Goal: Task Accomplishment & Management: Manage account settings

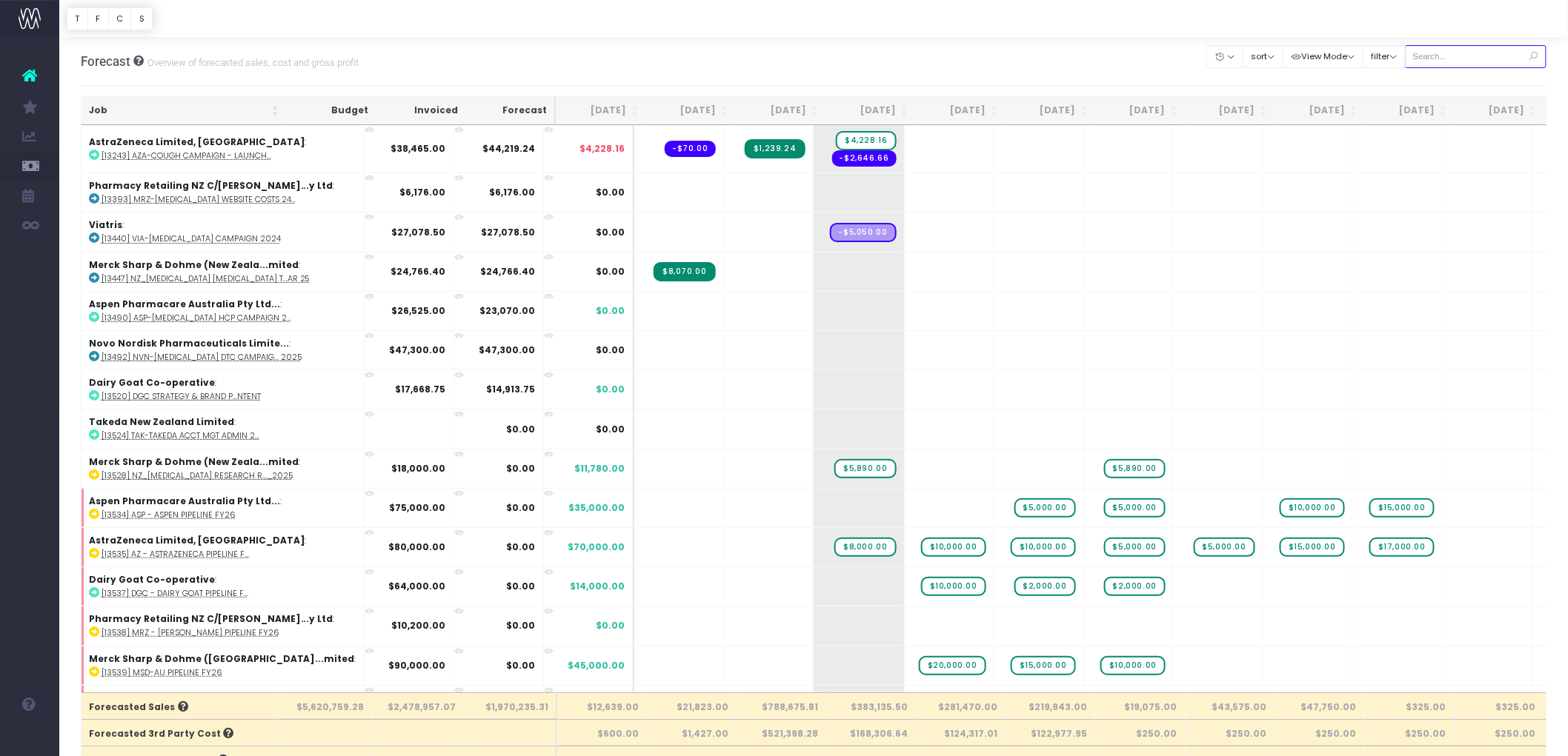
click at [1459, 55] on input "text" at bounding box center [1476, 56] width 142 height 23
paste input "13622"
type input "13622"
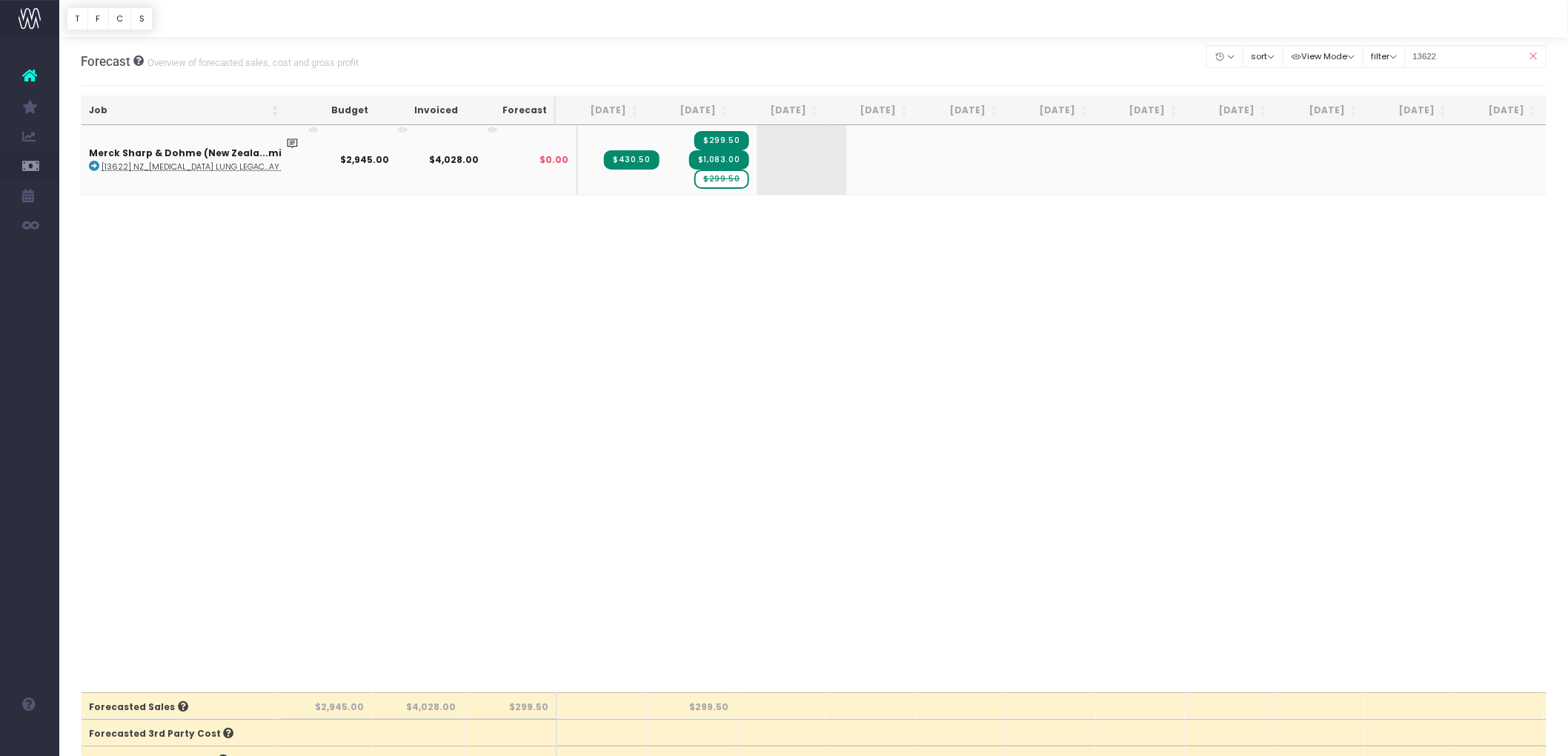
click at [701, 176] on span "$299.50" at bounding box center [722, 180] width 54 height 19
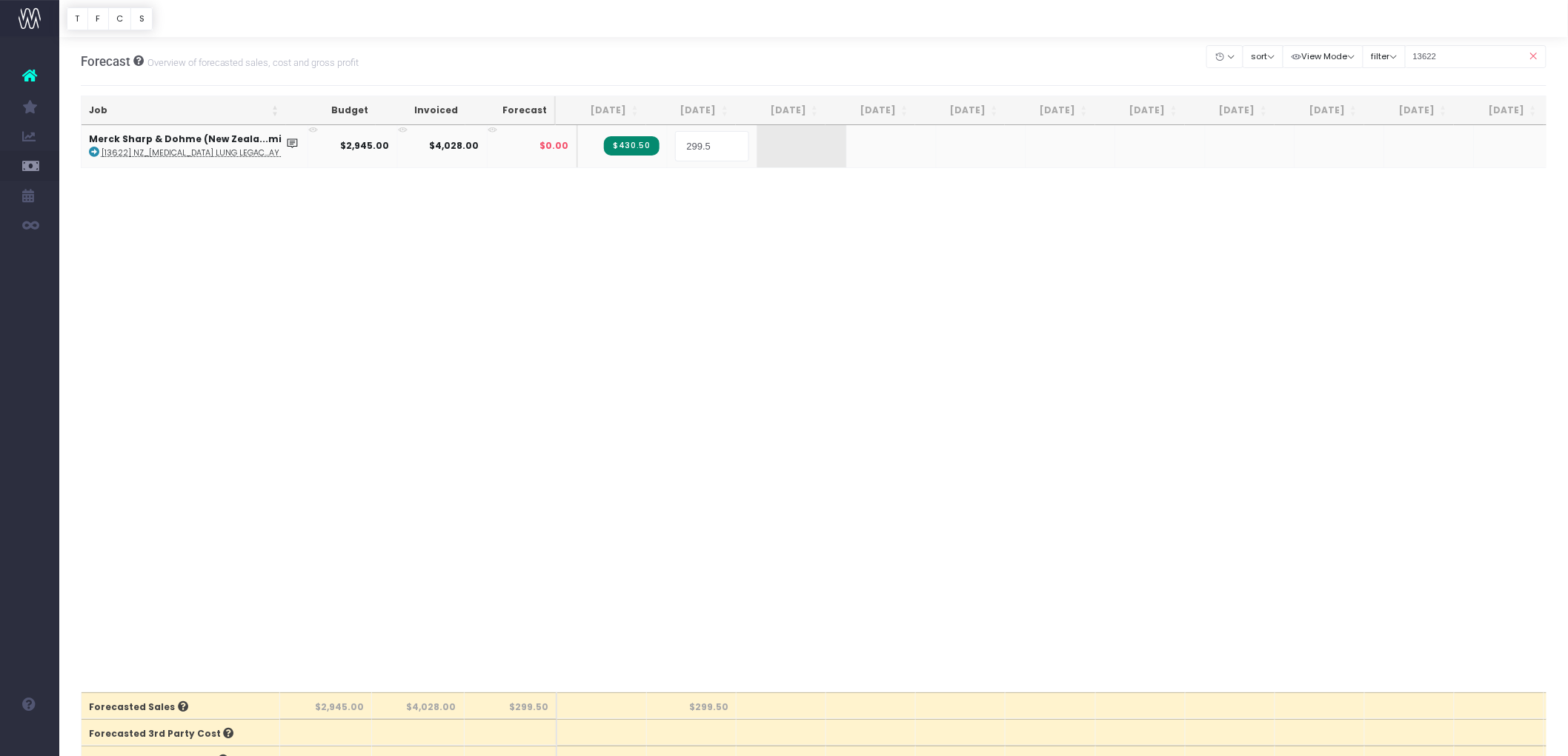
type input "0"
click at [1463, 65] on input "13622" at bounding box center [1476, 56] width 142 height 23
click at [1463, 63] on input "13622" at bounding box center [1476, 56] width 142 height 23
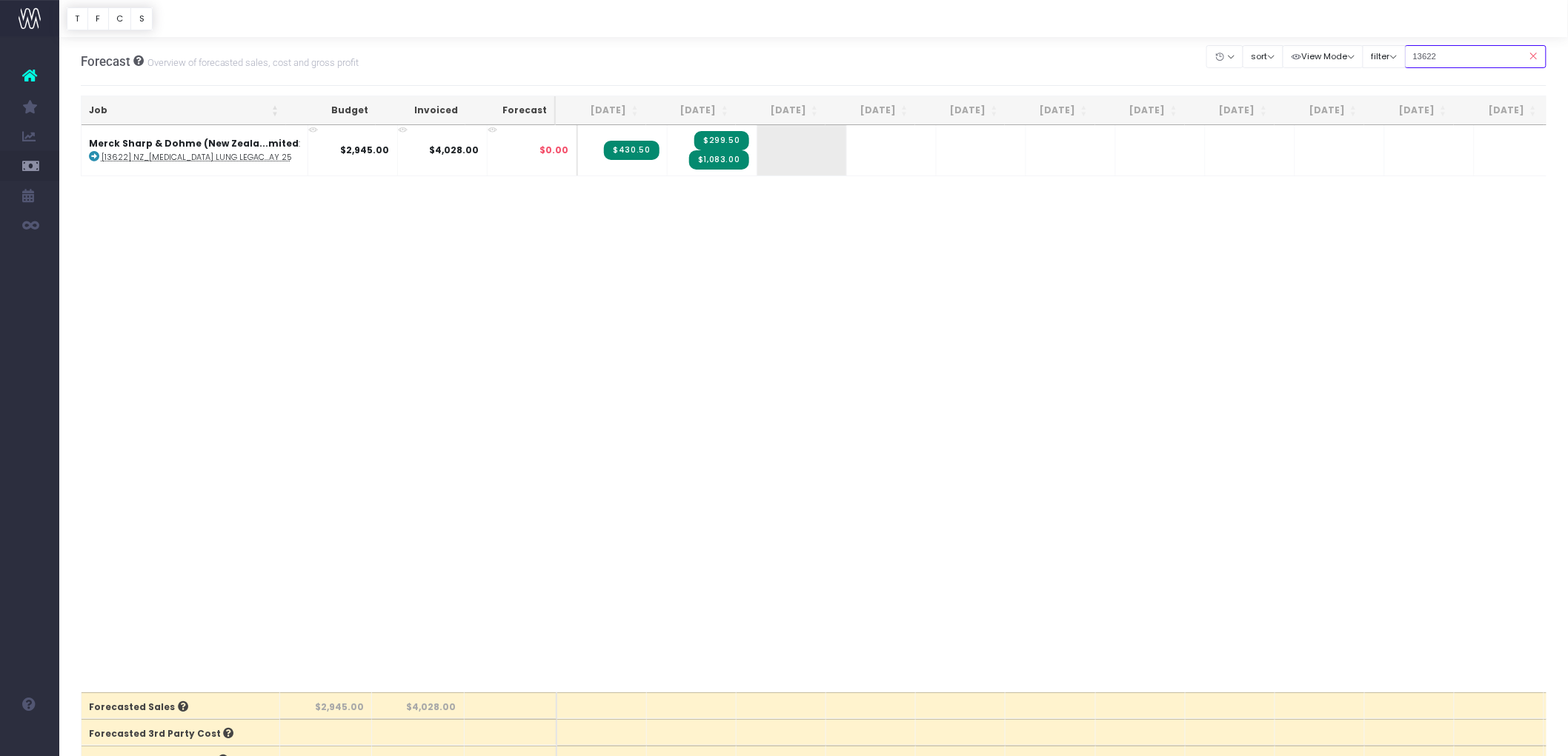
paste input "80"
type input "13680"
click at [707, 148] on span "$95.00" at bounding box center [725, 149] width 49 height 19
type input "0"
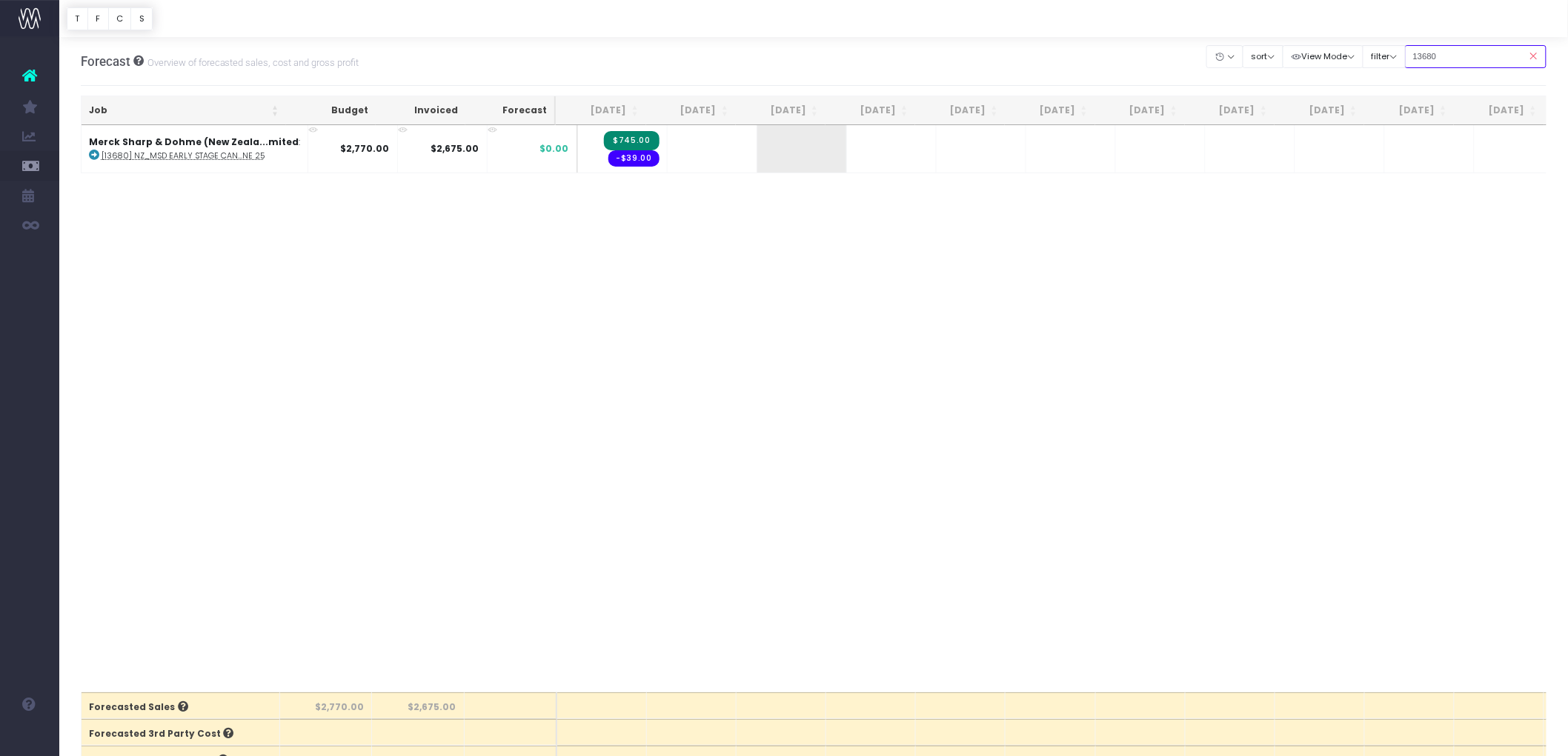
click at [1460, 52] on input "13680" at bounding box center [1476, 56] width 142 height 23
paste input "01"
click at [1451, 58] on input "13601" at bounding box center [1476, 56] width 142 height 23
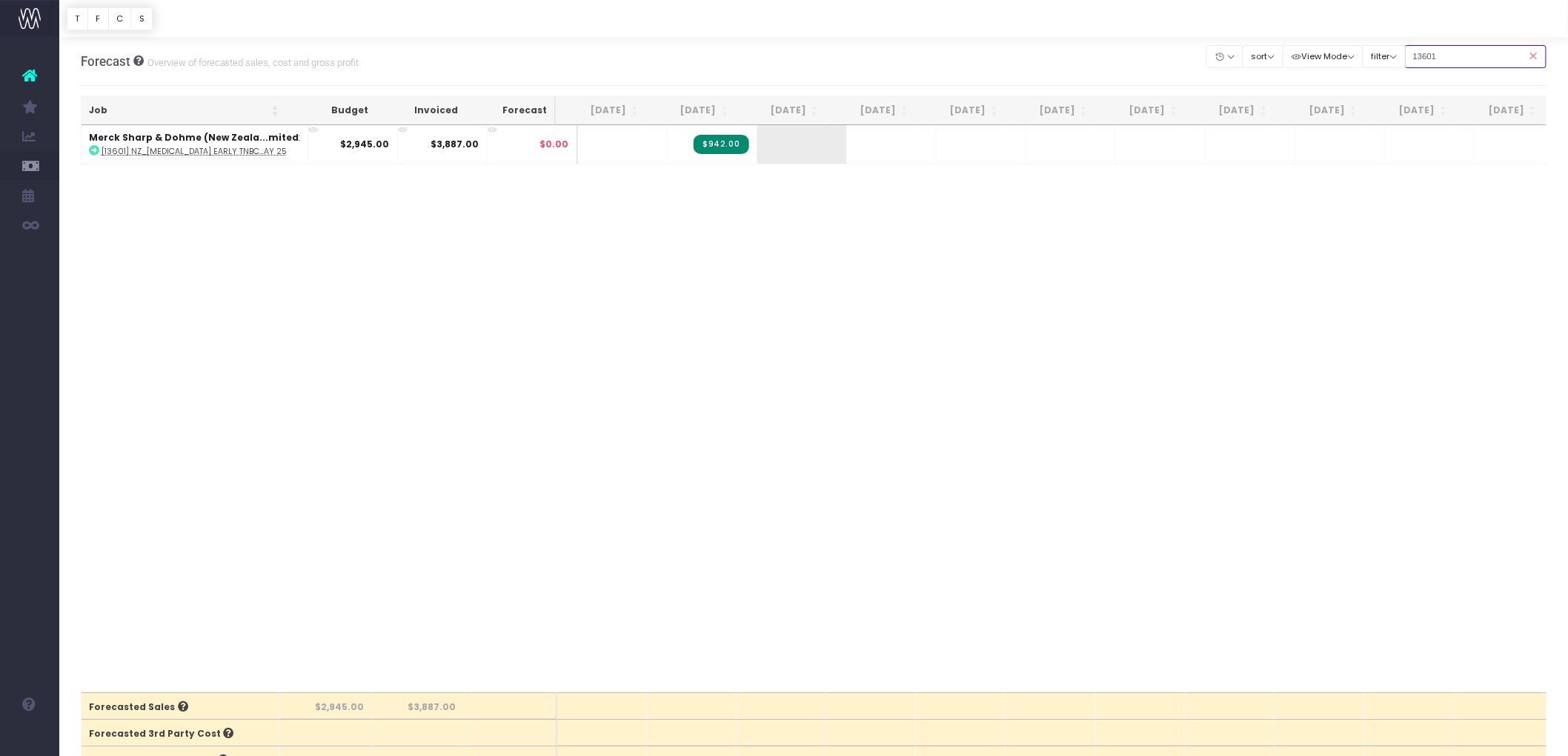
click at [1451, 58] on input "13601" at bounding box center [1476, 56] width 142 height 23
paste input "98"
type input "13698"
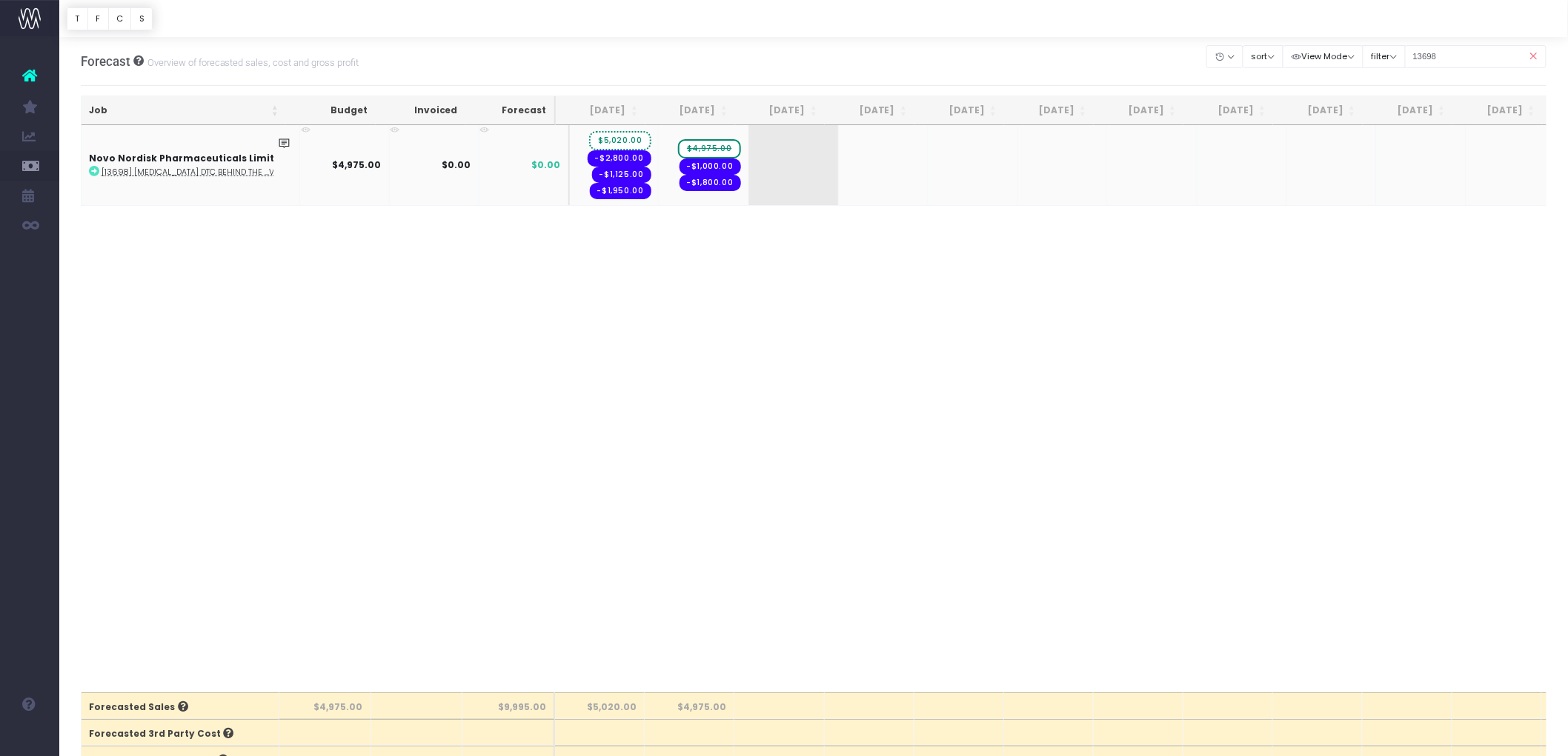
click at [608, 142] on span "$5,020.00" at bounding box center [620, 141] width 62 height 19
click at [701, 146] on span "$4,975.00" at bounding box center [709, 149] width 62 height 19
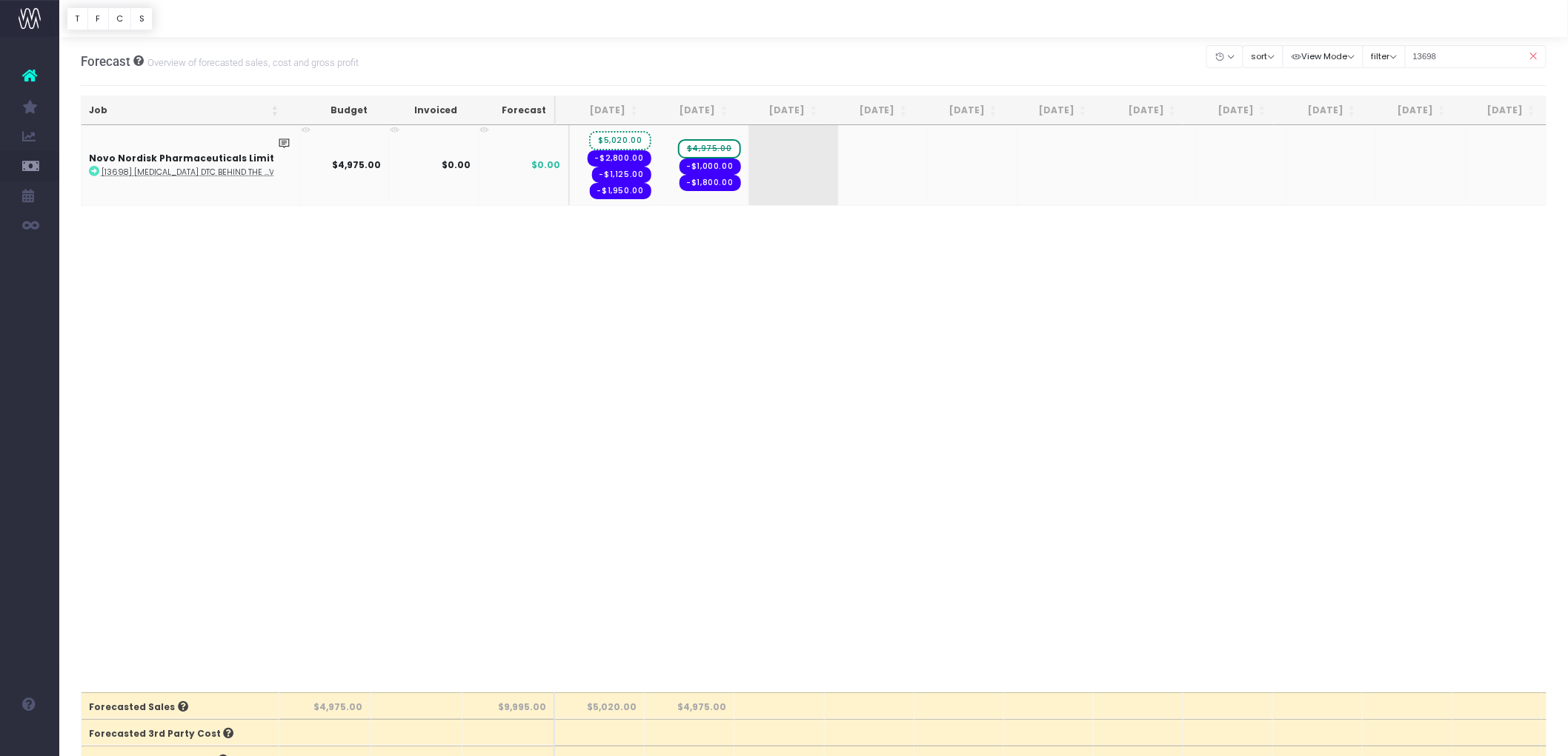
click at [701, 146] on span "$4,975.00" at bounding box center [709, 149] width 62 height 19
click at [870, 346] on div "Job Budget Invoiced Forecast Jul 25 Aug 25 Sep 25 Oct 25 Nov 25 Dec 25 Jan 26 F…" at bounding box center [814, 409] width 1467 height 568
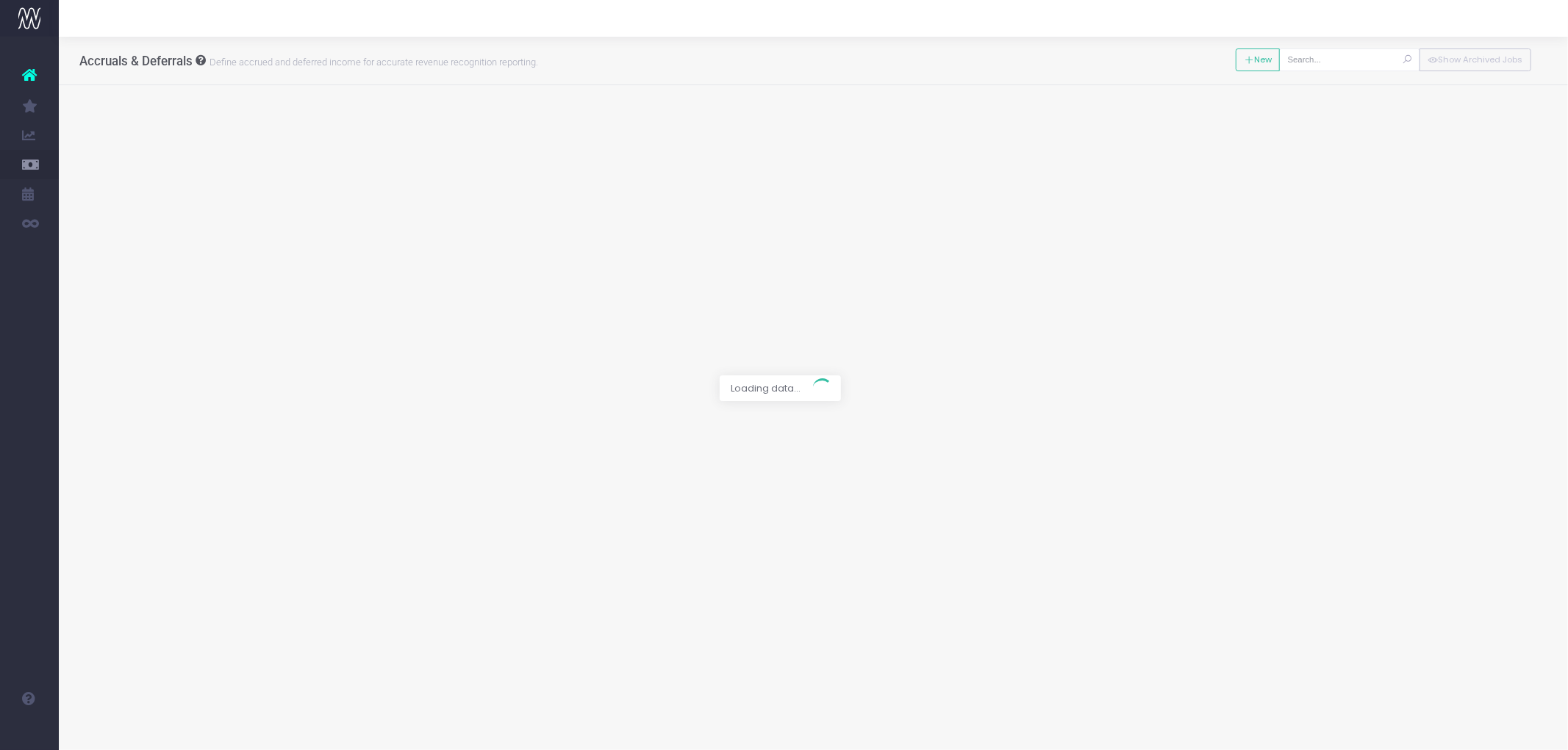
type input "[13698] [MEDICAL_DATA] DTC Behind the Scenes Video"
type textarea "Will bill Aug/Sept, scope has changed. This is the project we have given them $…"
type input "Forecast / [DATE] / $5,020.00"
type input "[DATE]"
type input "5020"
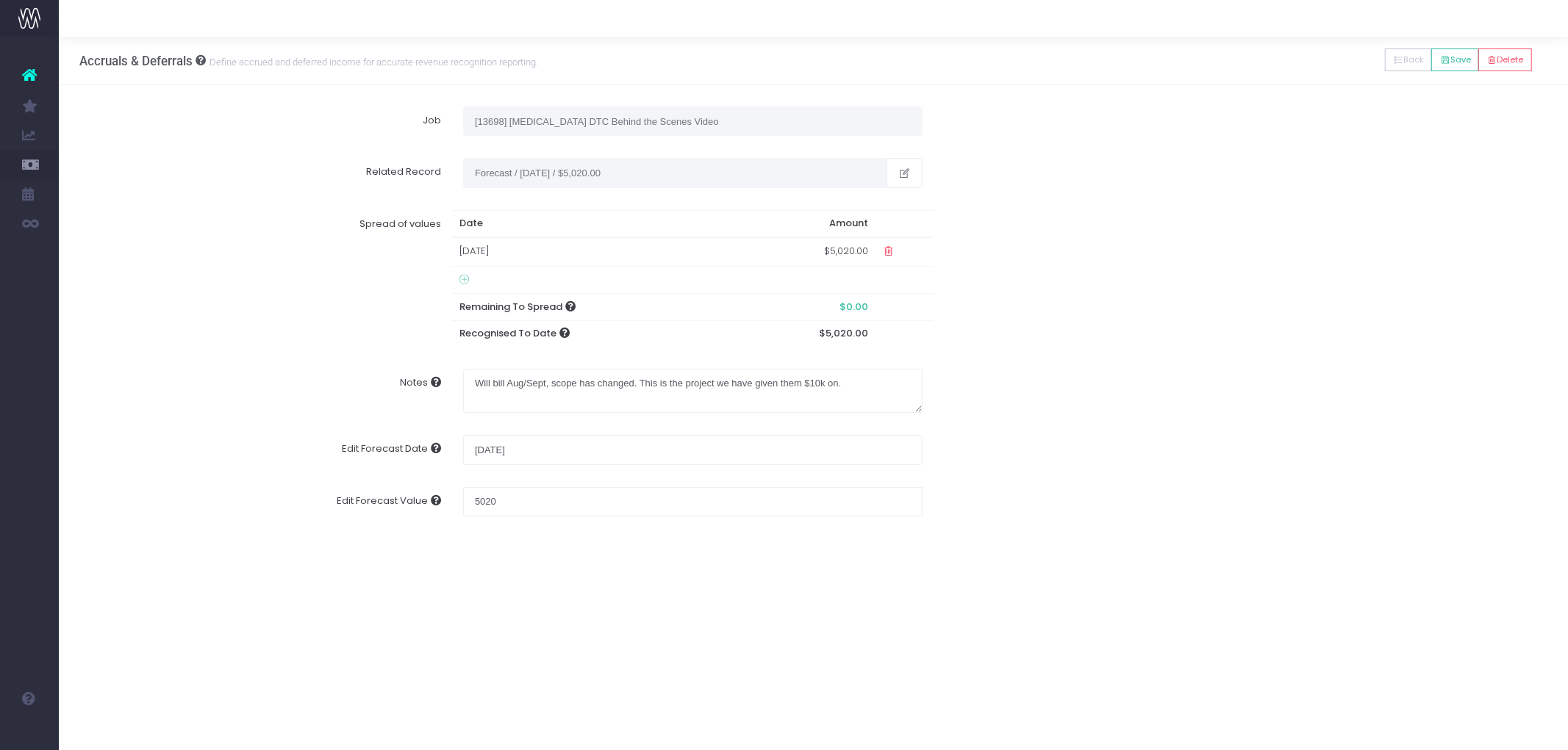
click at [460, 278] on icon at bounding box center [465, 279] width 9 height 12
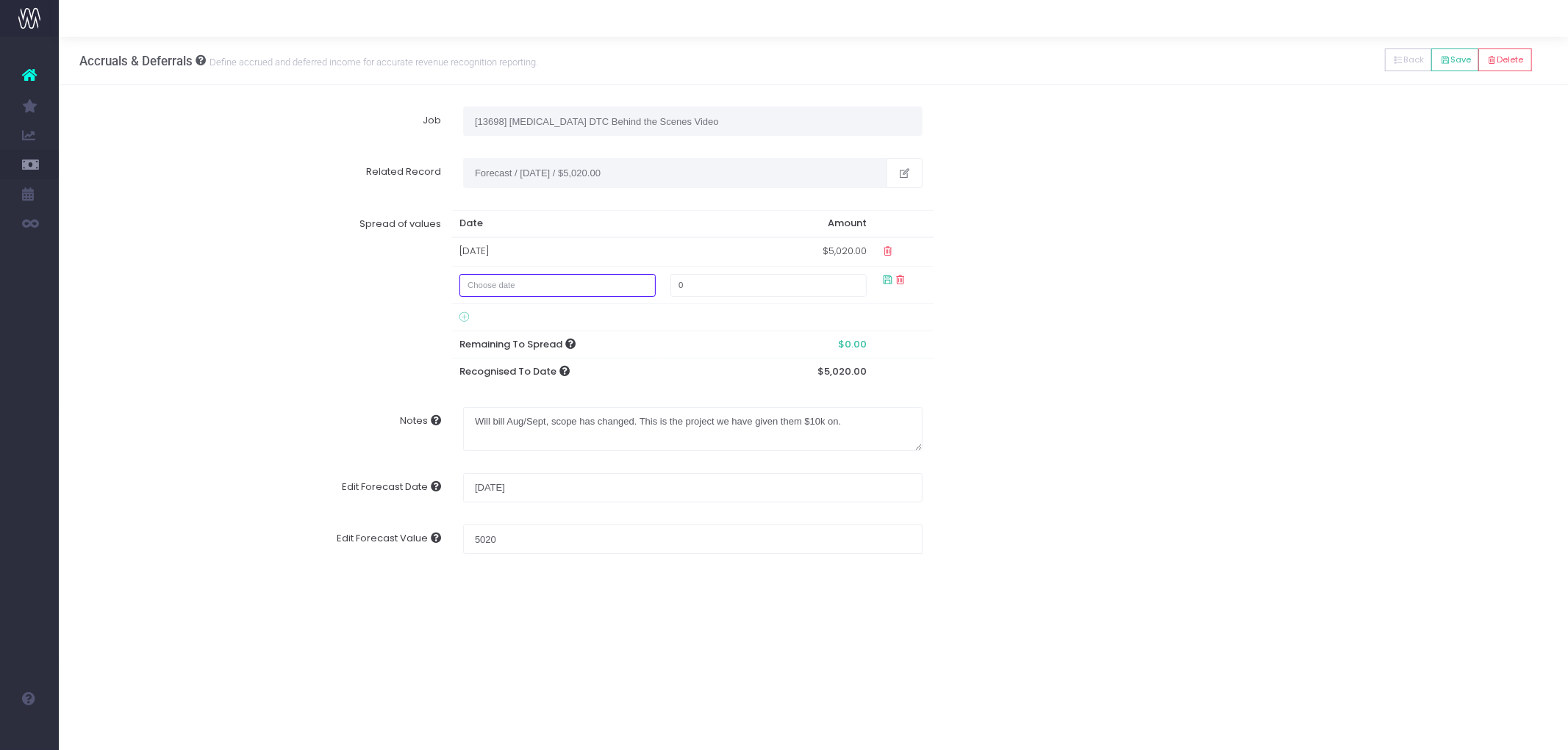
click at [512, 284] on input "text" at bounding box center [558, 285] width 197 height 23
click at [473, 363] on td "31" at bounding box center [480, 359] width 26 height 22
type input "August 31, 2025"
click at [732, 286] on input "0" at bounding box center [768, 285] width 197 height 23
type input "4975"
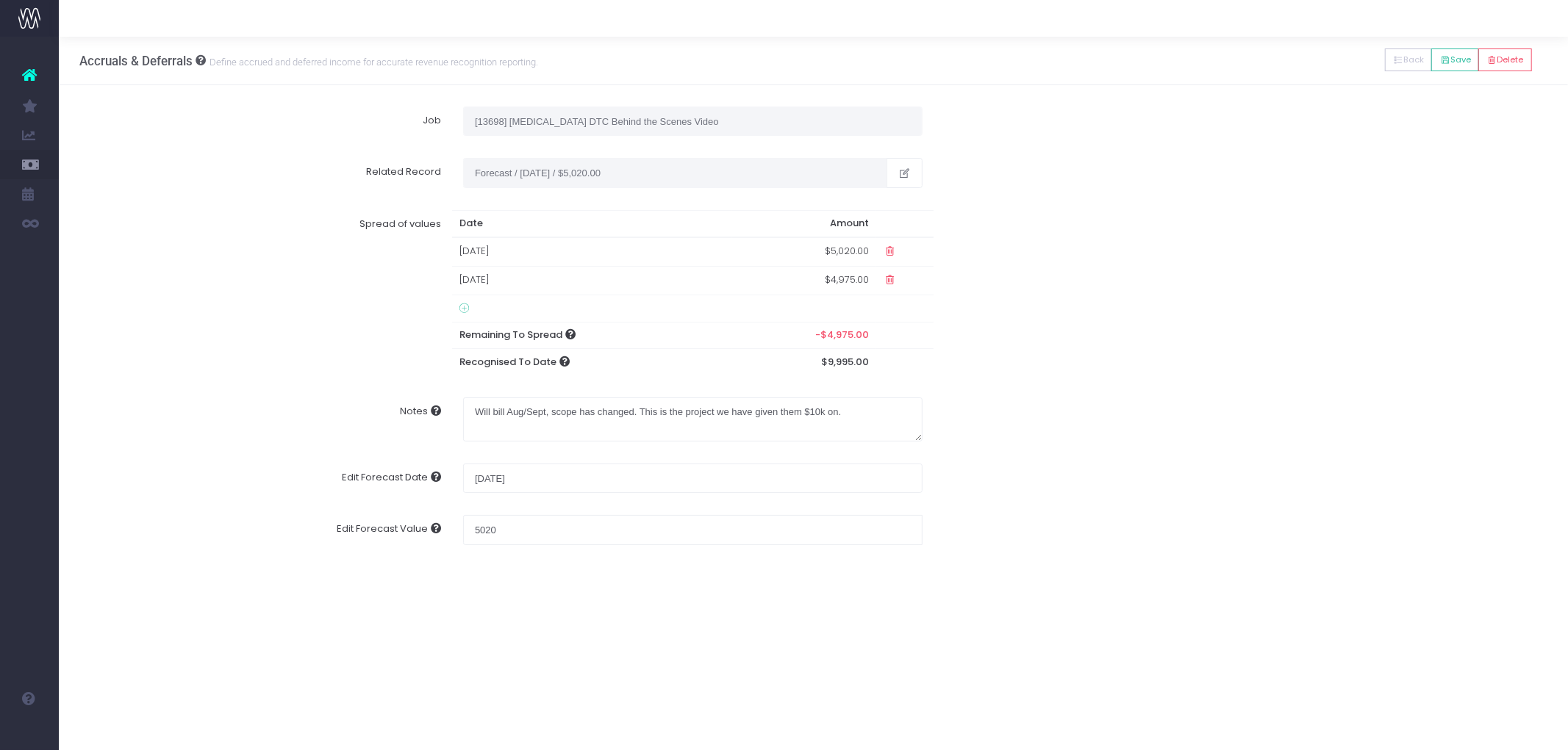
click at [1136, 327] on div "Spread of values Date Amount 31 Jul 2025 $5,020.00 31 Aug 2025 $4,975.00 Remain…" at bounding box center [814, 293] width 1490 height 188
click at [538, 471] on input "[DATE]" at bounding box center [693, 478] width 460 height 29
click at [1099, 738] on div "Accruals & Deferrals Define accrued and deferred income for accurate revenue re…" at bounding box center [813, 394] width 1509 height 714
click at [1456, 53] on button "Save" at bounding box center [1455, 60] width 48 height 23
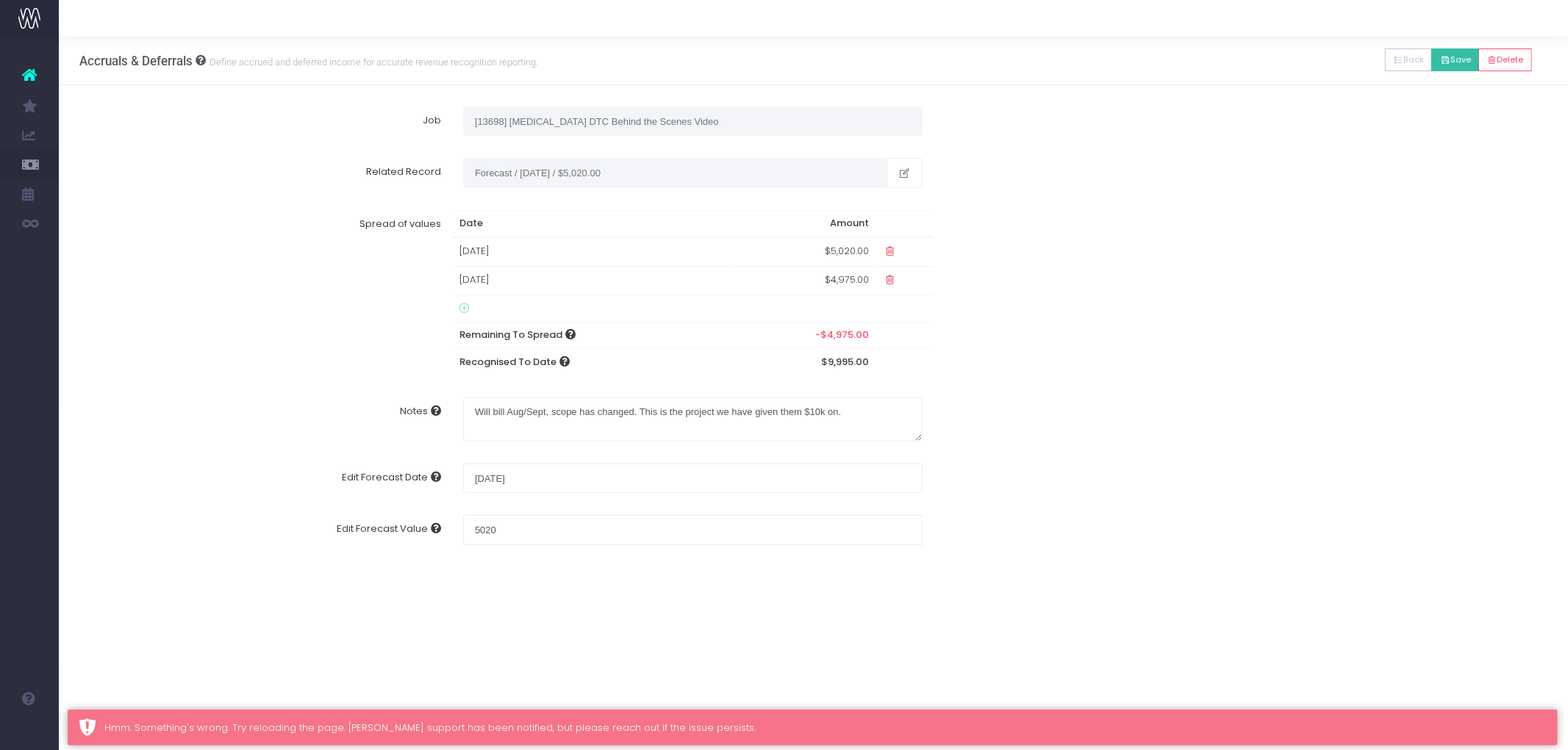
click at [1456, 53] on button "Save" at bounding box center [1455, 60] width 48 height 23
click at [552, 464] on input "[DATE]" at bounding box center [693, 478] width 460 height 29
click at [651, 508] on div "July 2025 Su Mo Tu We Th Fr Sa 29 30 1 2 3 4 5 6 7 8 9 10 11 12 13 14 15 16 17 …" at bounding box center [560, 590] width 195 height 191
click at [641, 510] on icon at bounding box center [638, 512] width 8 height 8
click at [489, 669] on td "31" at bounding box center [483, 667] width 26 height 22
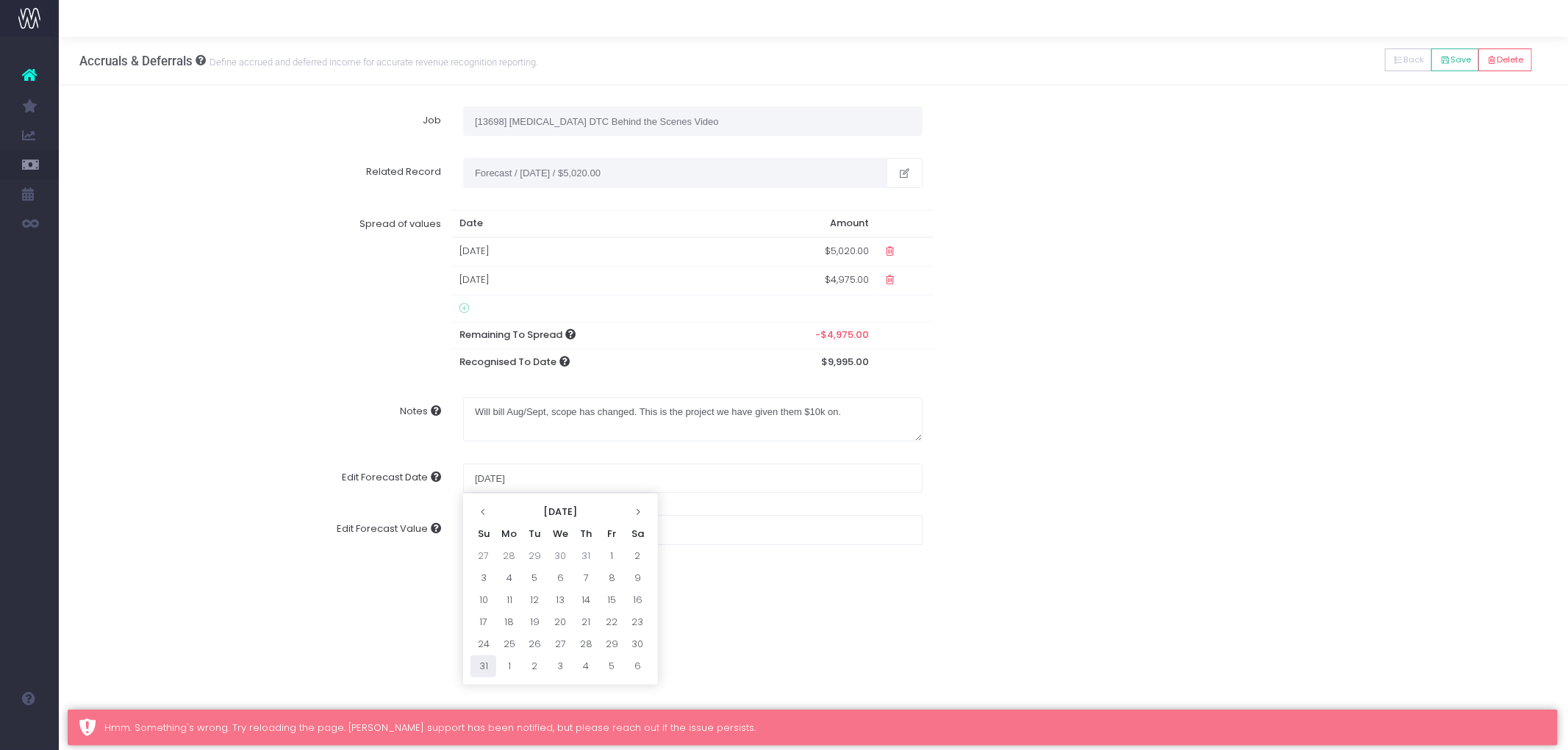
type input "August 31, 2025"
type input "Forecast / 01 Aug 25 / $5,020.00 ($5,020.00 NZD)"
click at [998, 588] on div "Accruals & Deferrals Define accrued and deferred income for accurate revenue re…" at bounding box center [813, 394] width 1509 height 714
click at [599, 473] on input "August 31, 2025" at bounding box center [693, 478] width 460 height 29
click at [476, 513] on th at bounding box center [483, 512] width 26 height 22
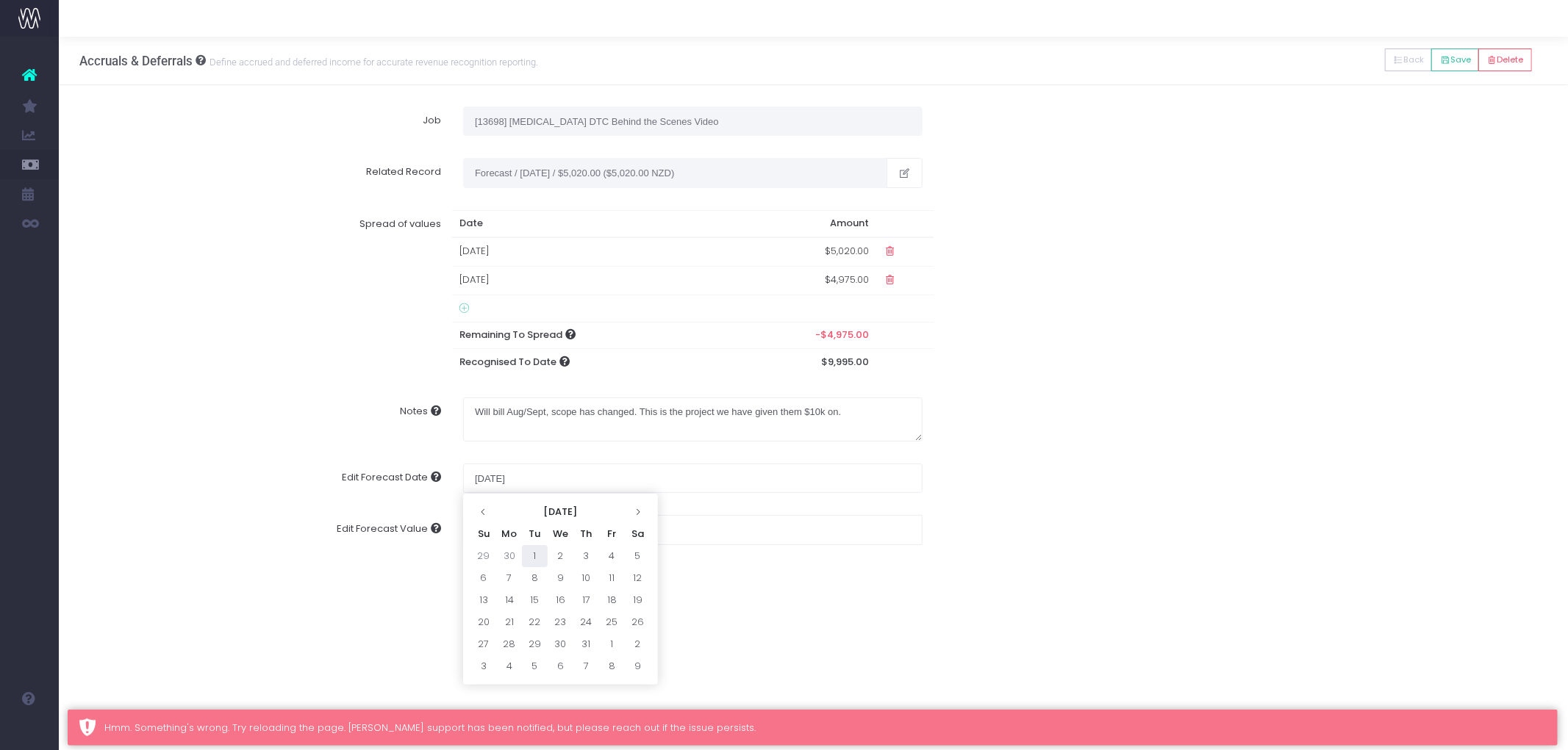
click at [526, 555] on td "1" at bounding box center [534, 556] width 26 height 22
type input "July 1, 2025"
type input "Forecast / 01 Jul 25 / $5,020.00 ($5,020.00 NZD)"
click at [1072, 405] on div "Notes Will bill Aug/Sept, scope has changed. This is the project we have given …" at bounding box center [814, 420] width 1490 height 66
click at [1406, 60] on button "Back" at bounding box center [1409, 60] width 48 height 23
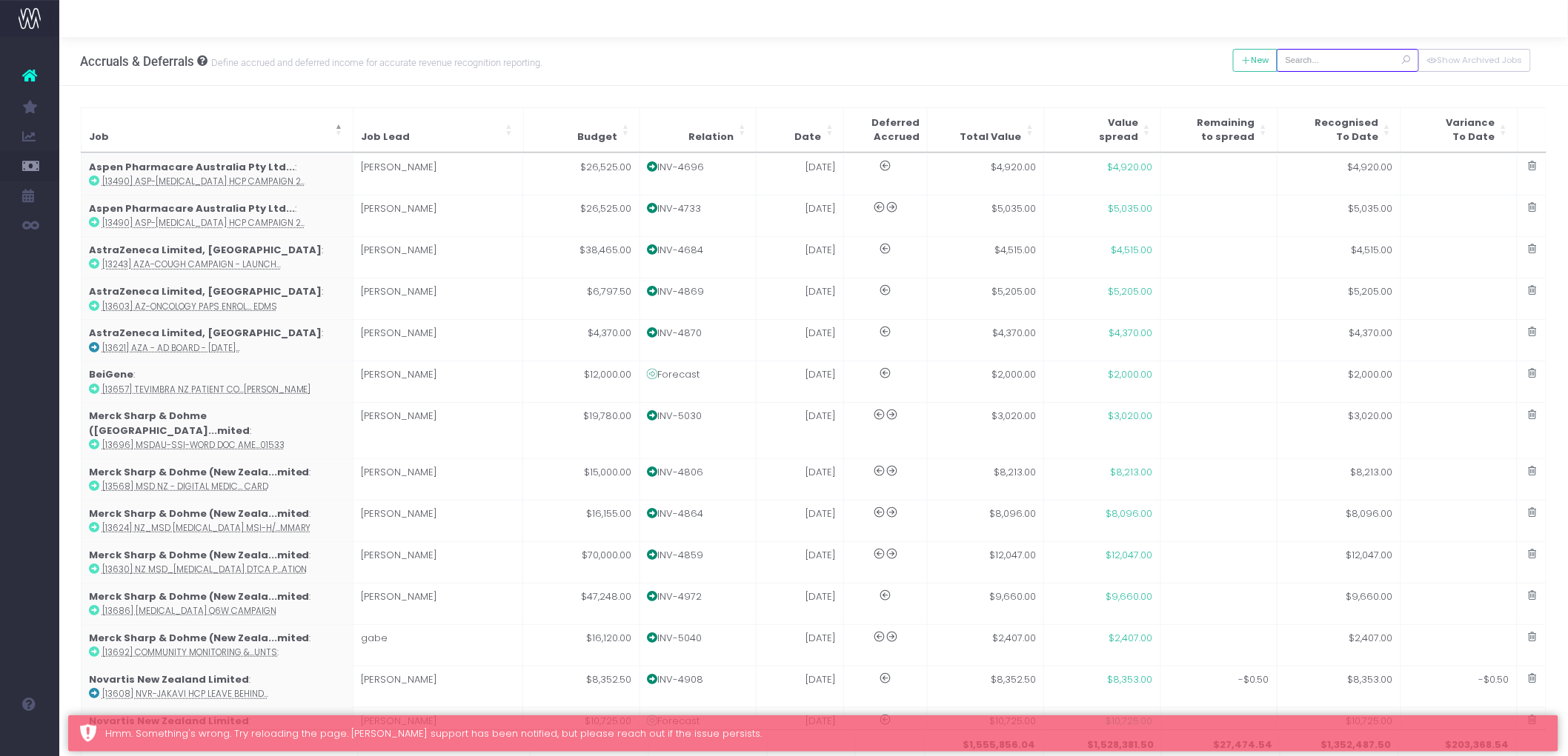
click at [1327, 53] on input "text" at bounding box center [1348, 60] width 142 height 23
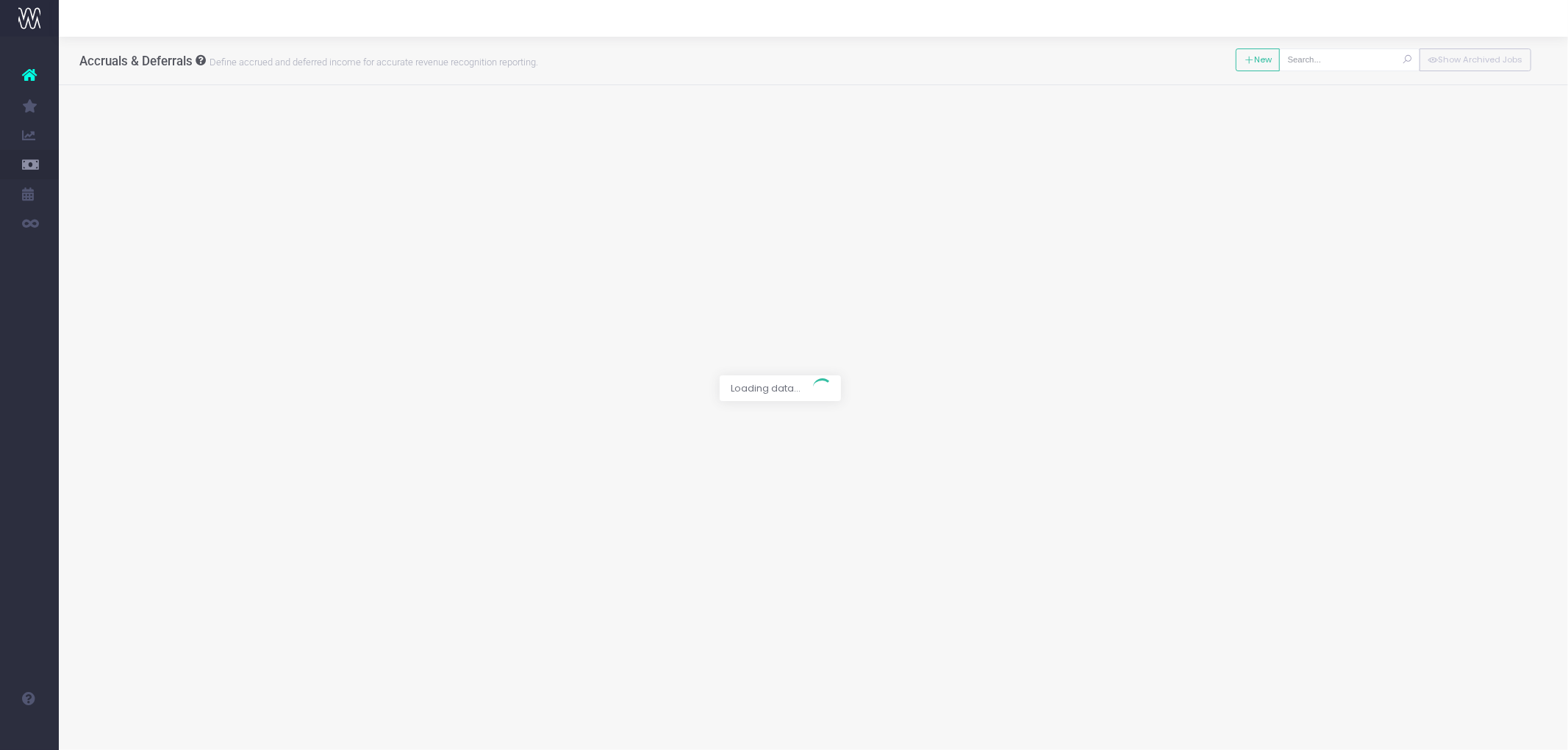
click at [1315, 53] on input "text" at bounding box center [1350, 60] width 141 height 23
type input "[13698] Wegovy DTC Behind the Scenes Video"
type textarea "Will bill Aug/Sept, scope has changed. This is the project we have given them $…"
type input "Forecast / 01 Jul 25 / $5,020.00"
type input "July 1, 2025"
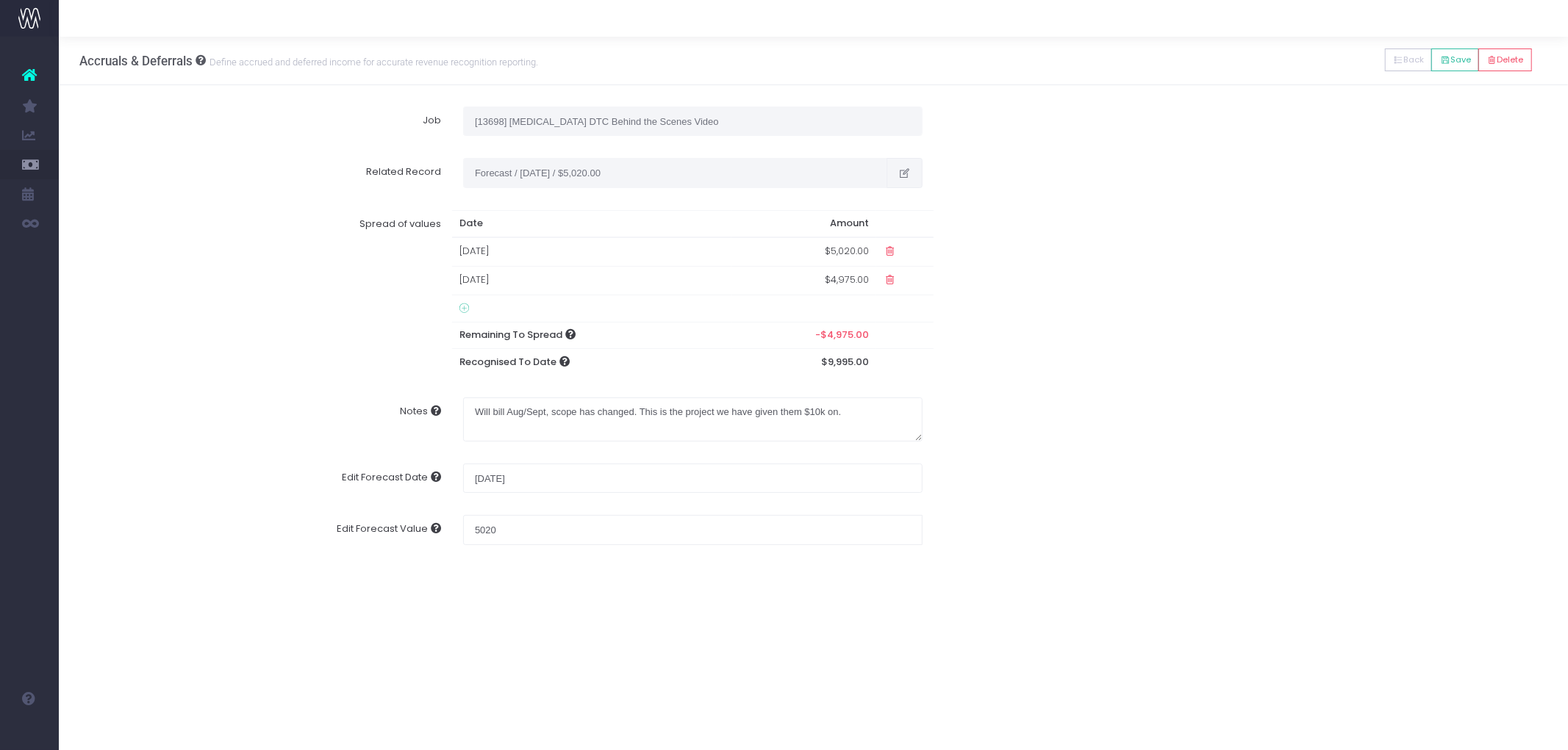
click at [895, 175] on button "button" at bounding box center [905, 172] width 36 height 29
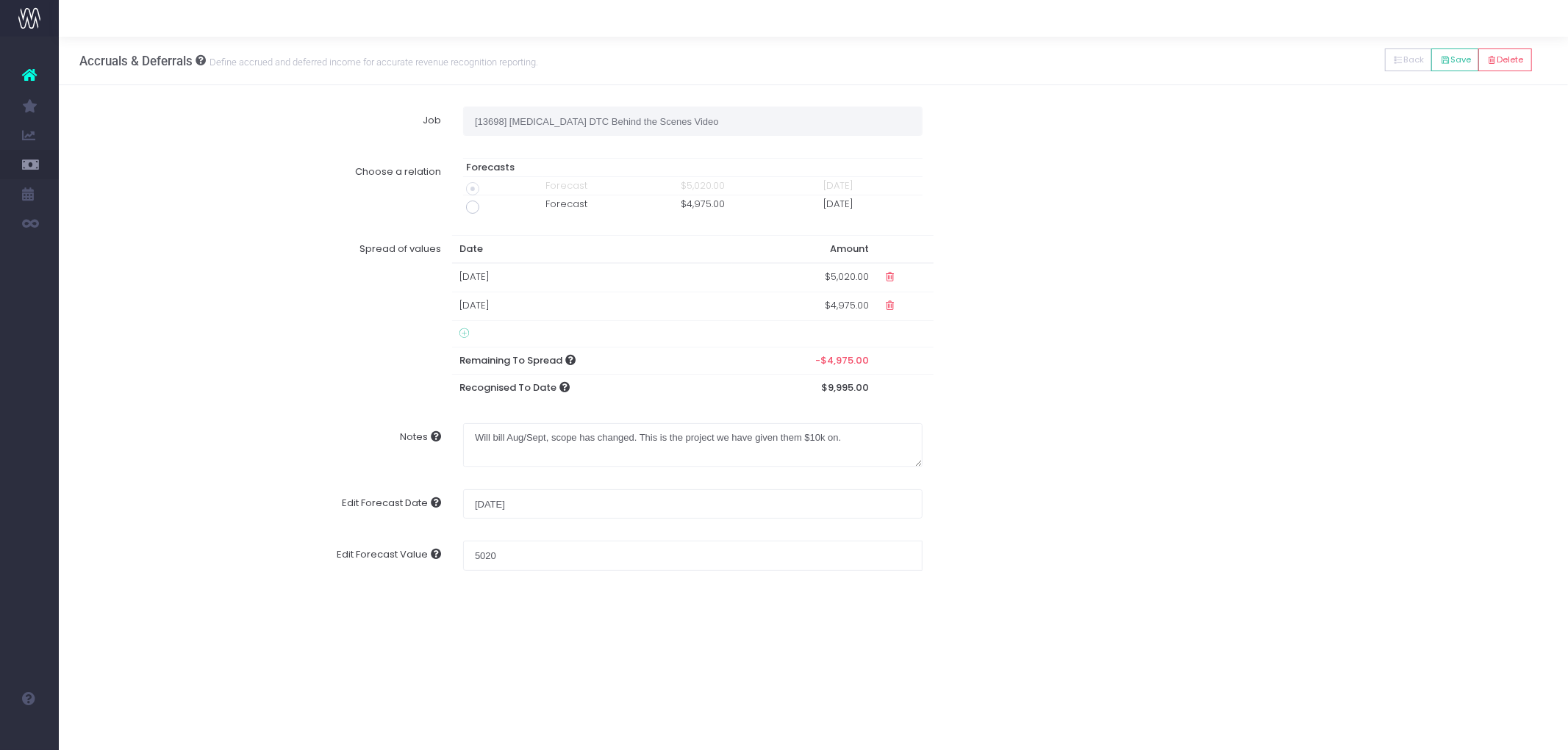
click at [296, 217] on div "Choose a relation Forecasts Forecast $5,020.00 01 Jul 25 Forecast $4,975.00 01 …" at bounding box center [814, 185] width 1490 height 77
drag, startPoint x: 528, startPoint y: 561, endPoint x: 418, endPoint y: 552, distance: 110.4
click at [418, 552] on div "Edit Forecast Value 5020" at bounding box center [814, 550] width 1490 height 41
type input "9995"
click at [1130, 581] on div "41 Amgen New Zealand Limited : [AMG-13036] 11358_Amgevita 202...Costs sarah $35…" at bounding box center [813, 338] width 1509 height 506
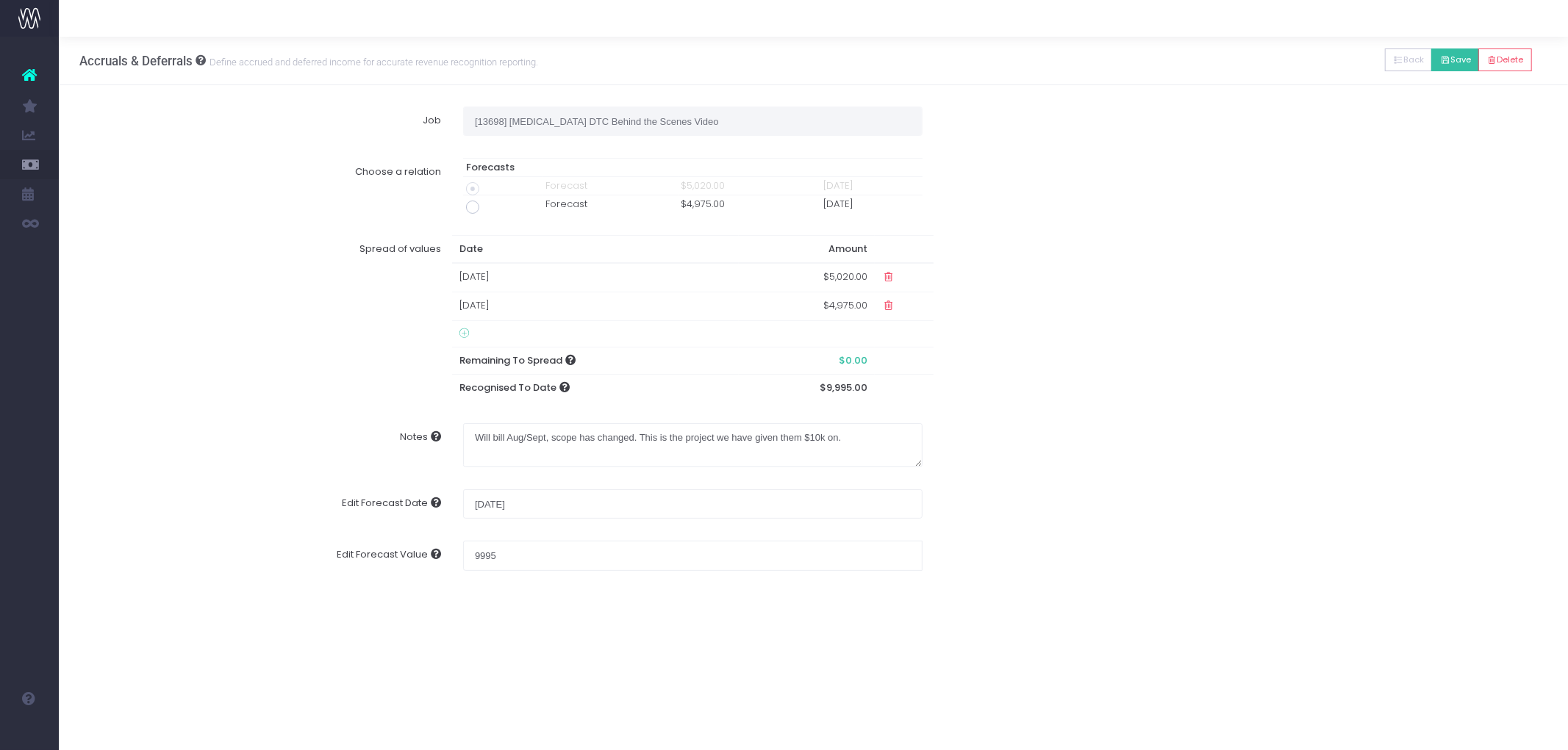
click at [1457, 60] on button "Save" at bounding box center [1455, 60] width 48 height 23
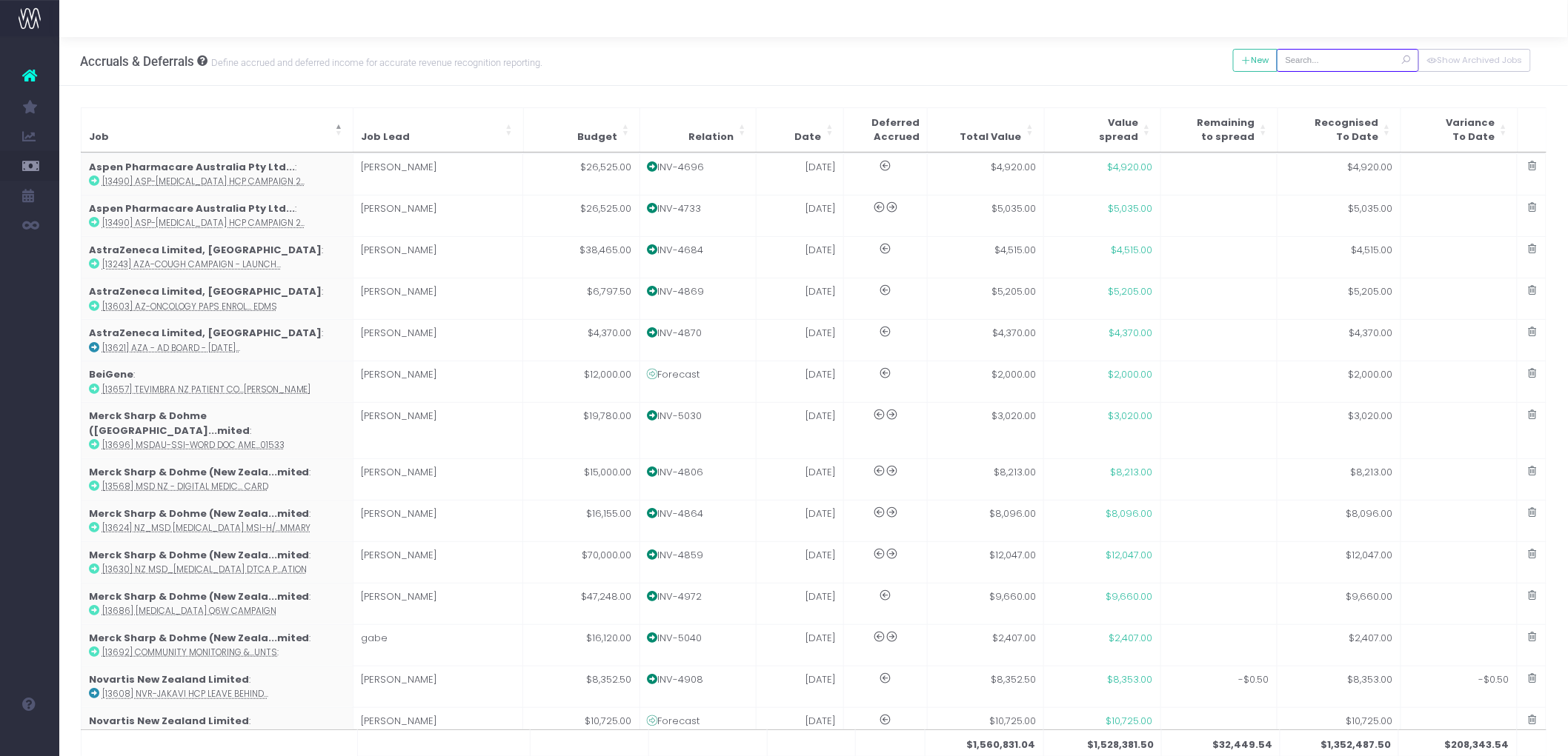
click at [1345, 56] on input "text" at bounding box center [1348, 60] width 142 height 23
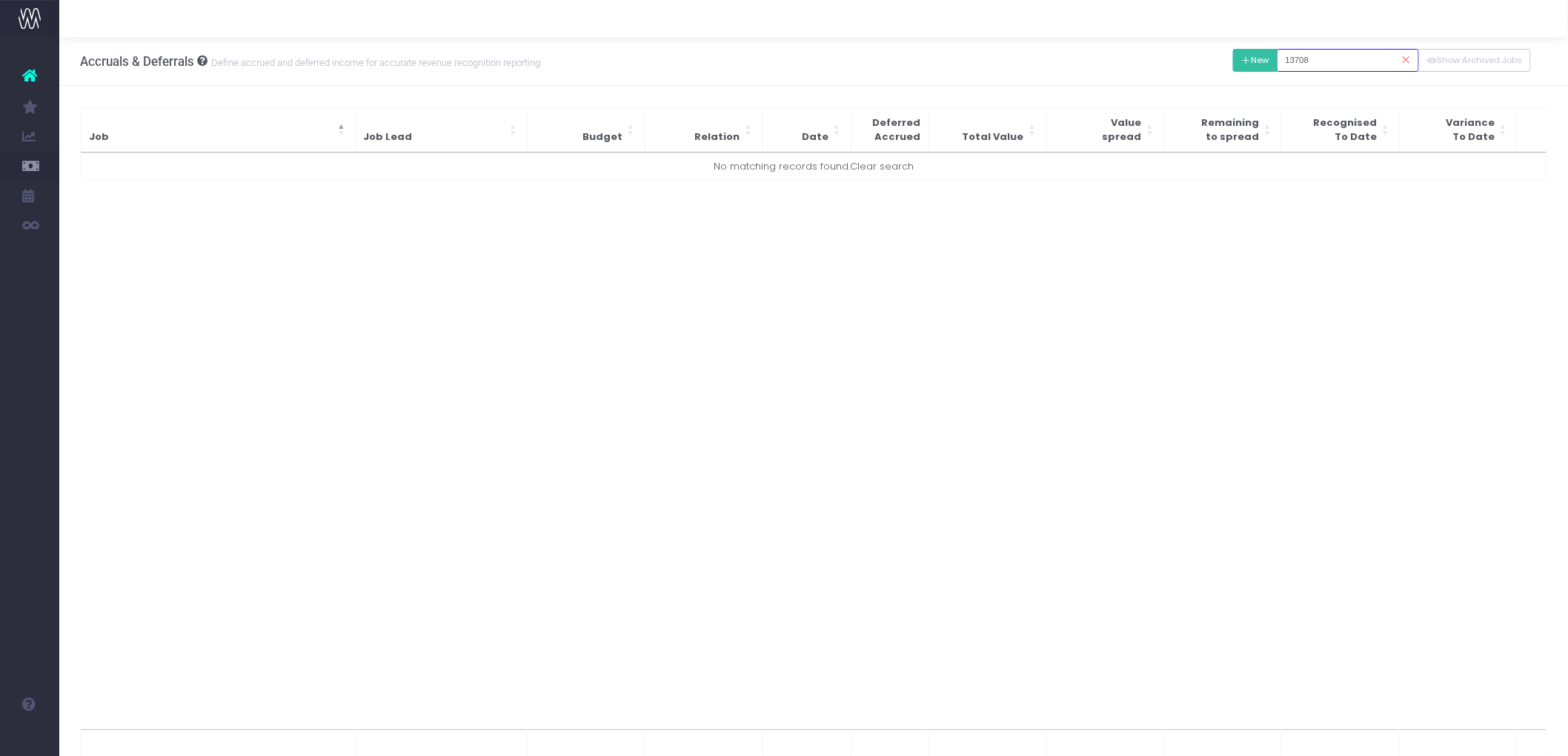
type input "13708"
click at [1239, 54] on button "New" at bounding box center [1256, 60] width 45 height 23
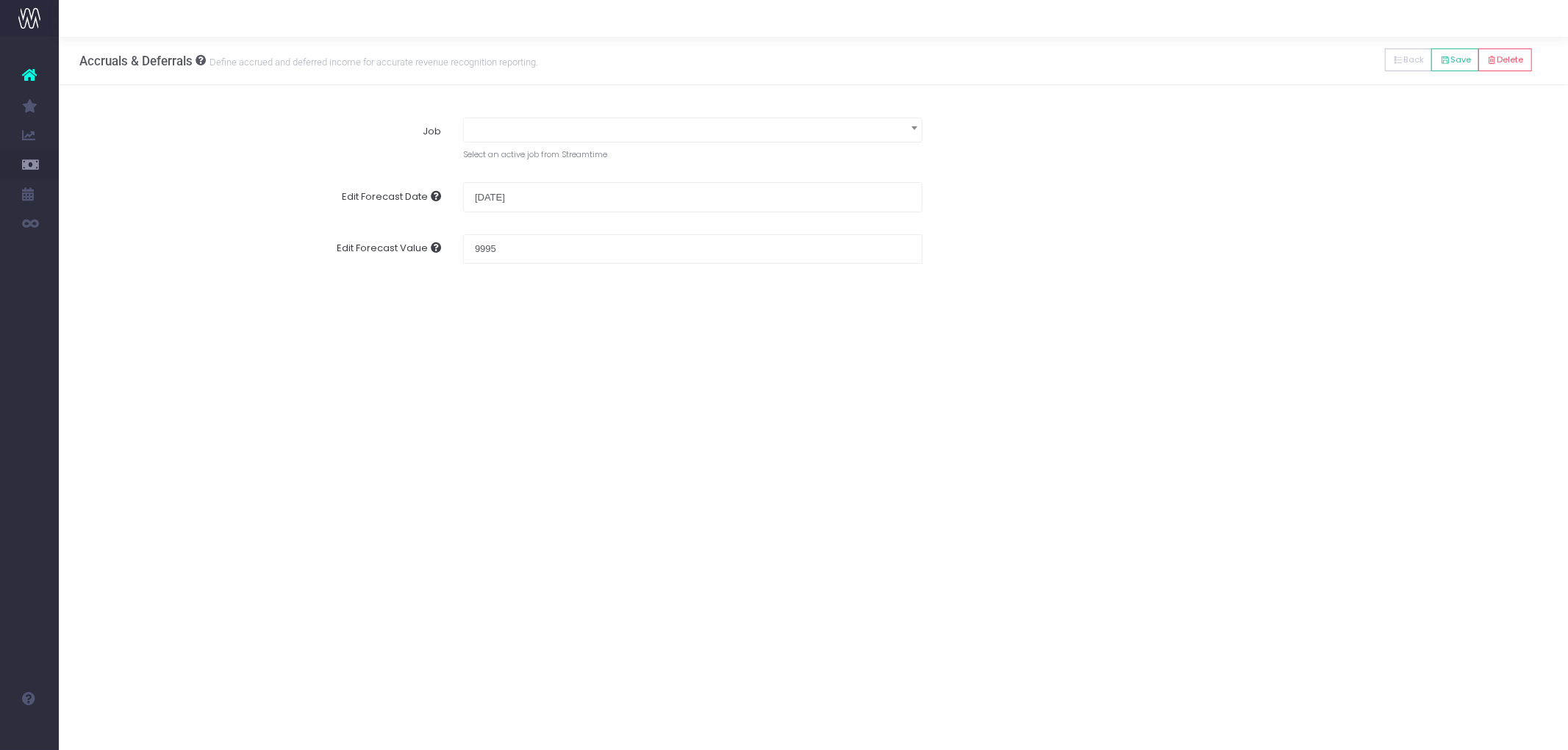
click at [552, 131] on span at bounding box center [693, 129] width 458 height 20
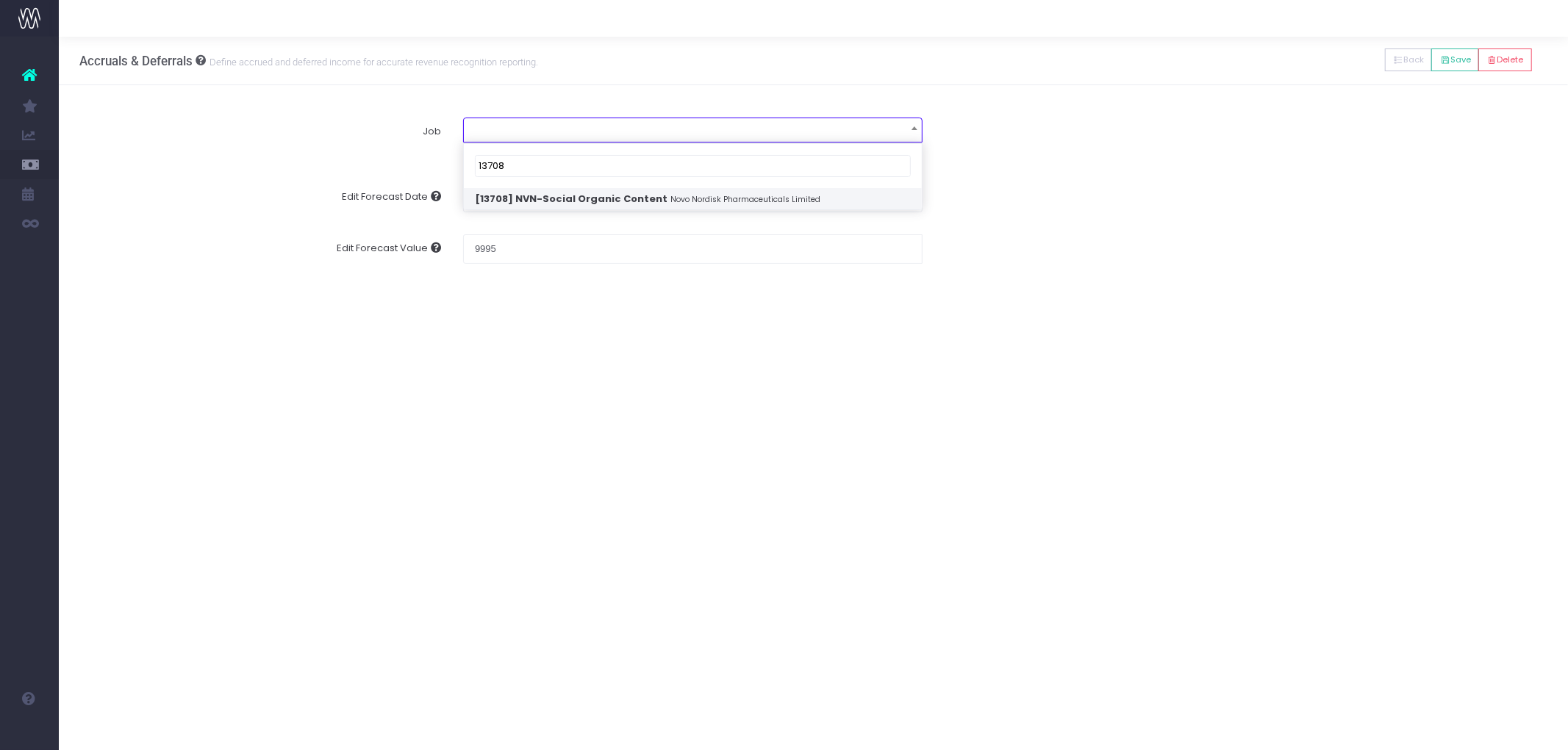
type input "13708"
select select "1904442"
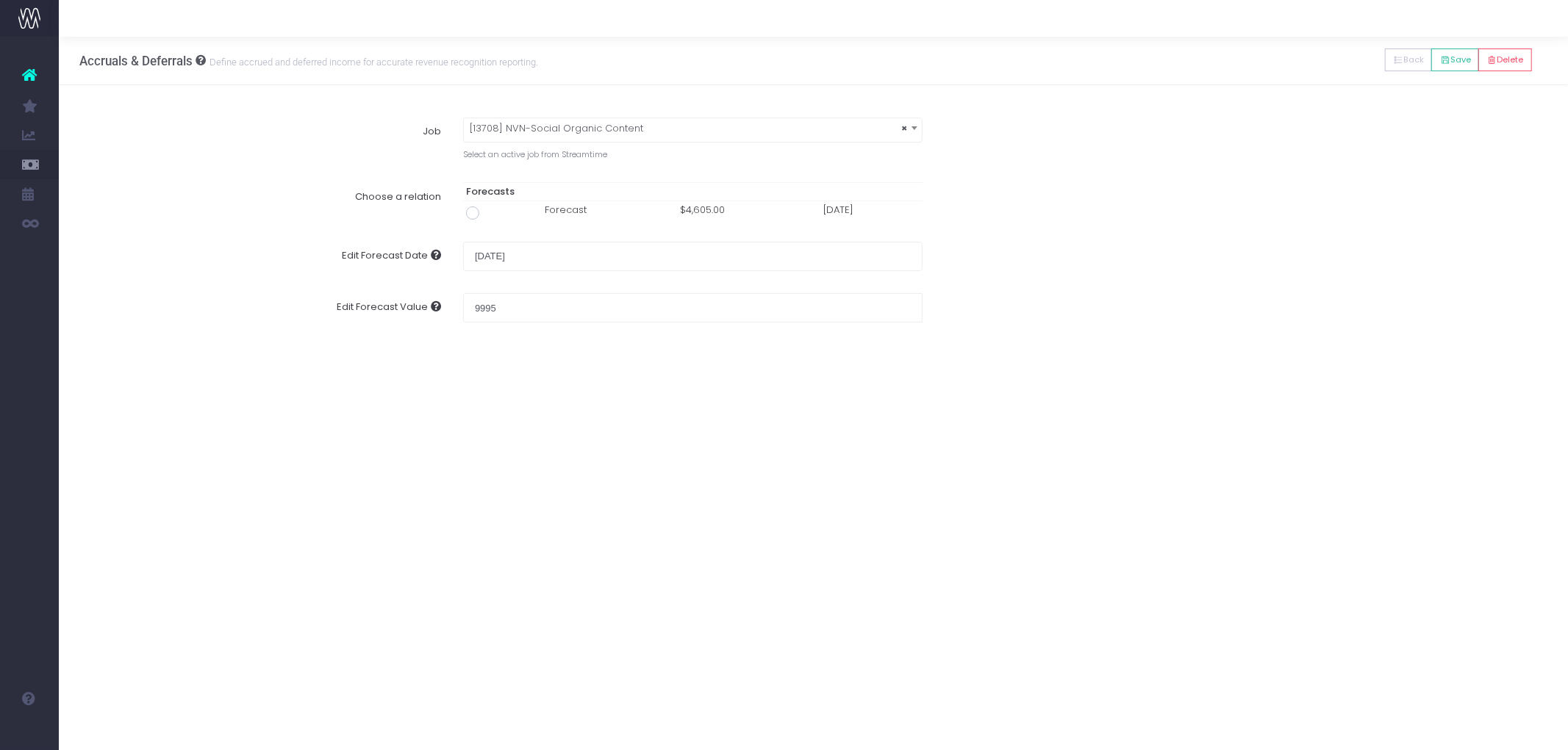
click at [288, 125] on label "Job" at bounding box center [272, 139] width 361 height 43
click at [471, 215] on span at bounding box center [472, 213] width 13 height 13
click at [488, 215] on input "radio" at bounding box center [493, 210] width 9 height 9
type input "Forecast / 01 Aug 25 / $4,605.00"
type input "August 1, 2025"
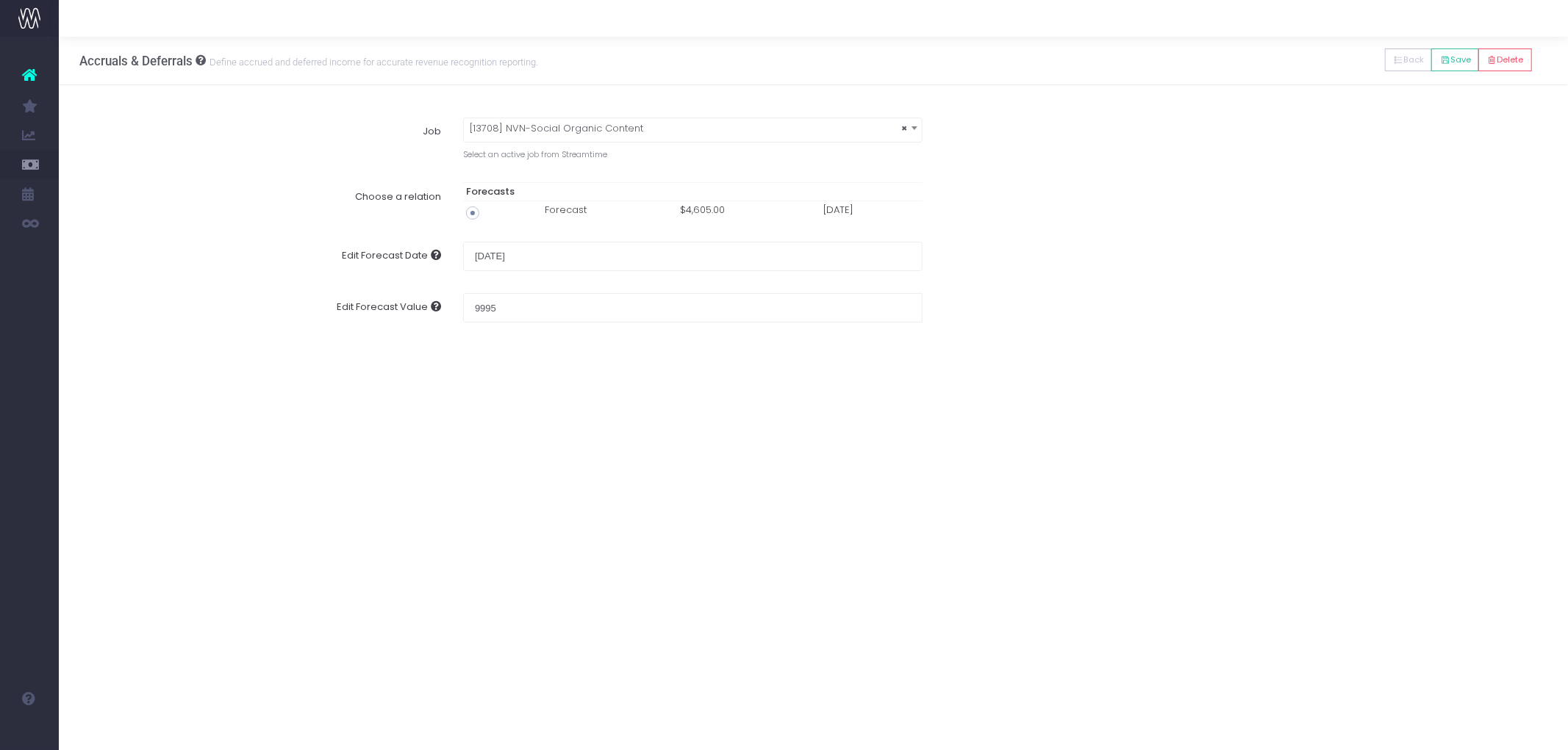
type input "4605"
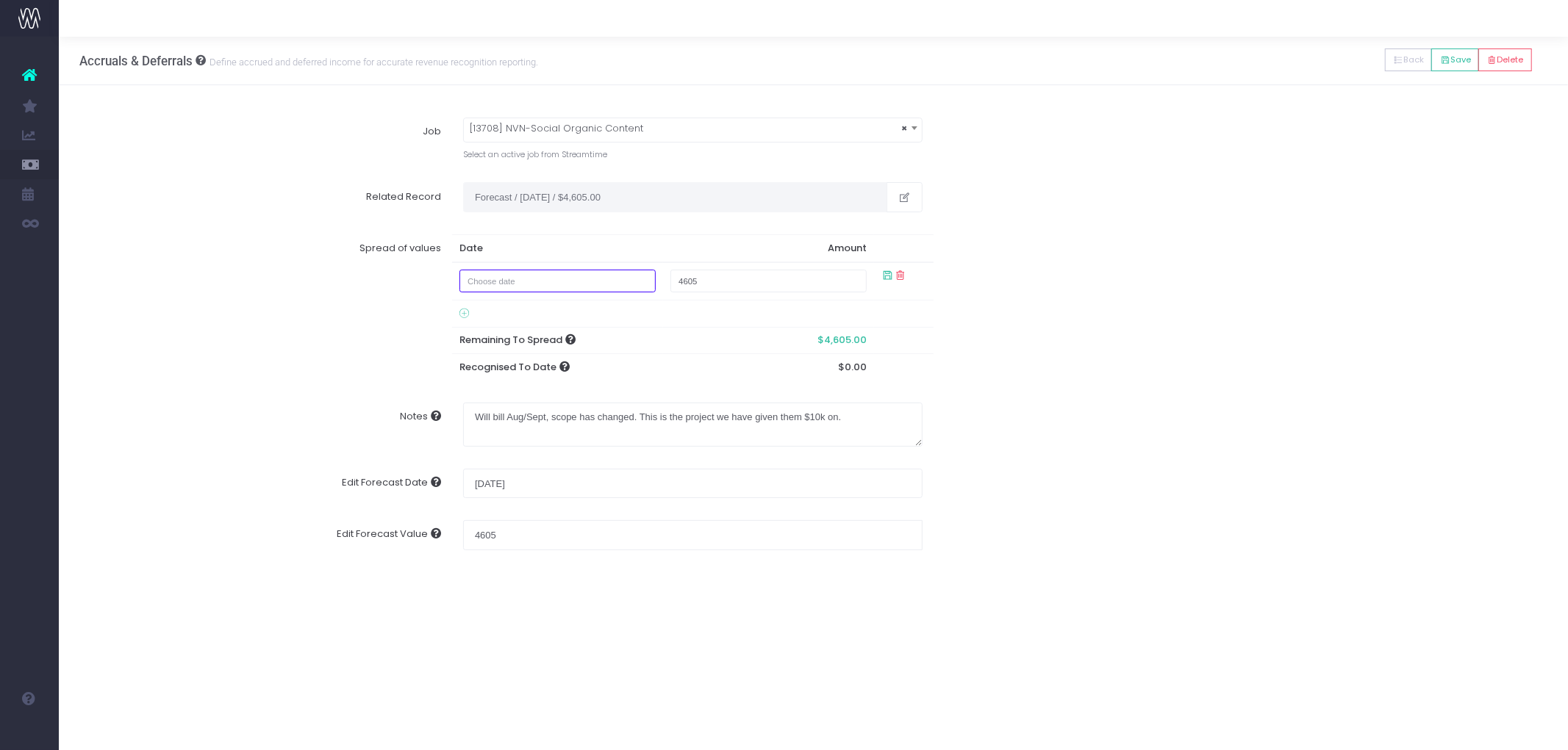
click at [545, 273] on input "text" at bounding box center [558, 281] width 197 height 23
click at [473, 306] on th at bounding box center [480, 311] width 26 height 22
click at [481, 461] on td "31" at bounding box center [480, 465] width 26 height 22
type input "August 31, 2025"
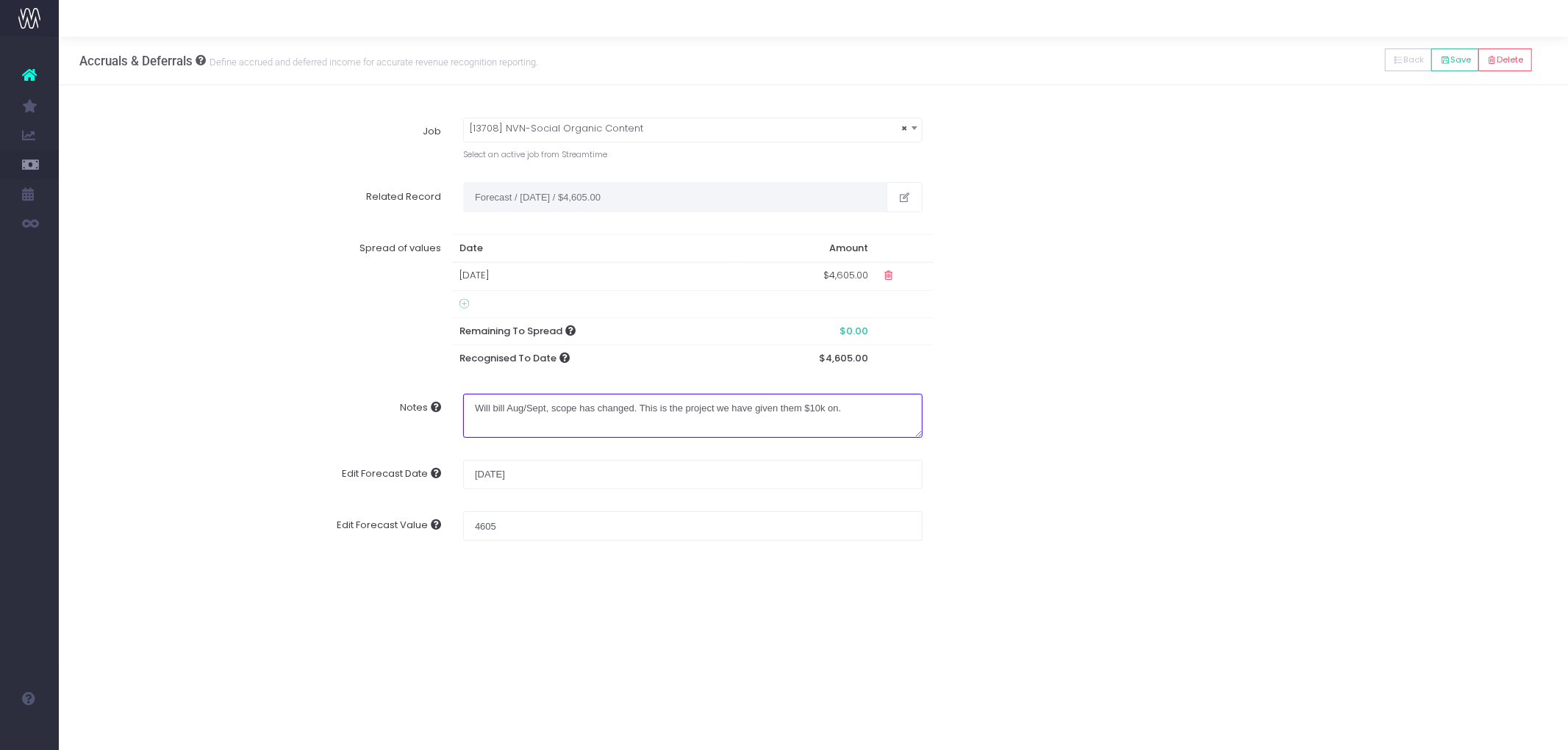
click at [883, 407] on textarea "Will bill Aug/Sept, scope has changed. This is the project we have given them $…" at bounding box center [693, 416] width 460 height 44
click at [1172, 350] on div "Spread of values Date Amount 31 Aug 2025 $4,605.00 Remaining To Spread $0.00 Re…" at bounding box center [814, 303] width 1490 height 159
click at [1405, 67] on button "Back" at bounding box center [1409, 60] width 48 height 23
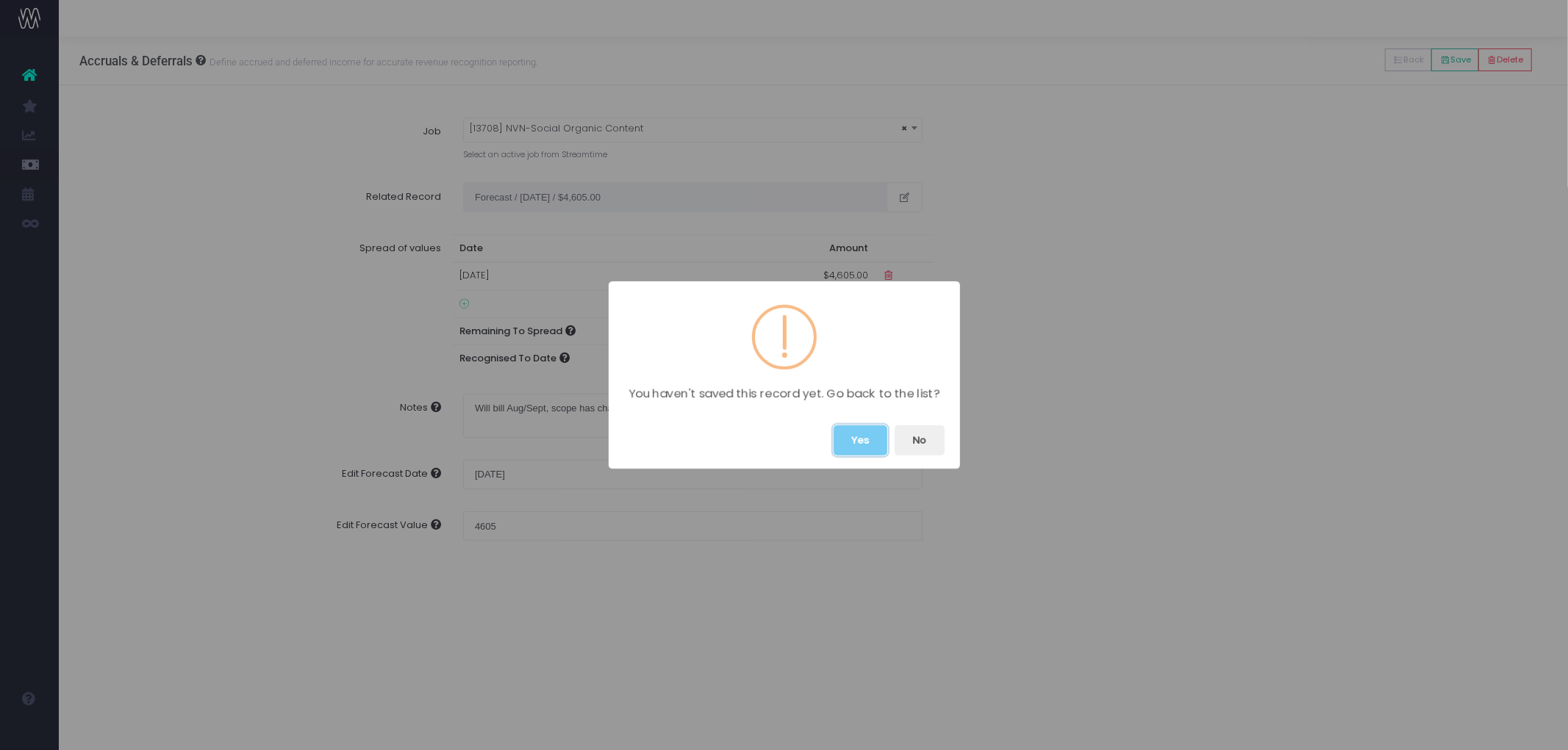
click at [864, 436] on button "Yes" at bounding box center [860, 440] width 53 height 30
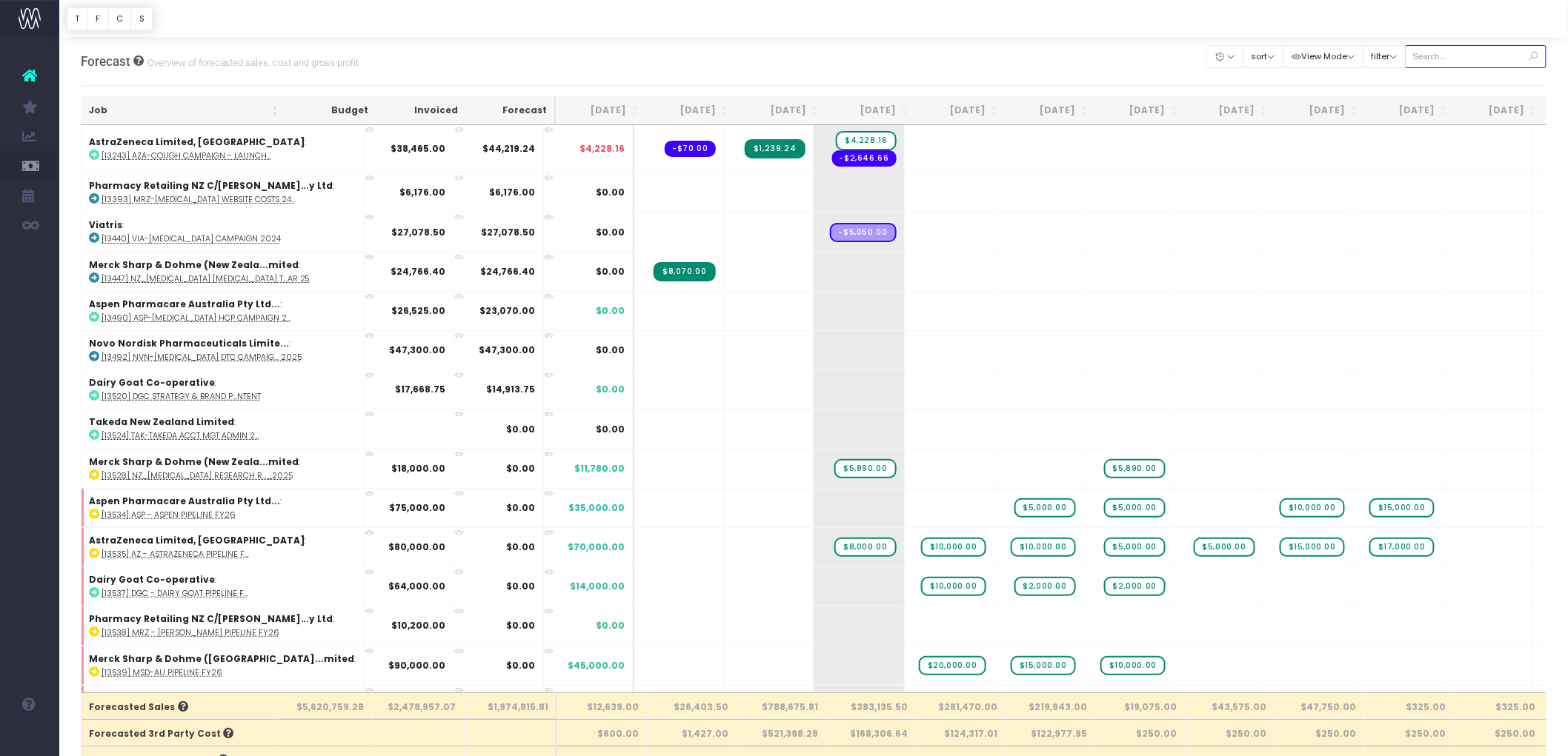
click at [1426, 60] on input "text" at bounding box center [1476, 56] width 142 height 23
paste input "13698"
type input "13698"
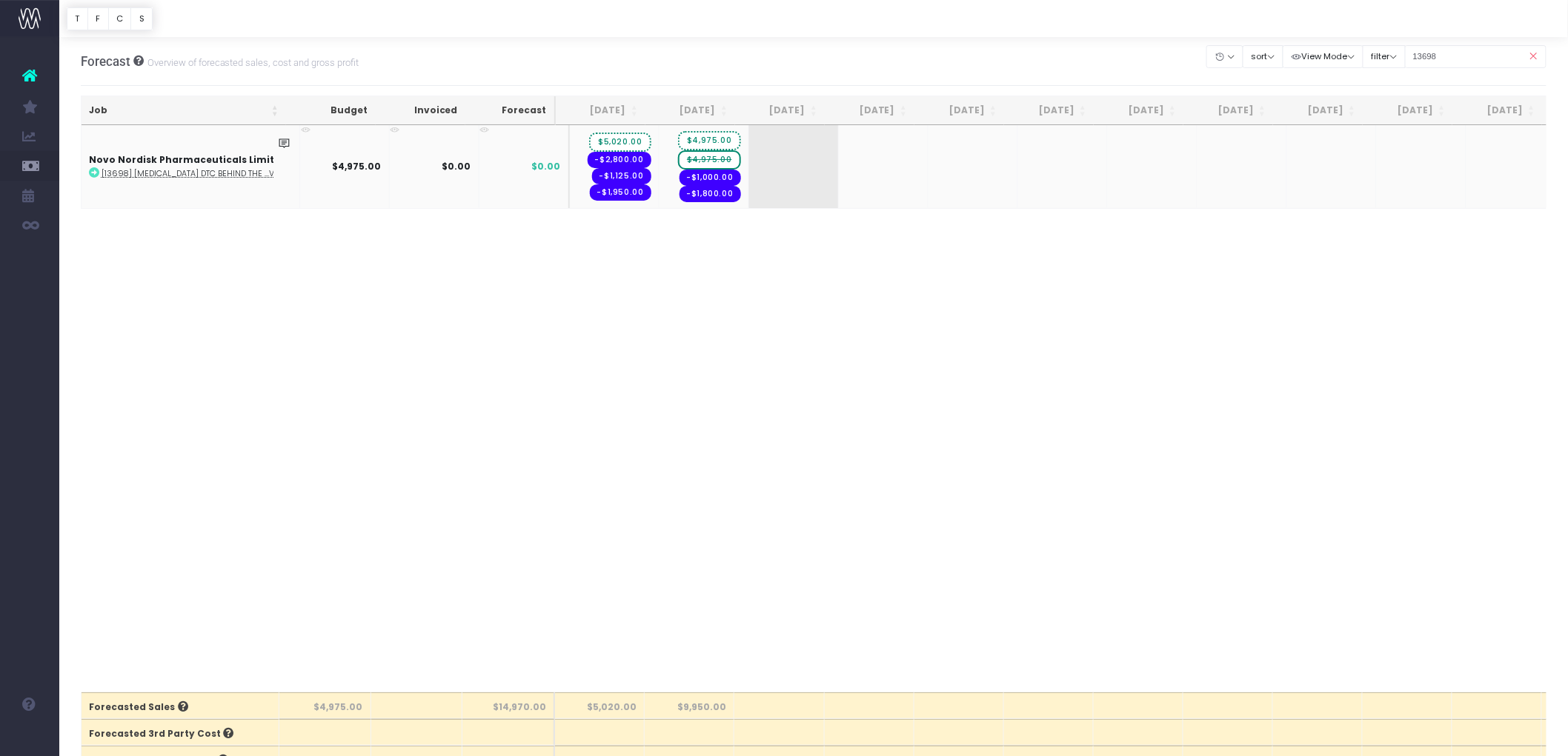
click at [710, 158] on span "$4,975.00" at bounding box center [709, 160] width 62 height 19
type input "0"
click at [1475, 60] on input "13698" at bounding box center [1476, 56] width 142 height 23
drag, startPoint x: 1475, startPoint y: 58, endPoint x: 1283, endPoint y: 55, distance: 192.0
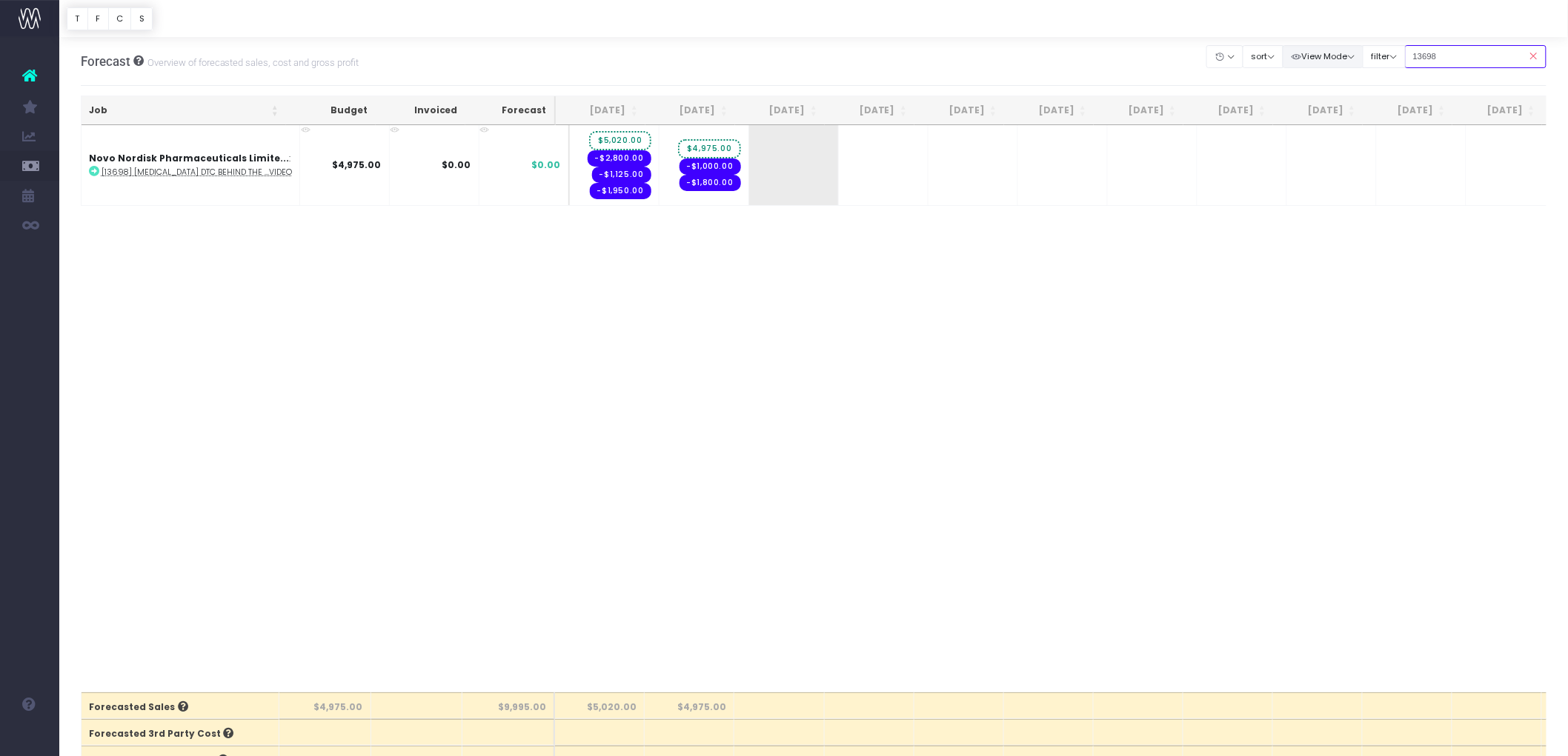
click at [1283, 55] on div "Clear Filters Hide Jul 2025 Aug 2025 Sep 2025 Oct 2025 Nov 2025 Dec 2025 Jan 20…" at bounding box center [1377, 56] width 339 height 30
paste input "70"
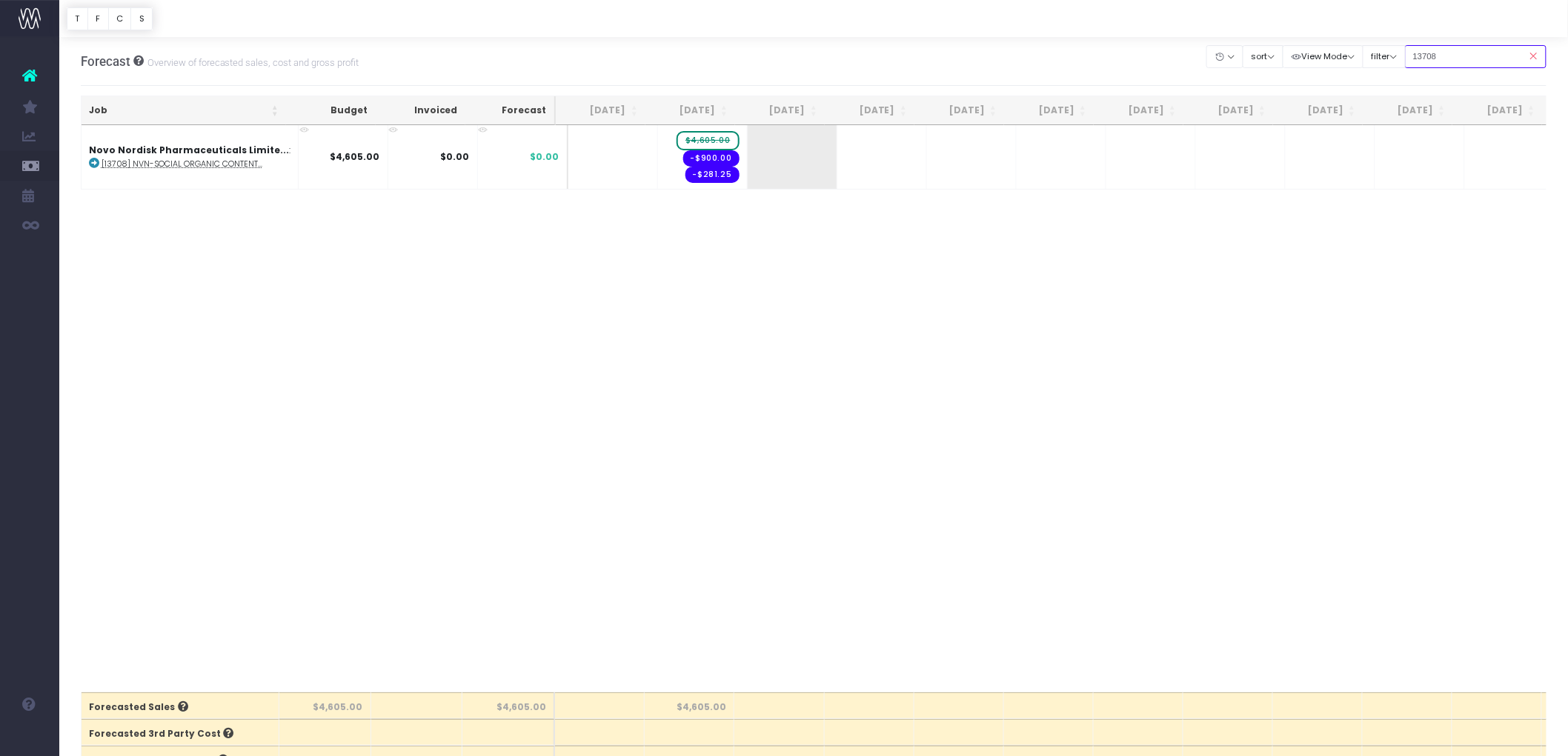
type input "13708"
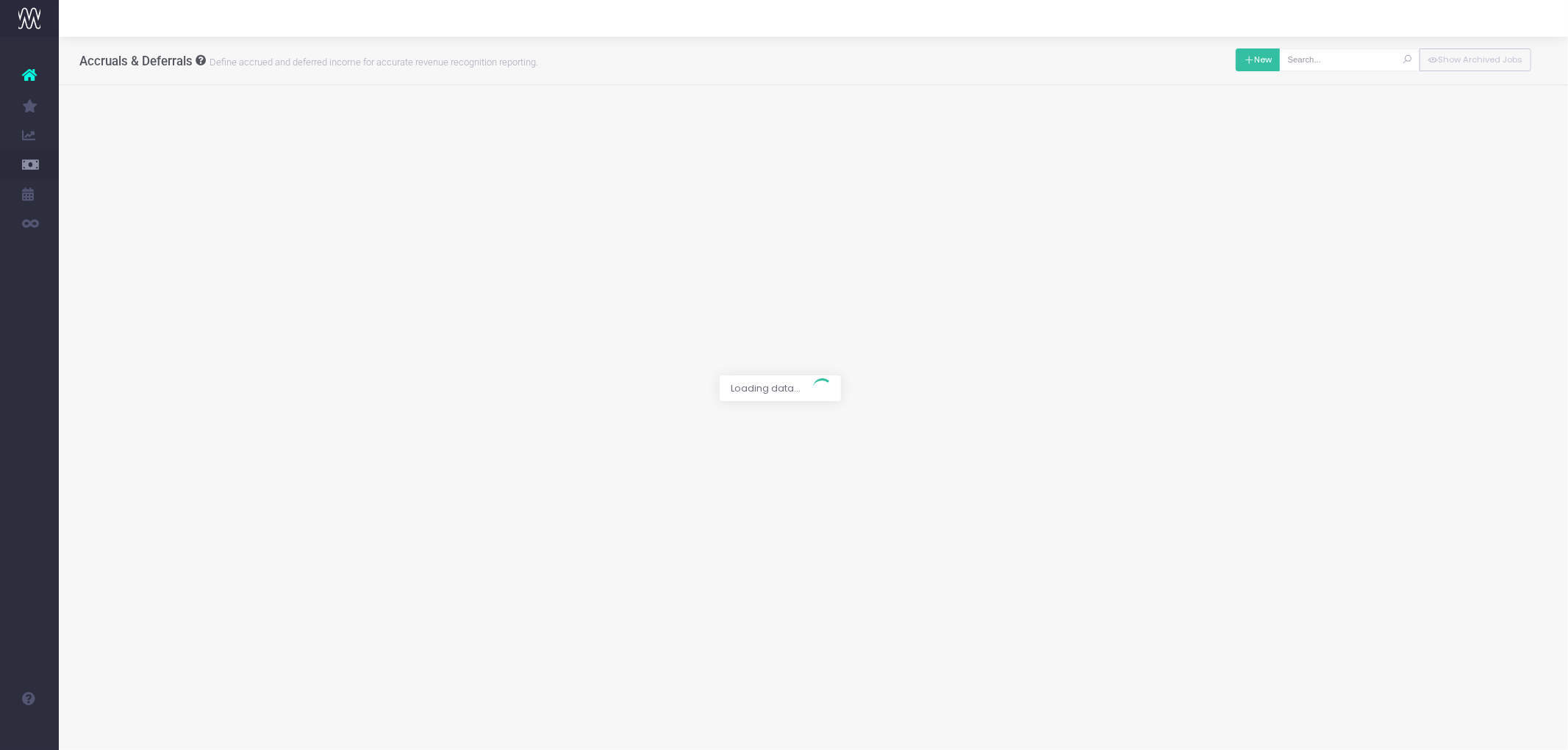
type input "[13698] [MEDICAL_DATA] DTC Behind the Scenes Video"
type textarea "Will bill Aug/Sept, scope has changed. This is the project we have given them $…"
type input "Forecast / [DATE] / $9,995.00"
type input "[DATE]"
type input "9995"
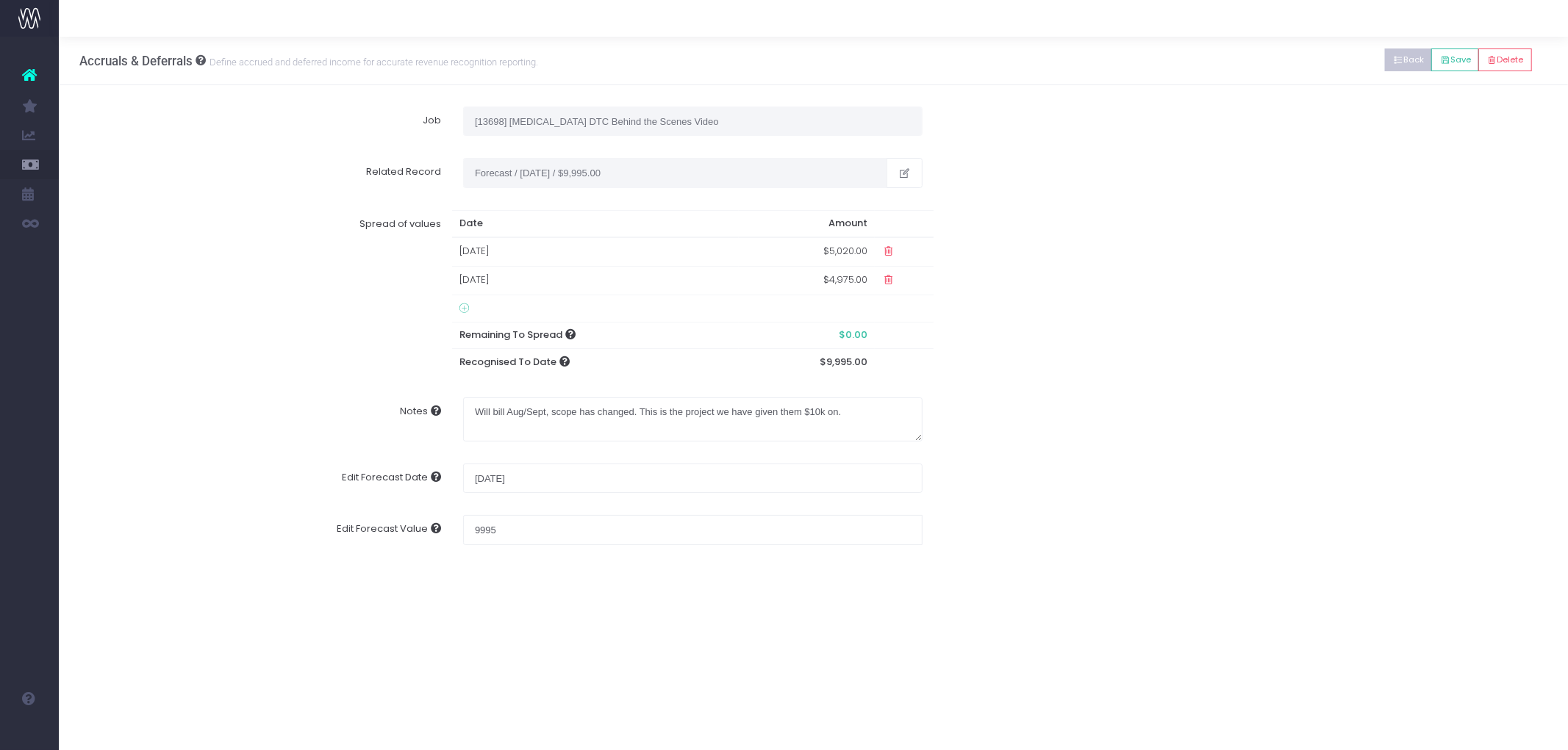
click at [1398, 60] on button "Back" at bounding box center [1409, 60] width 48 height 23
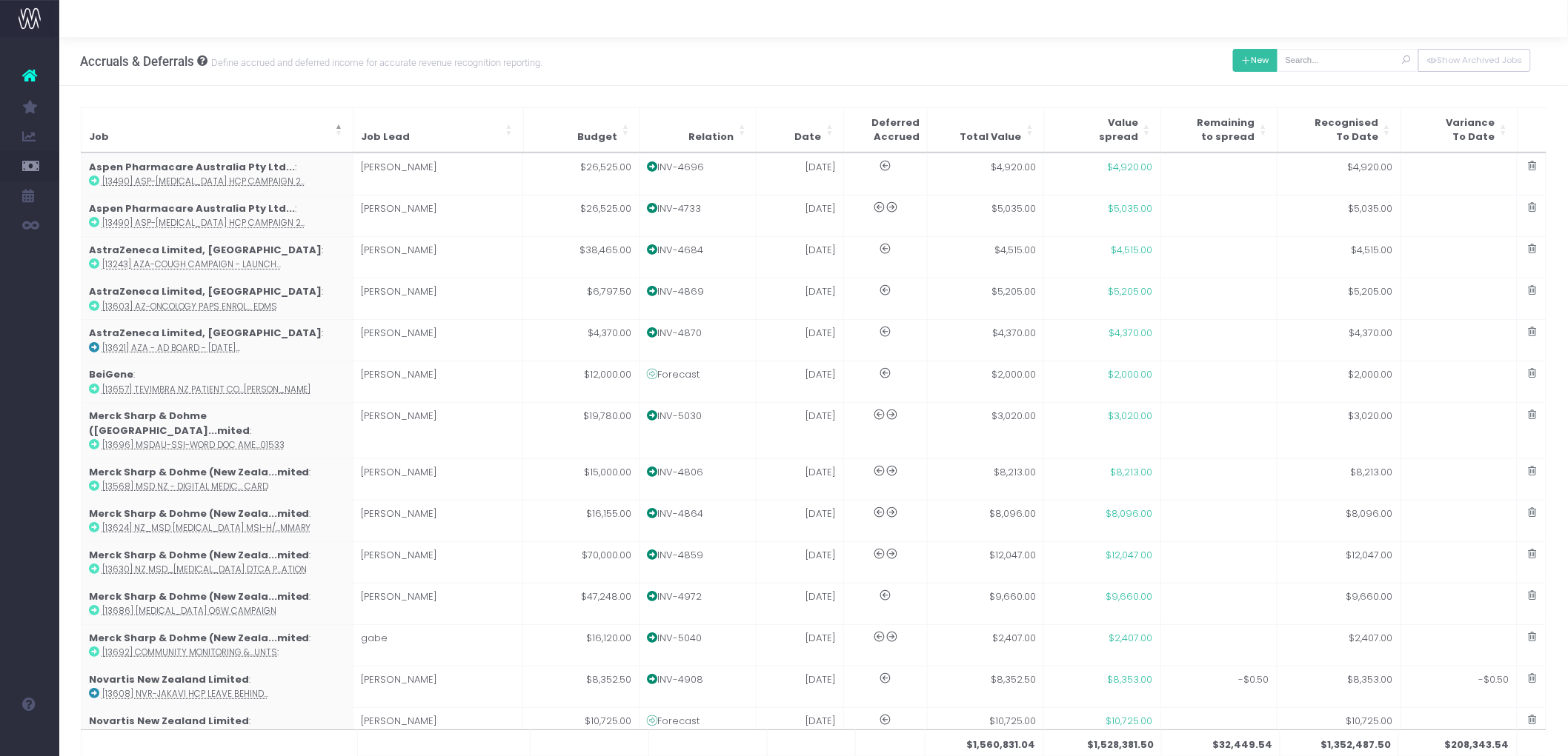
click at [1240, 53] on button "New" at bounding box center [1256, 60] width 45 height 23
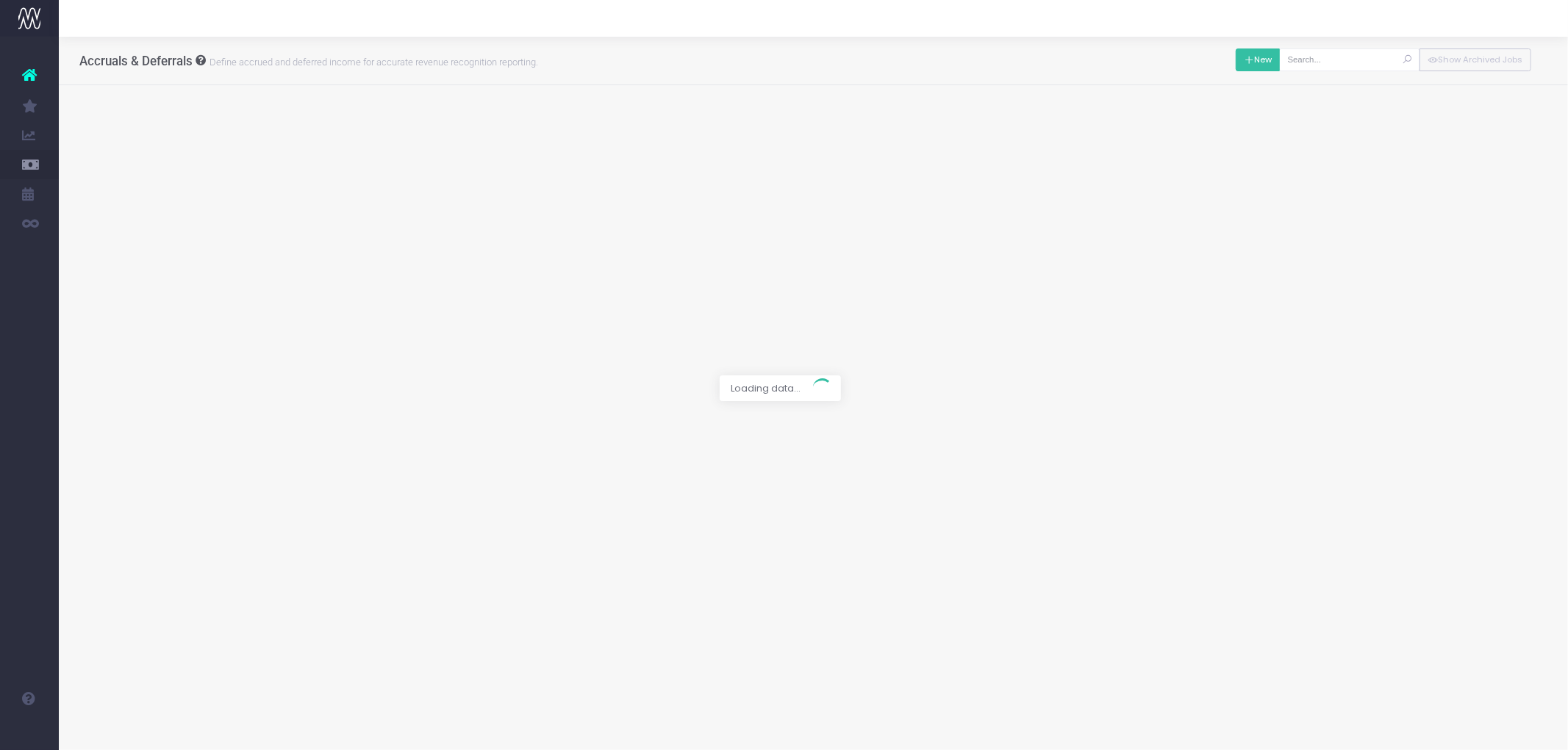
click at [1251, 60] on icon at bounding box center [1249, 60] width 10 height 0
click at [520, 130] on div at bounding box center [784, 375] width 1568 height 750
type input "[13698] [MEDICAL_DATA] DTC Behind the Scenes Video"
type input "Forecast / [DATE] / $9,995.00"
type input "[DATE]"
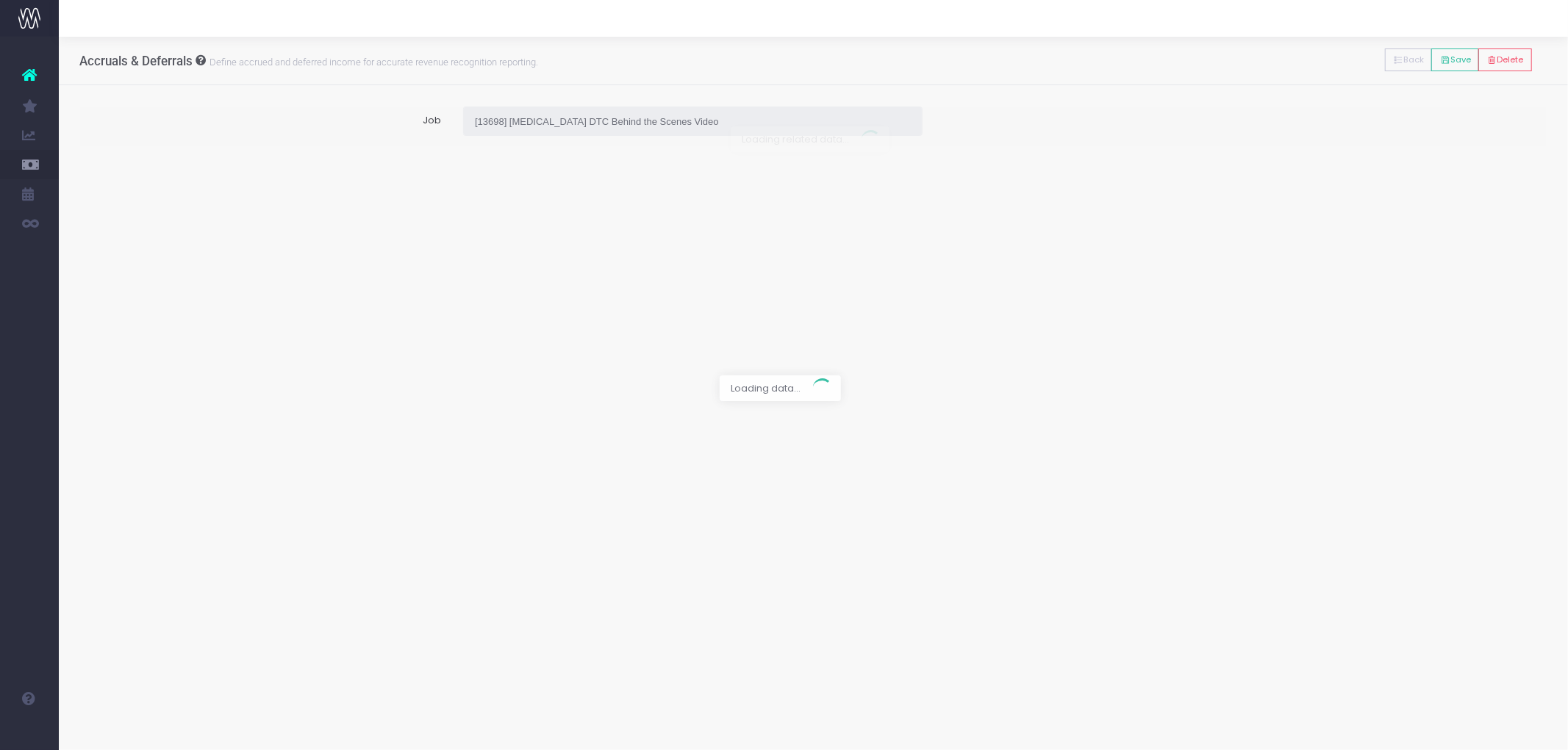
type input "9995"
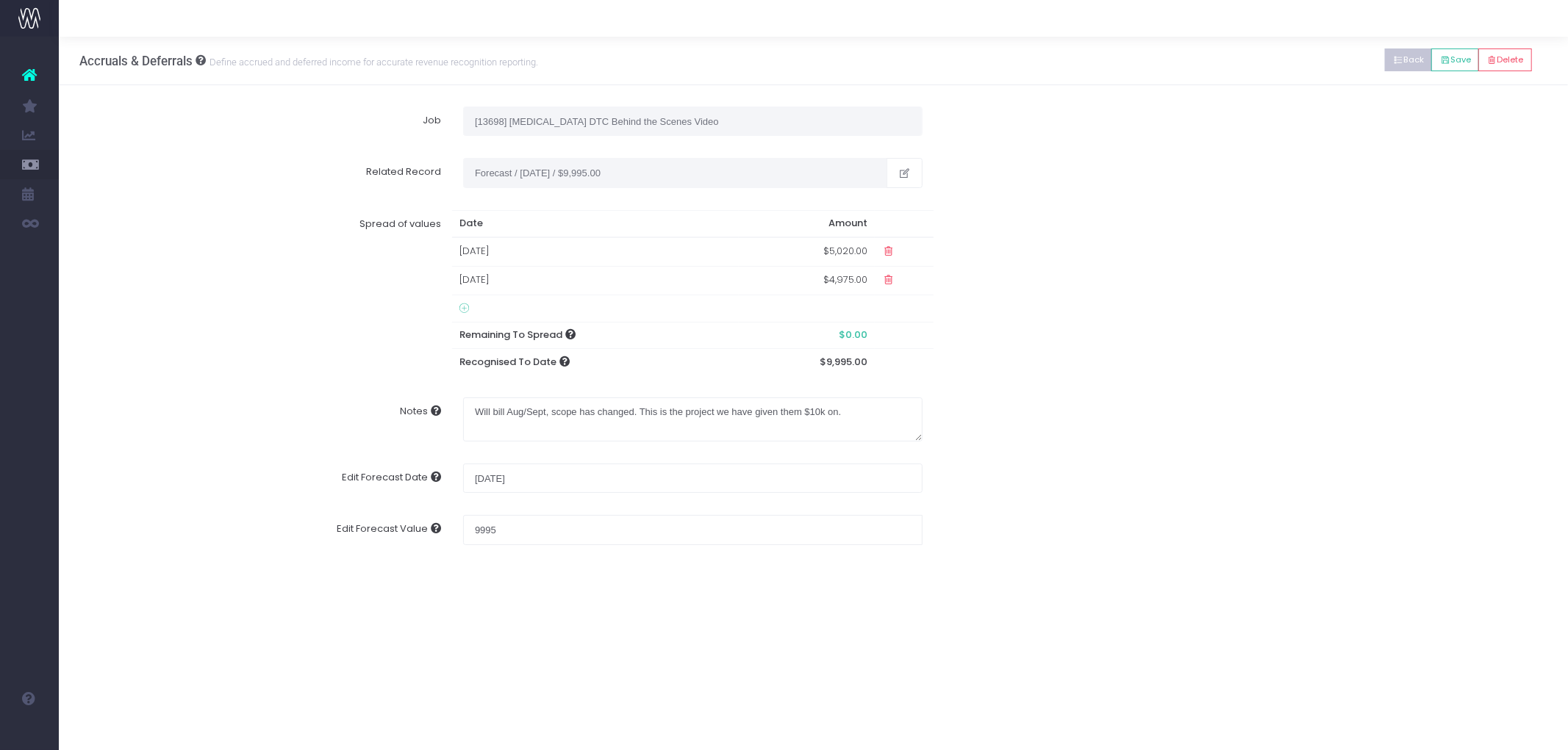
click at [1405, 60] on button "Back" at bounding box center [1409, 60] width 48 height 23
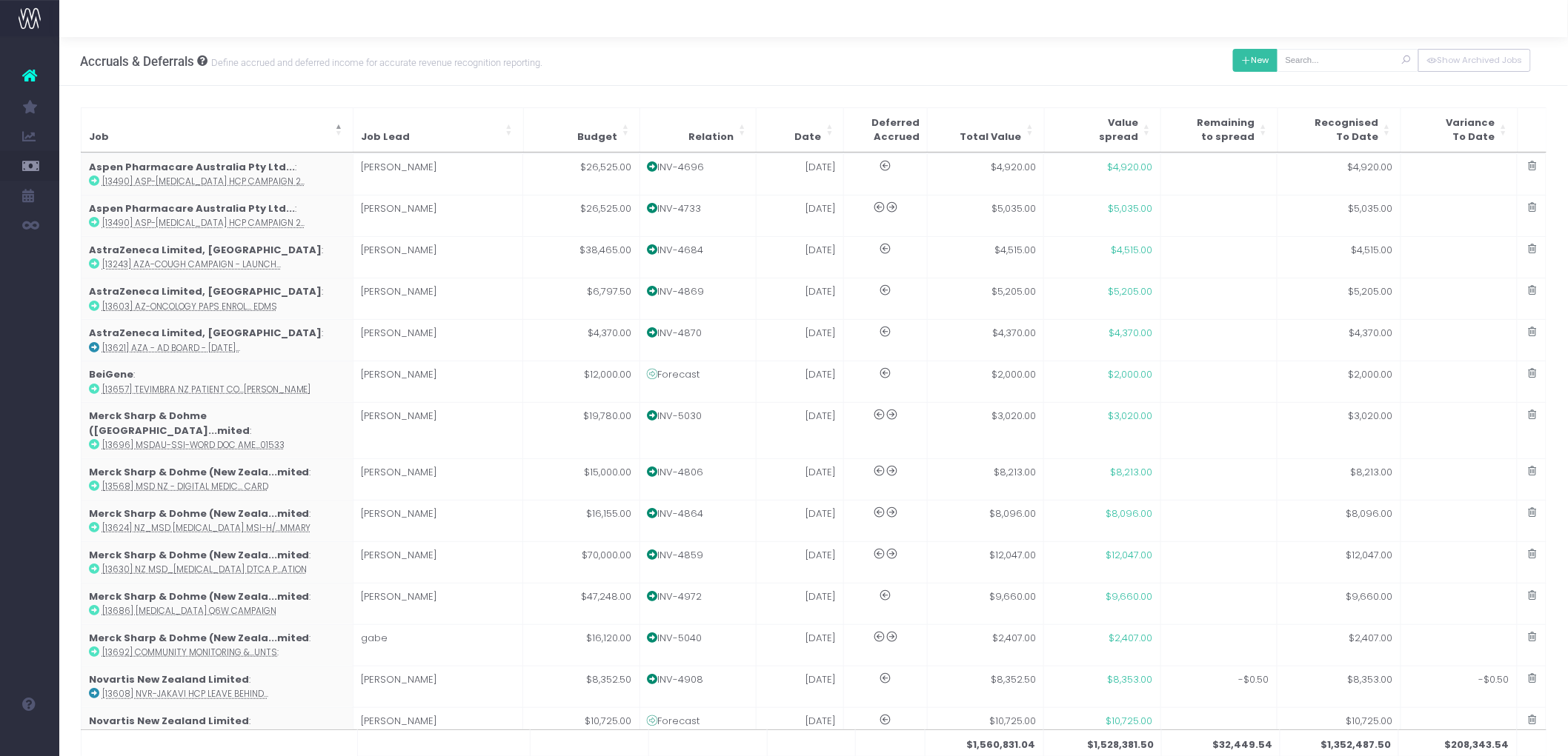
click at [1258, 58] on button "New" at bounding box center [1256, 60] width 45 height 23
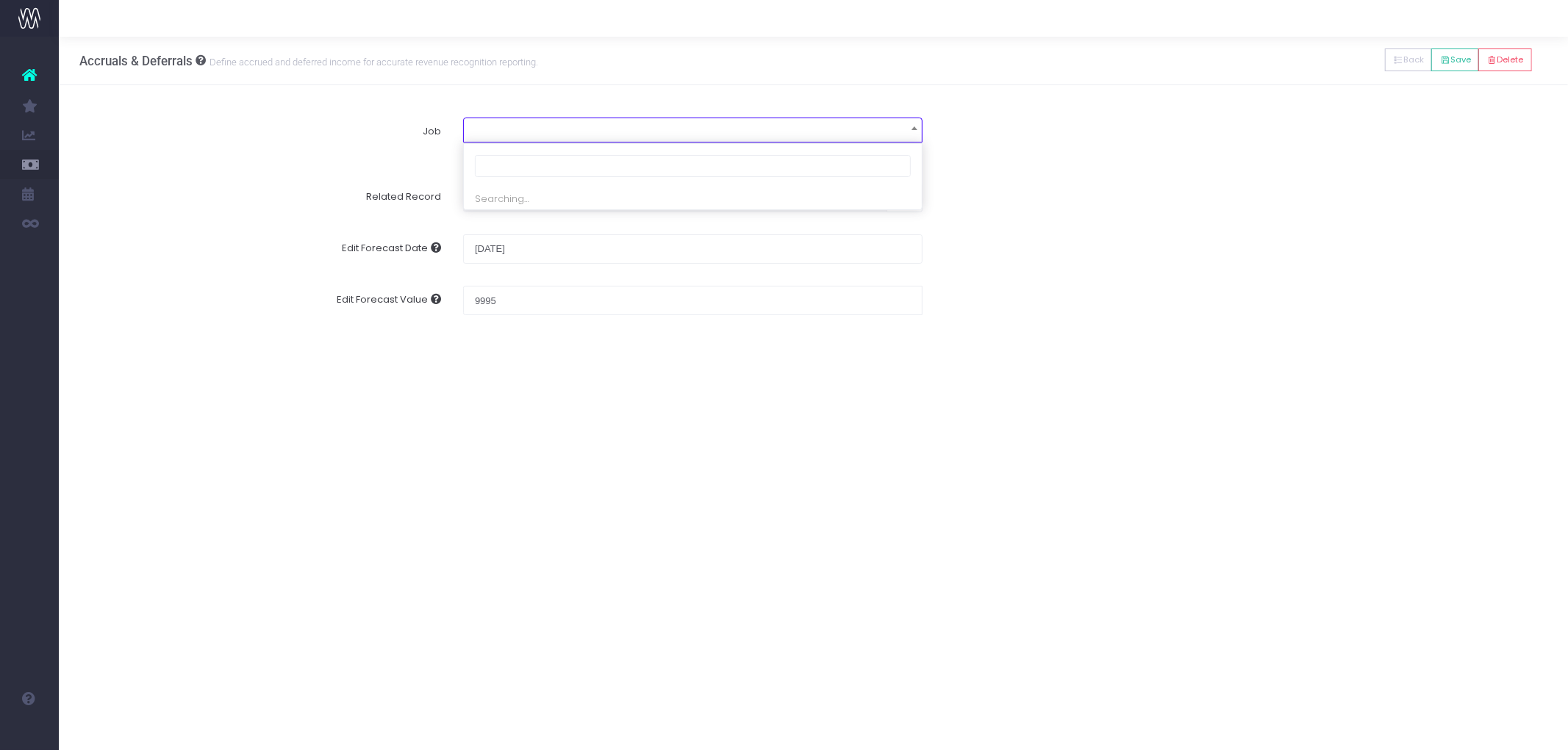
click at [517, 136] on span at bounding box center [693, 129] width 458 height 20
type input "13708"
select select "1904442"
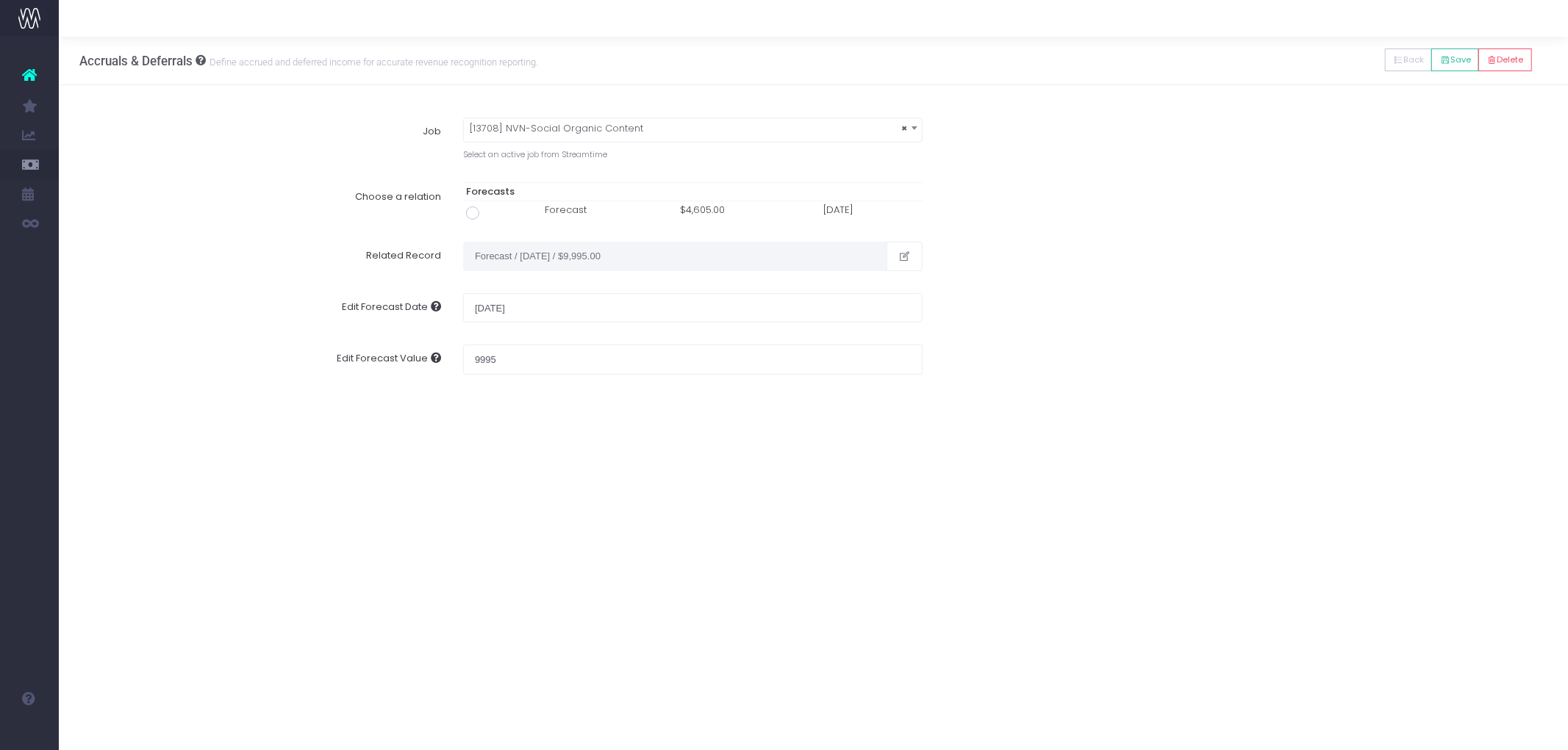
click at [469, 216] on span at bounding box center [472, 213] width 13 height 13
click at [488, 215] on input "radio" at bounding box center [493, 210] width 9 height 9
type input "Forecast / [DATE] / $4,605.00"
type input "[DATE]"
type input "4605"
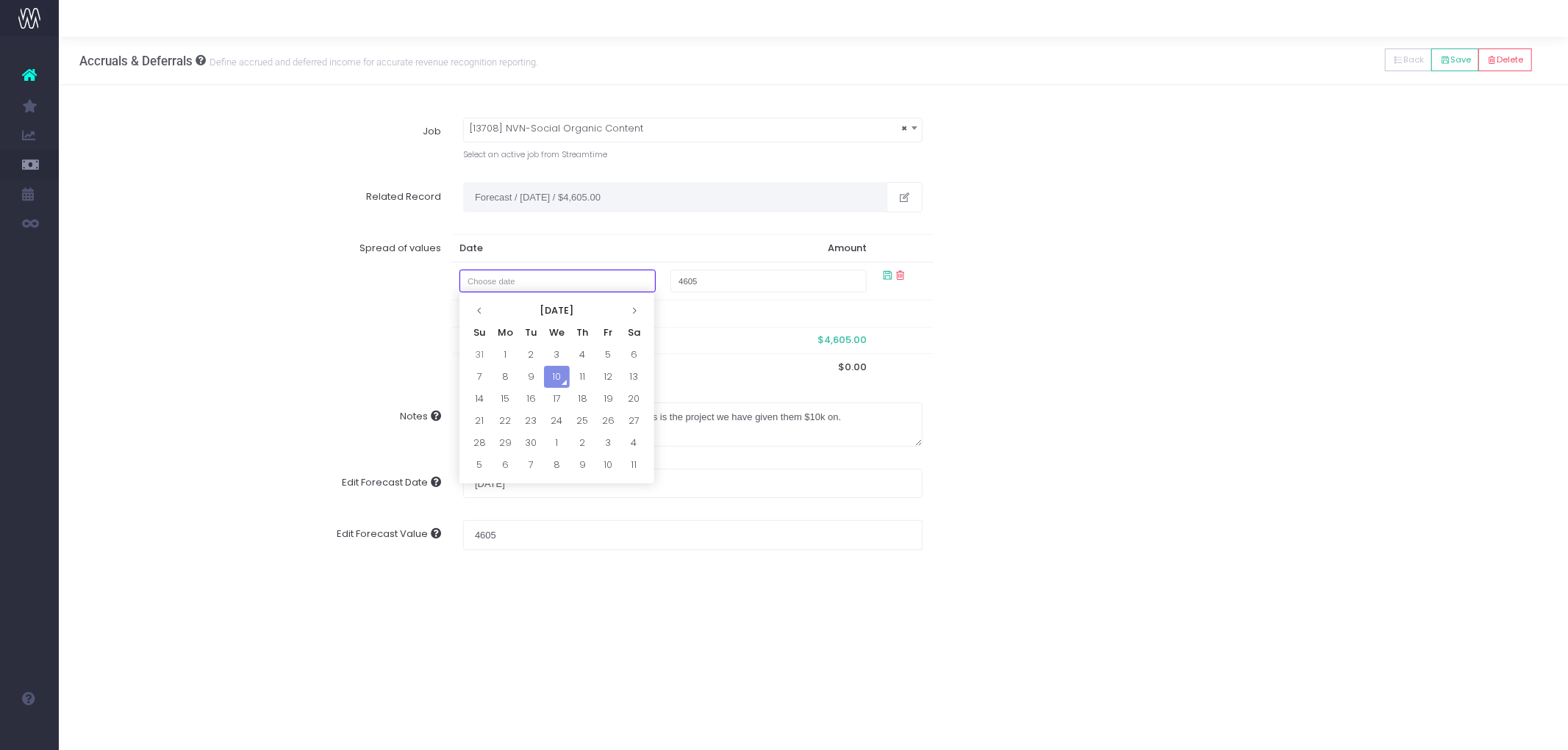
click at [568, 278] on input "text" at bounding box center [558, 281] width 197 height 23
click at [482, 351] on td "31" at bounding box center [480, 355] width 26 height 22
type input "[DATE]"
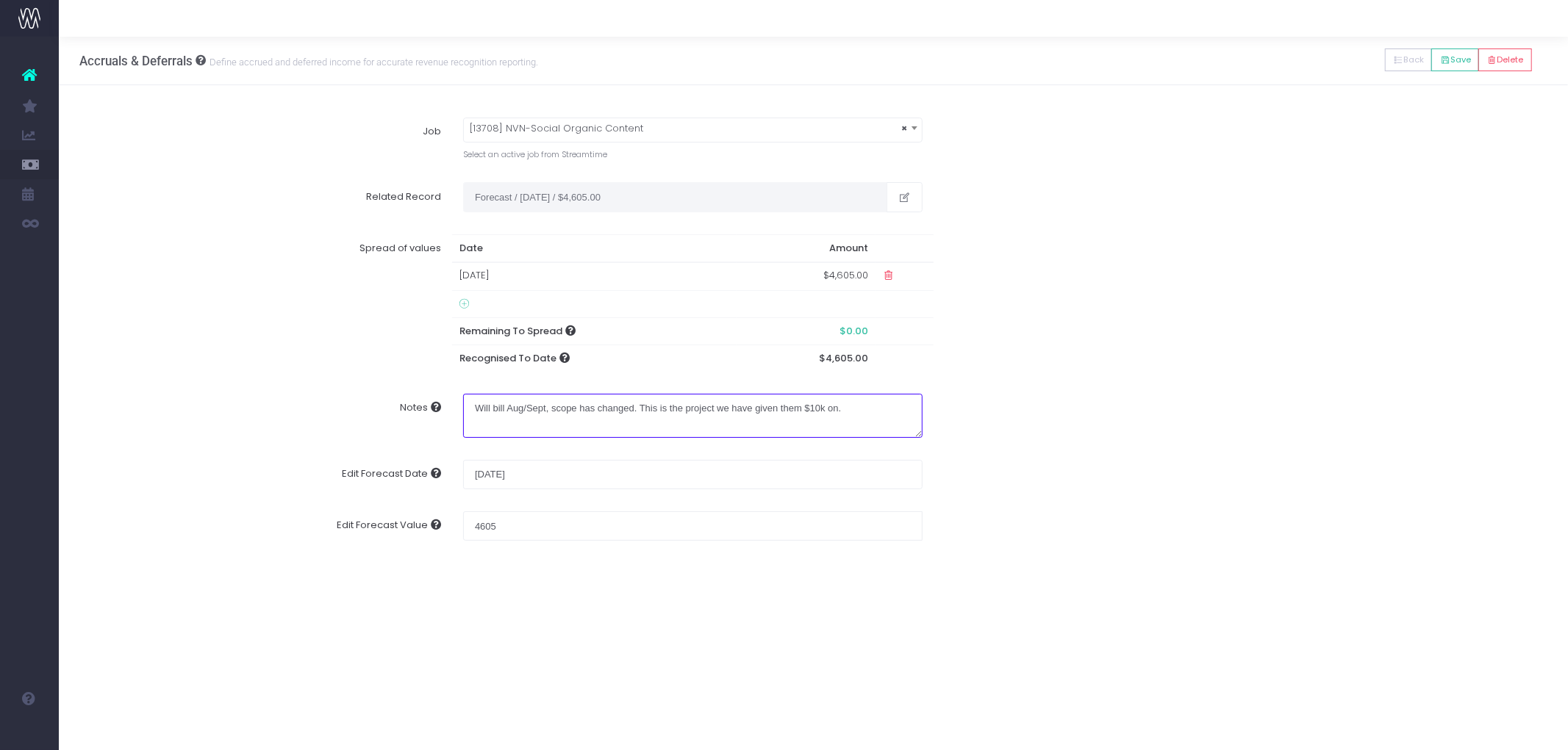
drag, startPoint x: 863, startPoint y: 404, endPoint x: 194, endPoint y: 377, distance: 669.5
click at [194, 377] on form "Job [13698] [MEDICAL_DATA] DTC Behind the Scenes Video Job × [13708] NVN-Social…" at bounding box center [814, 324] width 1468 height 435
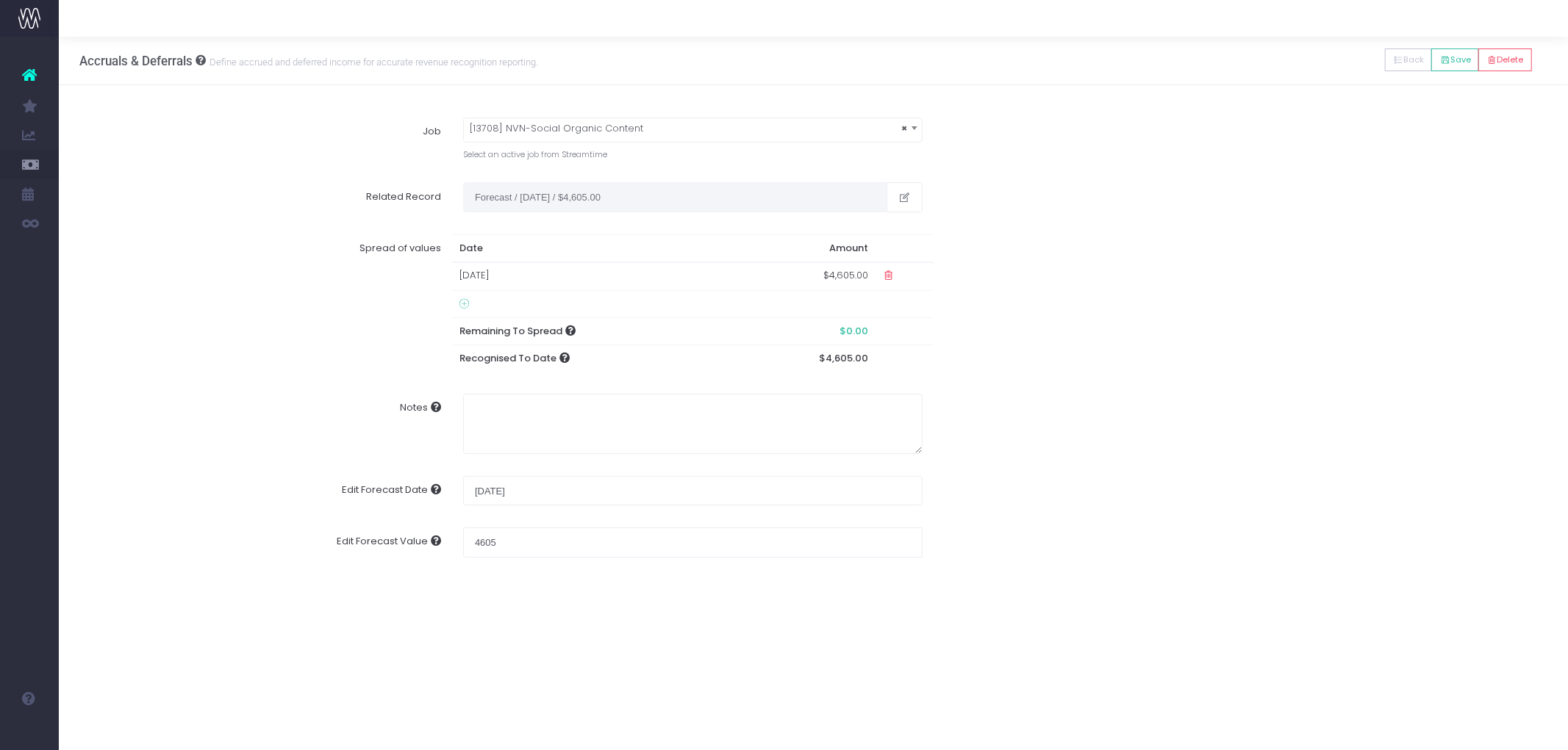
click at [1223, 490] on div "Edit Forecast Date [DATE]" at bounding box center [814, 491] width 1490 height 52
click at [574, 415] on textarea "Notes" at bounding box center [693, 424] width 460 height 60
type textarea "awaiting PO to bill in Sept"
click at [1452, 53] on button "Save" at bounding box center [1455, 60] width 48 height 23
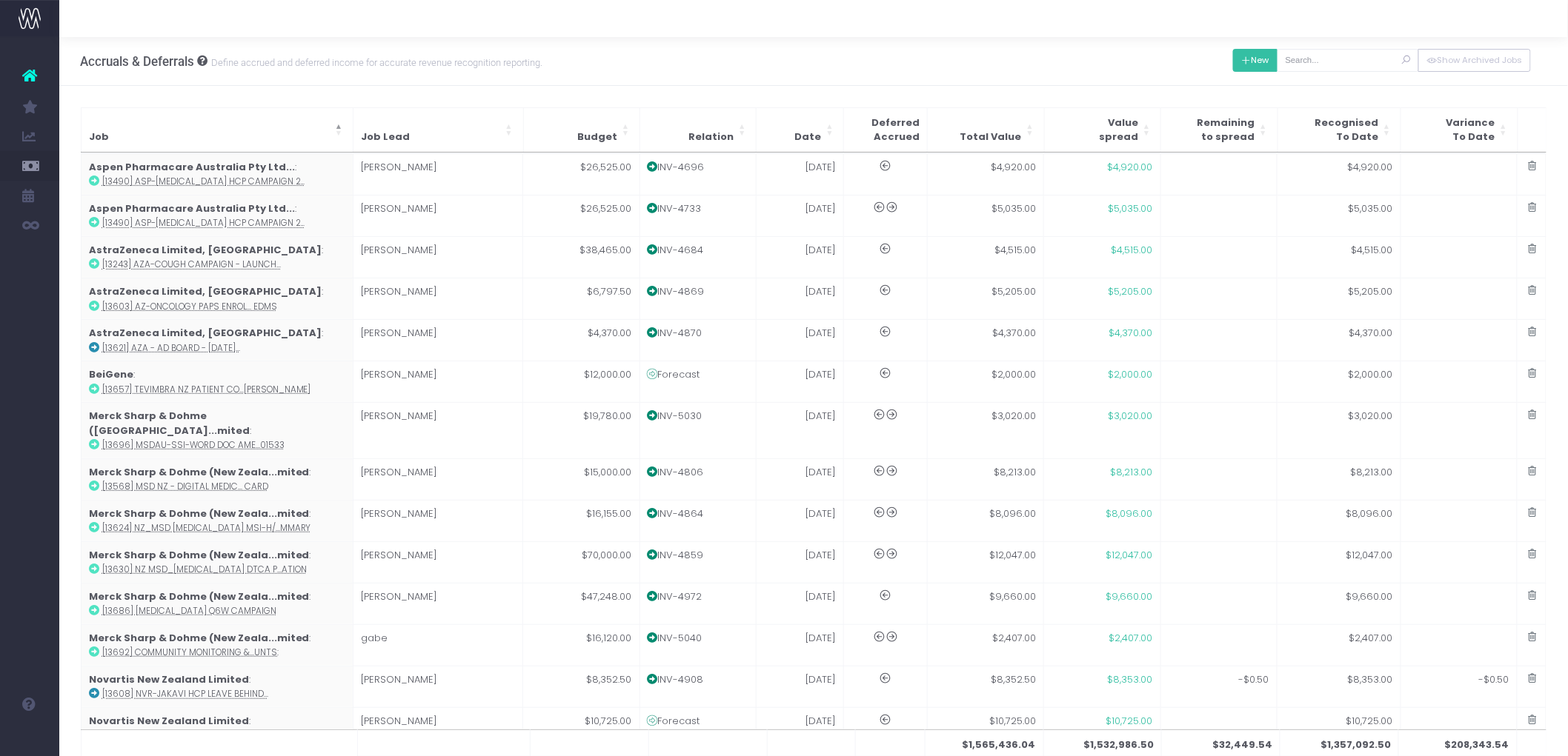
click at [1271, 55] on button "New" at bounding box center [1256, 60] width 45 height 23
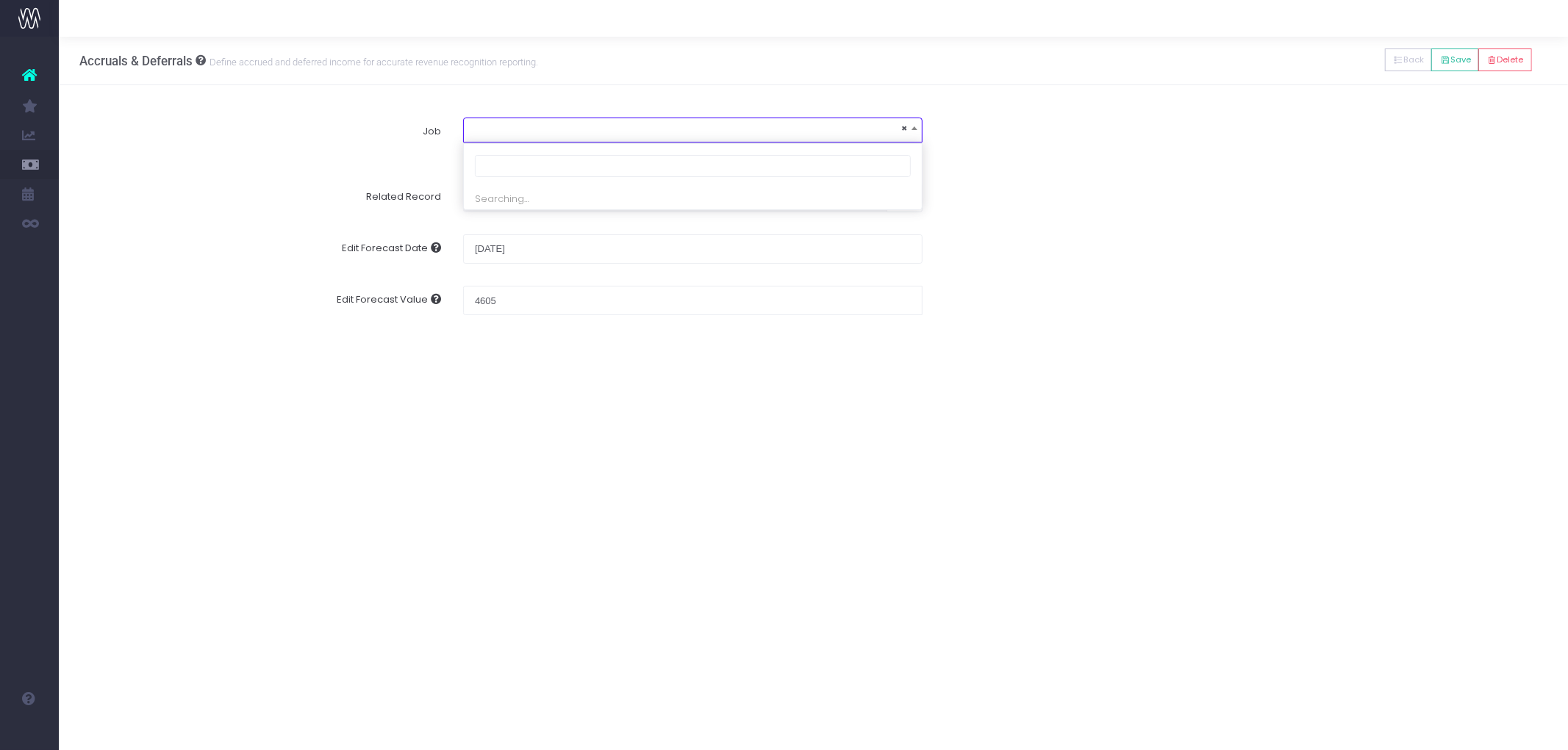
click at [663, 135] on span "×" at bounding box center [693, 129] width 458 height 20
type input "13636"
select select "1842653"
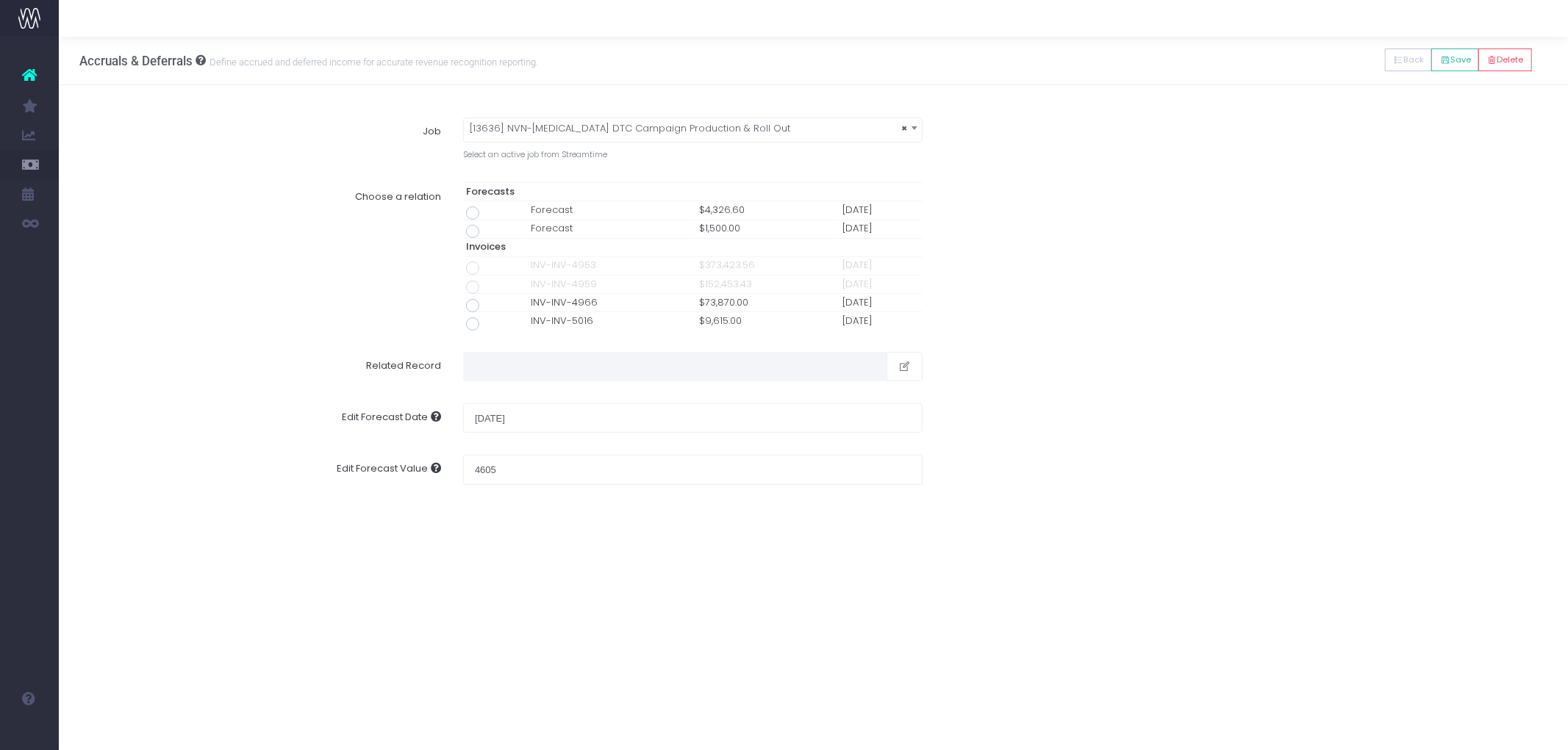
click at [469, 206] on td at bounding box center [495, 210] width 64 height 18
click at [472, 210] on span at bounding box center [472, 213] width 13 height 13
click at [488, 210] on input "radio" at bounding box center [493, 210] width 9 height 9
type input "Forecast / [DATE] / $4,326.60"
type input "[DATE]"
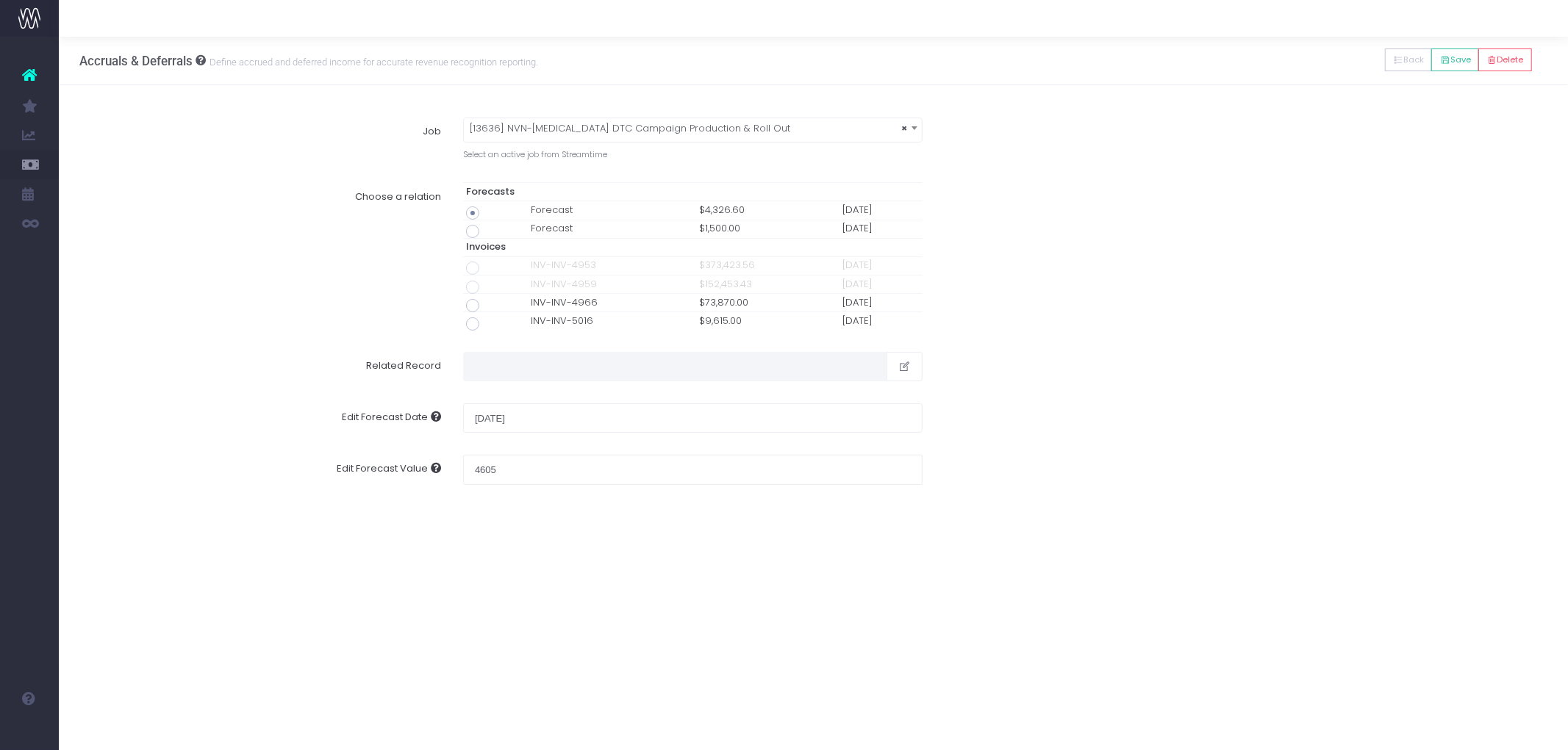
type input "4326.6"
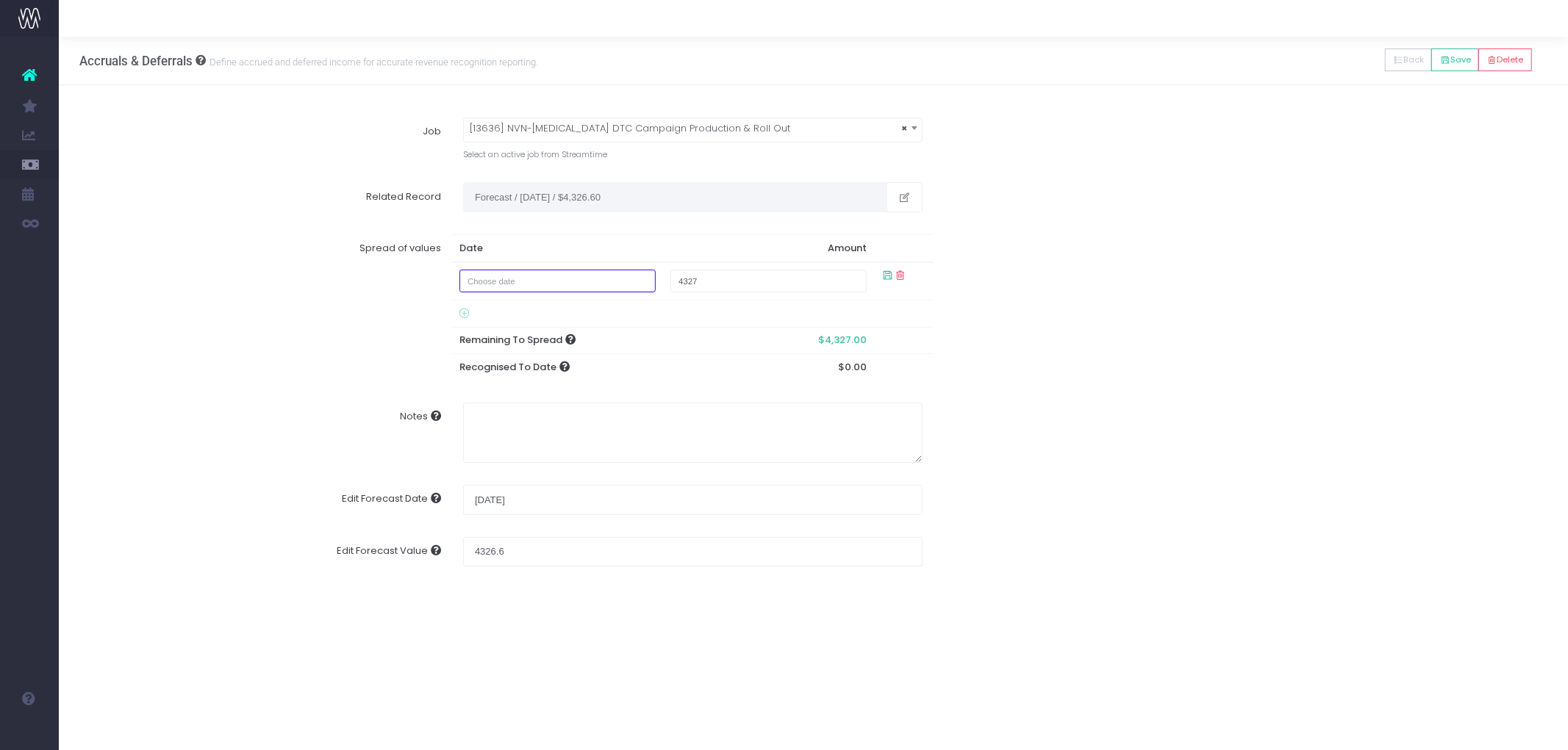
click at [549, 272] on input "text" at bounding box center [558, 281] width 197 height 23
click at [483, 353] on td "31" at bounding box center [480, 355] width 26 height 22
type input "[DATE]"
click at [1172, 395] on div "Notes" at bounding box center [814, 424] width 1490 height 82
click at [593, 428] on textarea "Notes" at bounding box center [693, 424] width 460 height 60
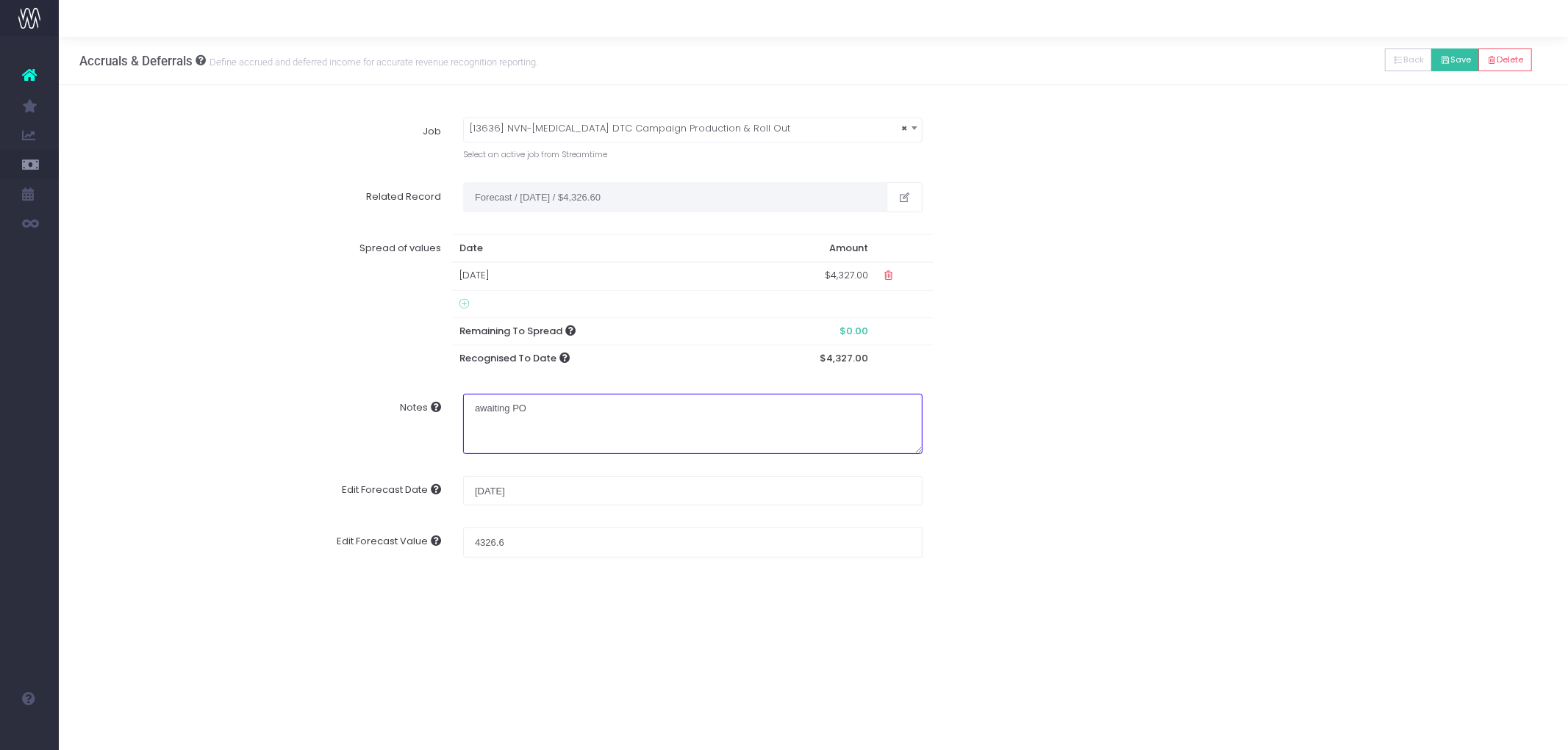
type textarea "awaiting PO"
click at [1457, 52] on button "Save" at bounding box center [1455, 60] width 48 height 23
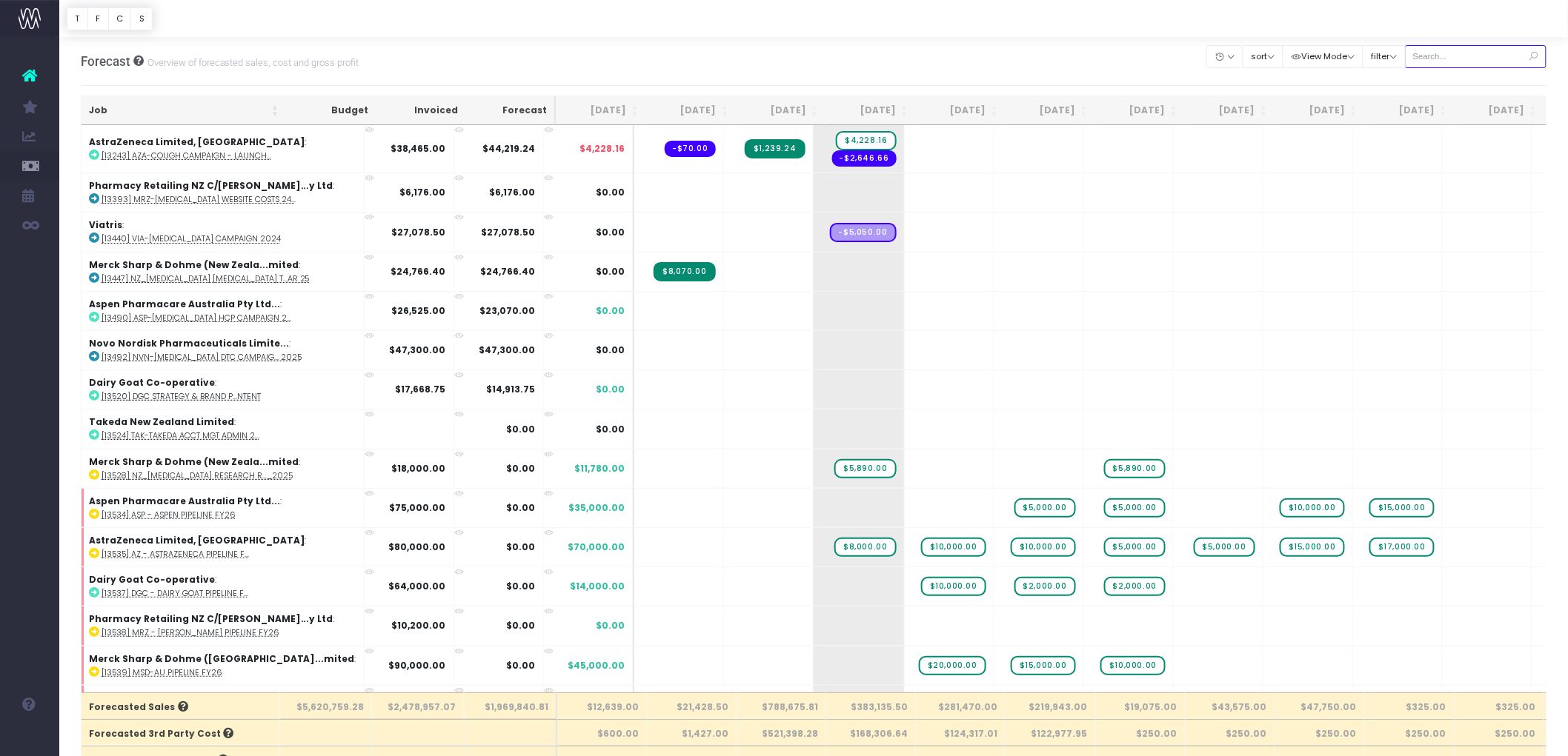
click at [1483, 55] on input "text" at bounding box center [1476, 56] width 142 height 23
paste input "13708"
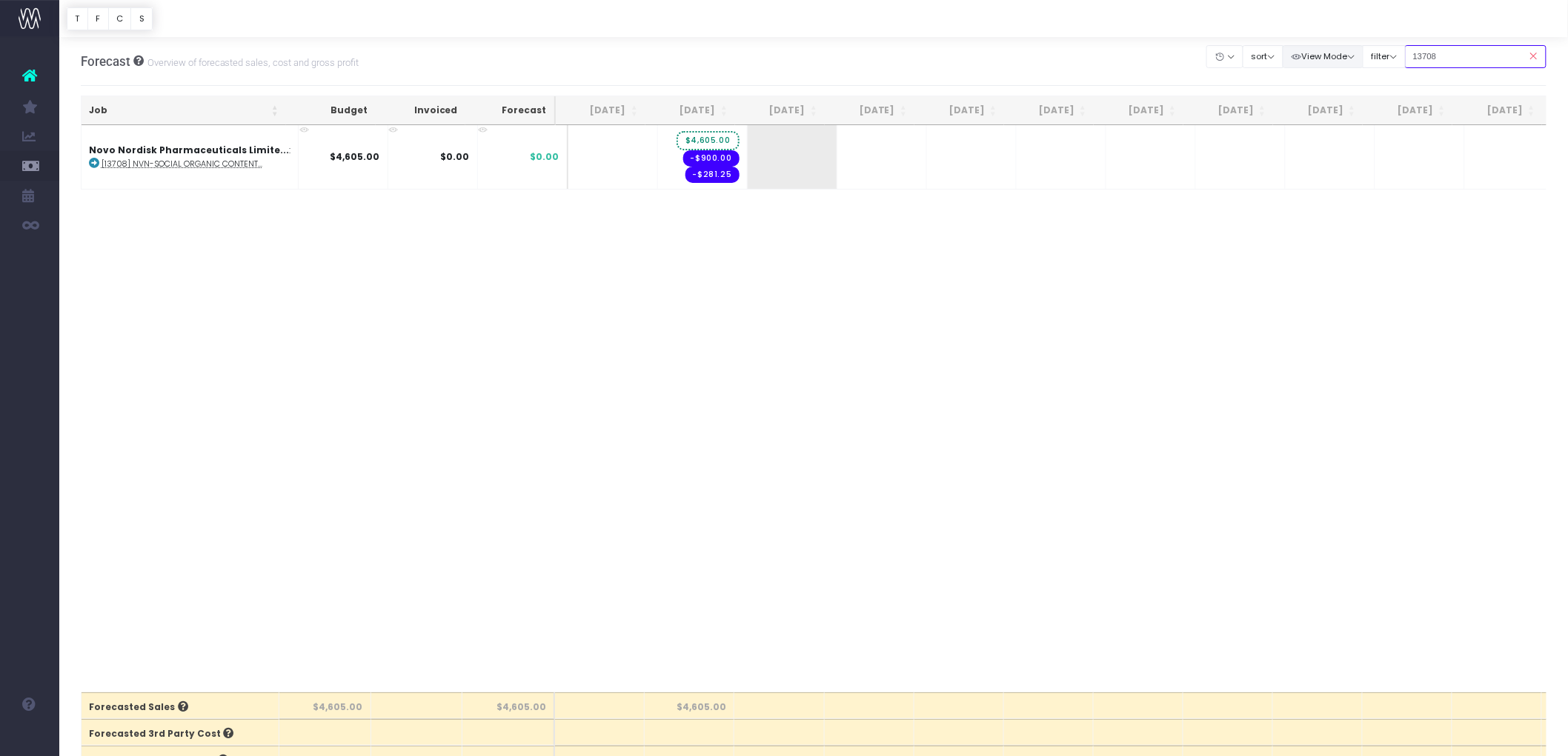
drag, startPoint x: 1453, startPoint y: 55, endPoint x: 1358, endPoint y: 55, distance: 95.0
click at [1358, 55] on div "Clear Filters Hide [DATE] [DATE] [DATE] [DATE] [DATE] [DATE] [DATE] [DATE] [DAT…" at bounding box center [1377, 56] width 339 height 30
paste input "636"
type input "13636"
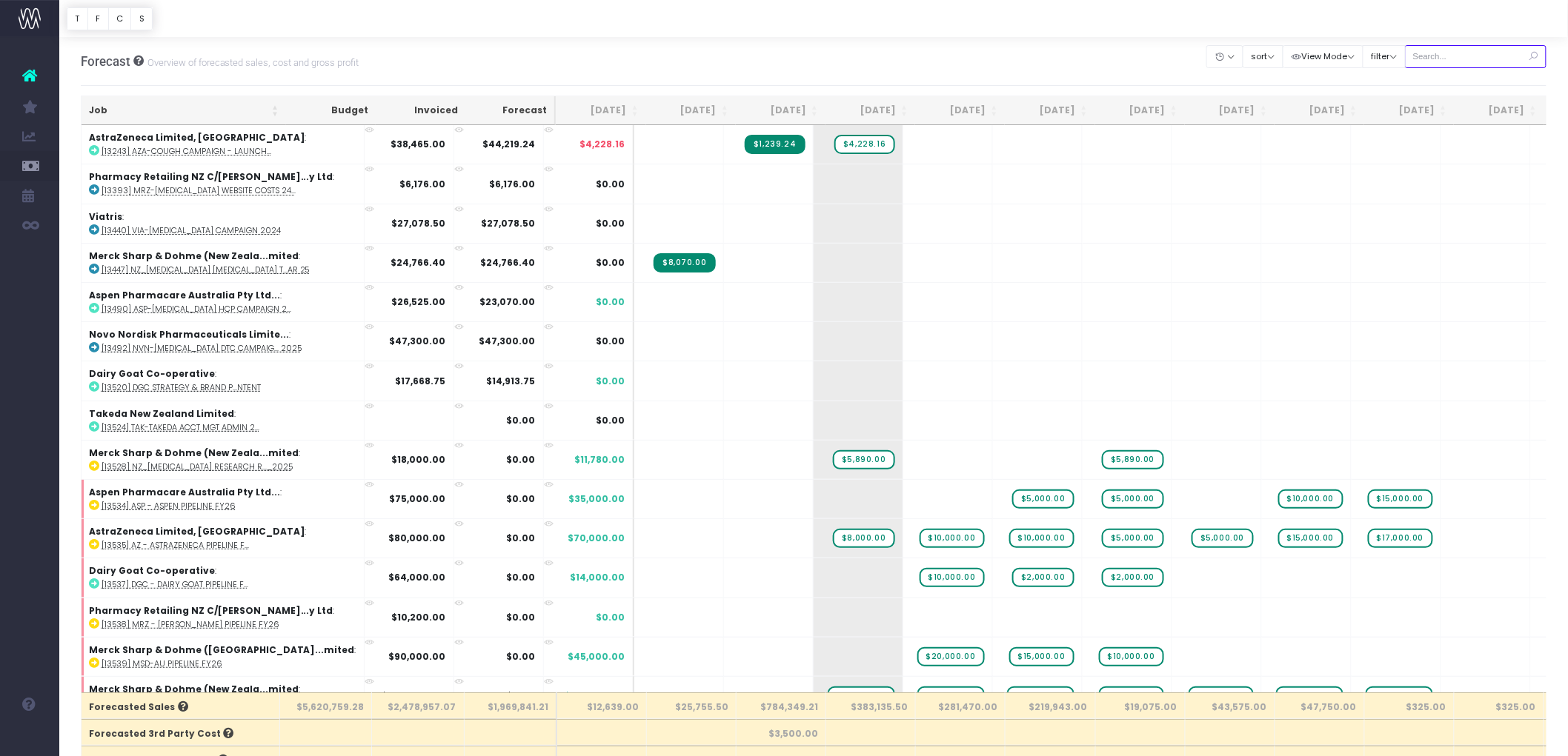
click at [1438, 55] on input "text" at bounding box center [1476, 56] width 142 height 23
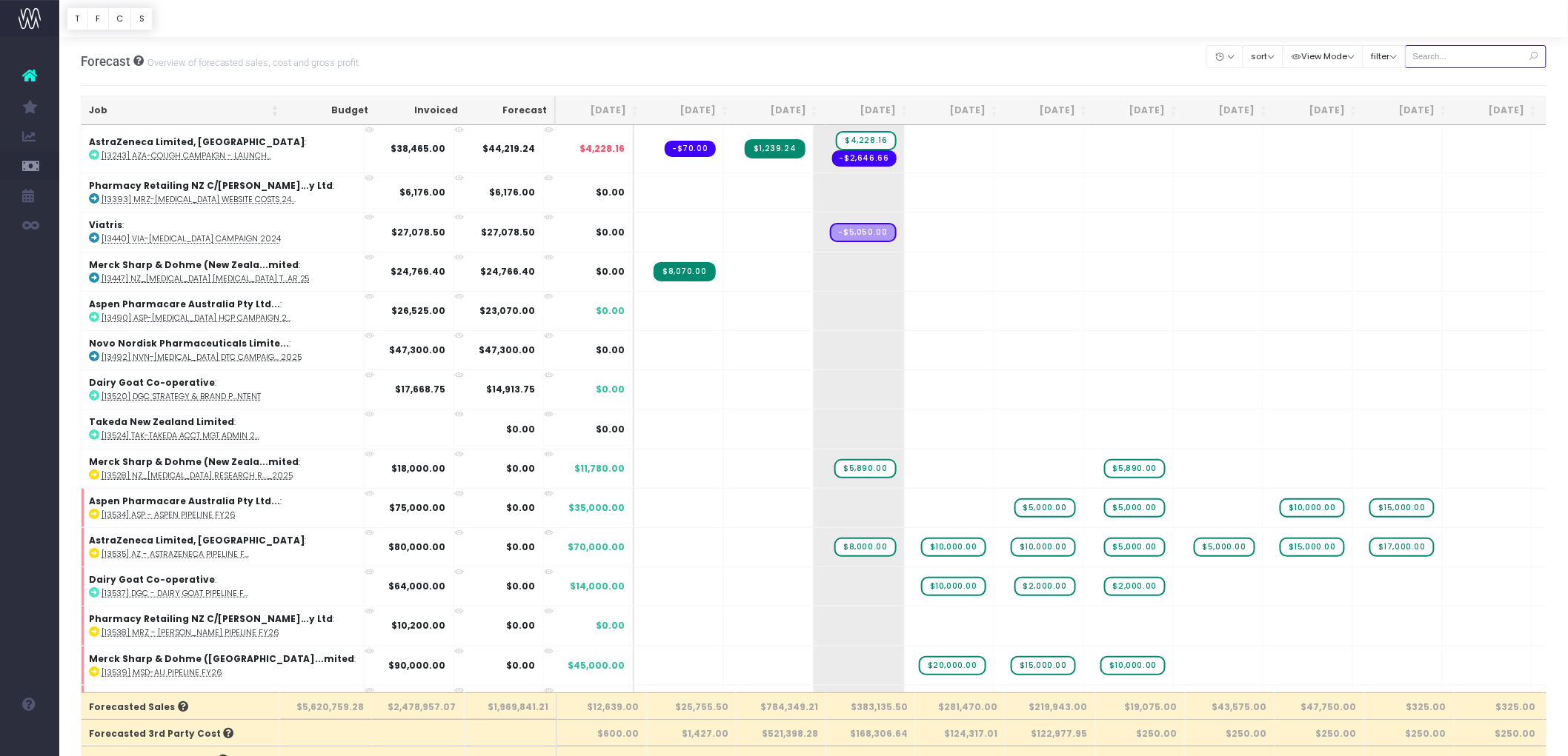
paste input "13636"
type input "13636"
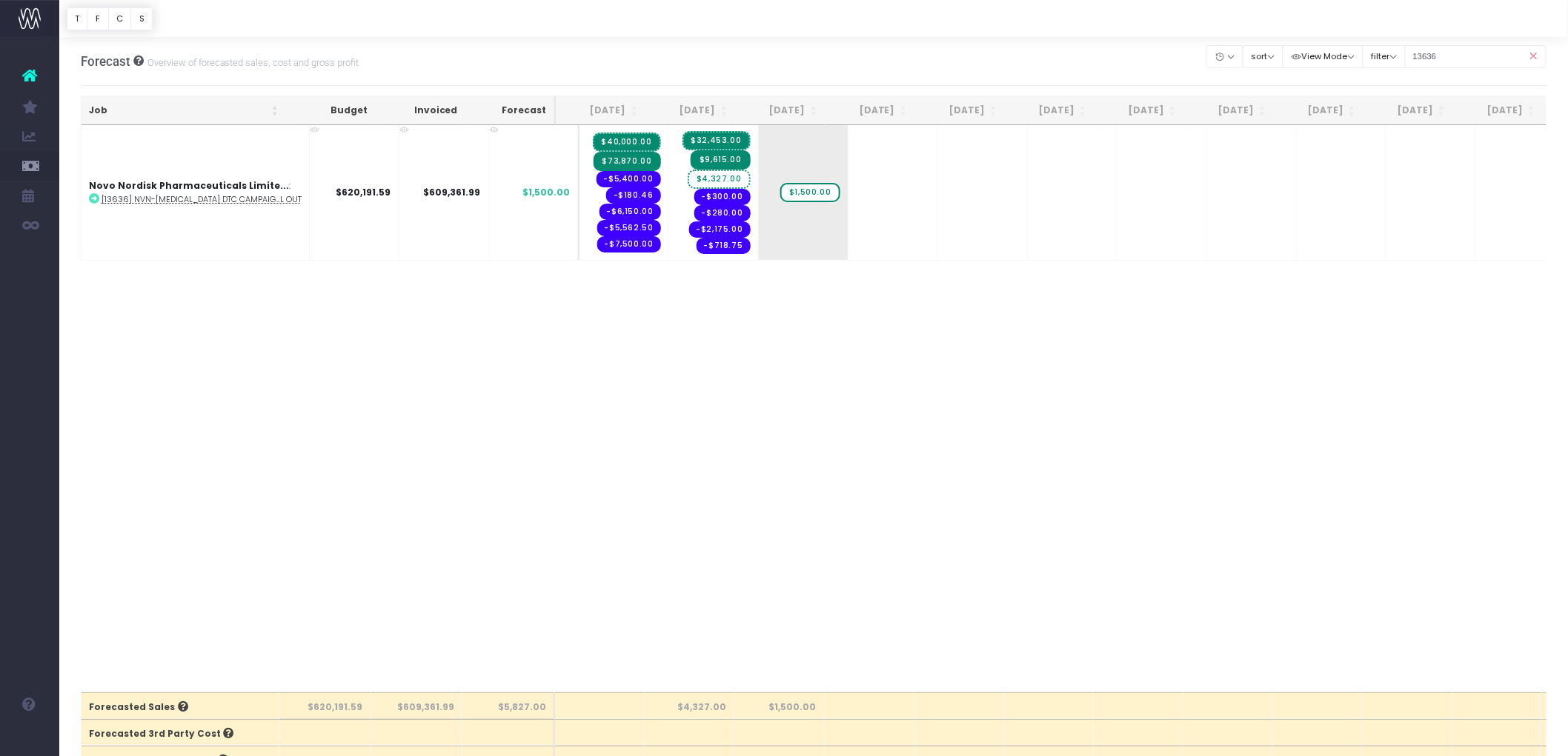
click at [1538, 55] on icon at bounding box center [1533, 56] width 26 height 30
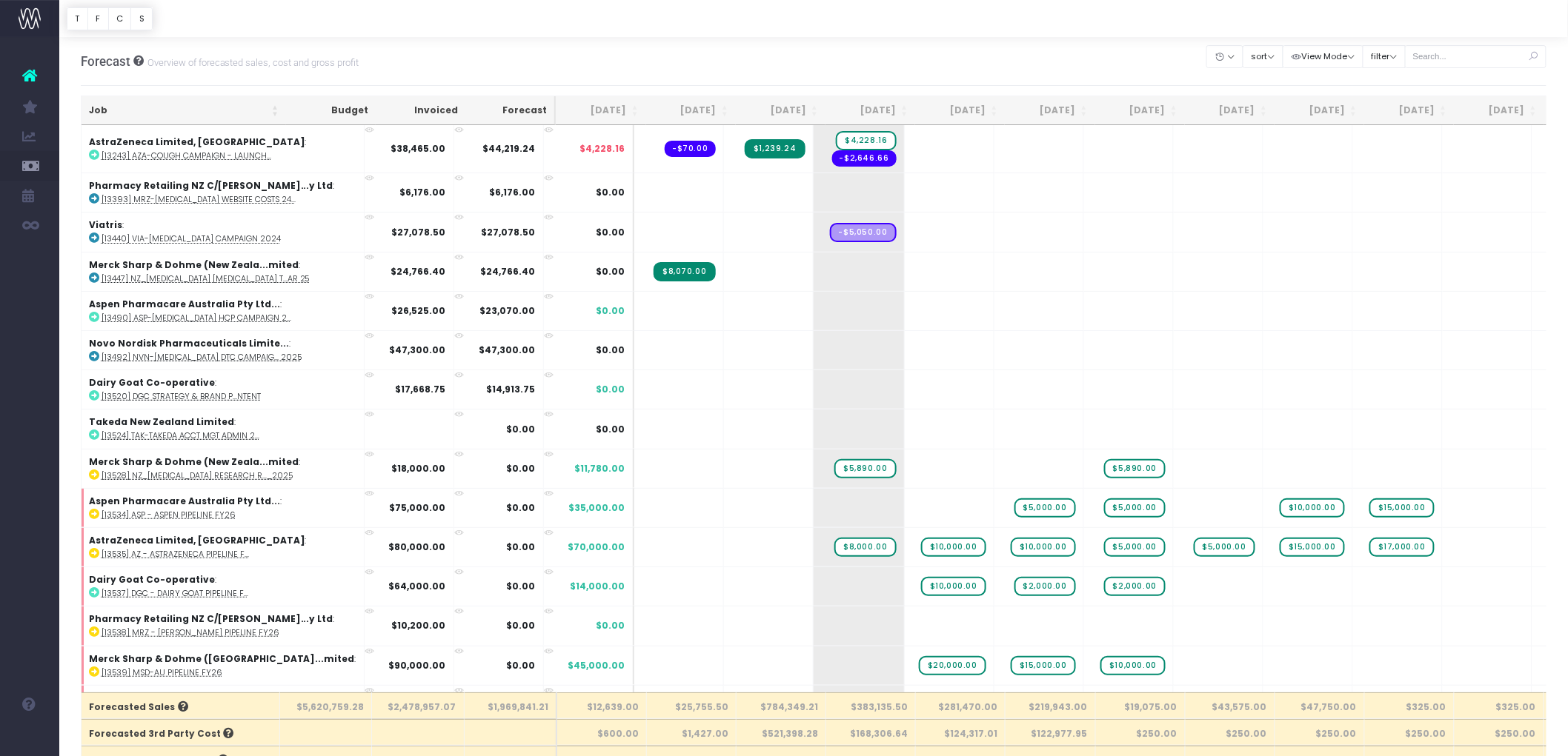
click at [714, 97] on th "[DATE]" at bounding box center [691, 111] width 89 height 29
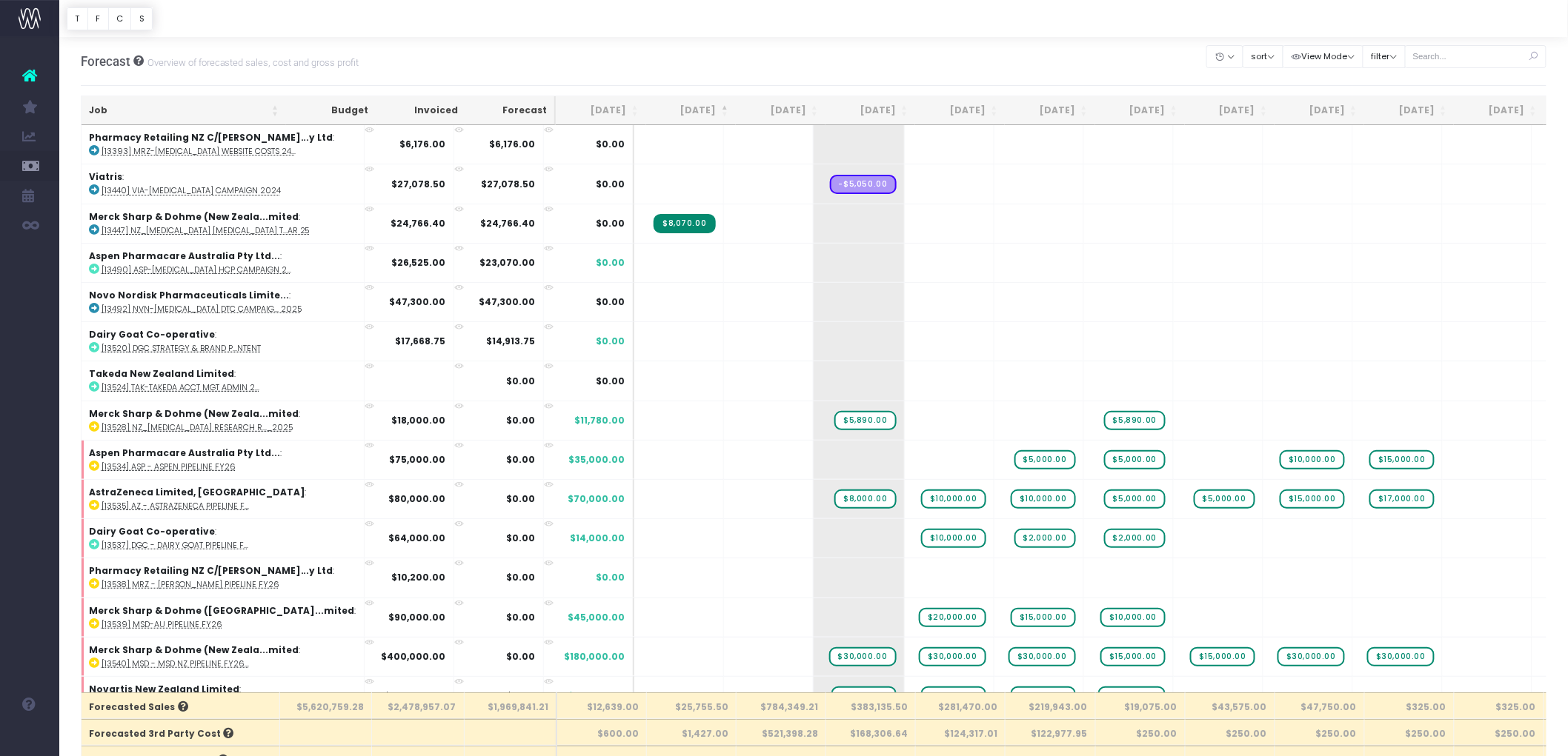
click at [709, 104] on th "[DATE]" at bounding box center [691, 111] width 89 height 29
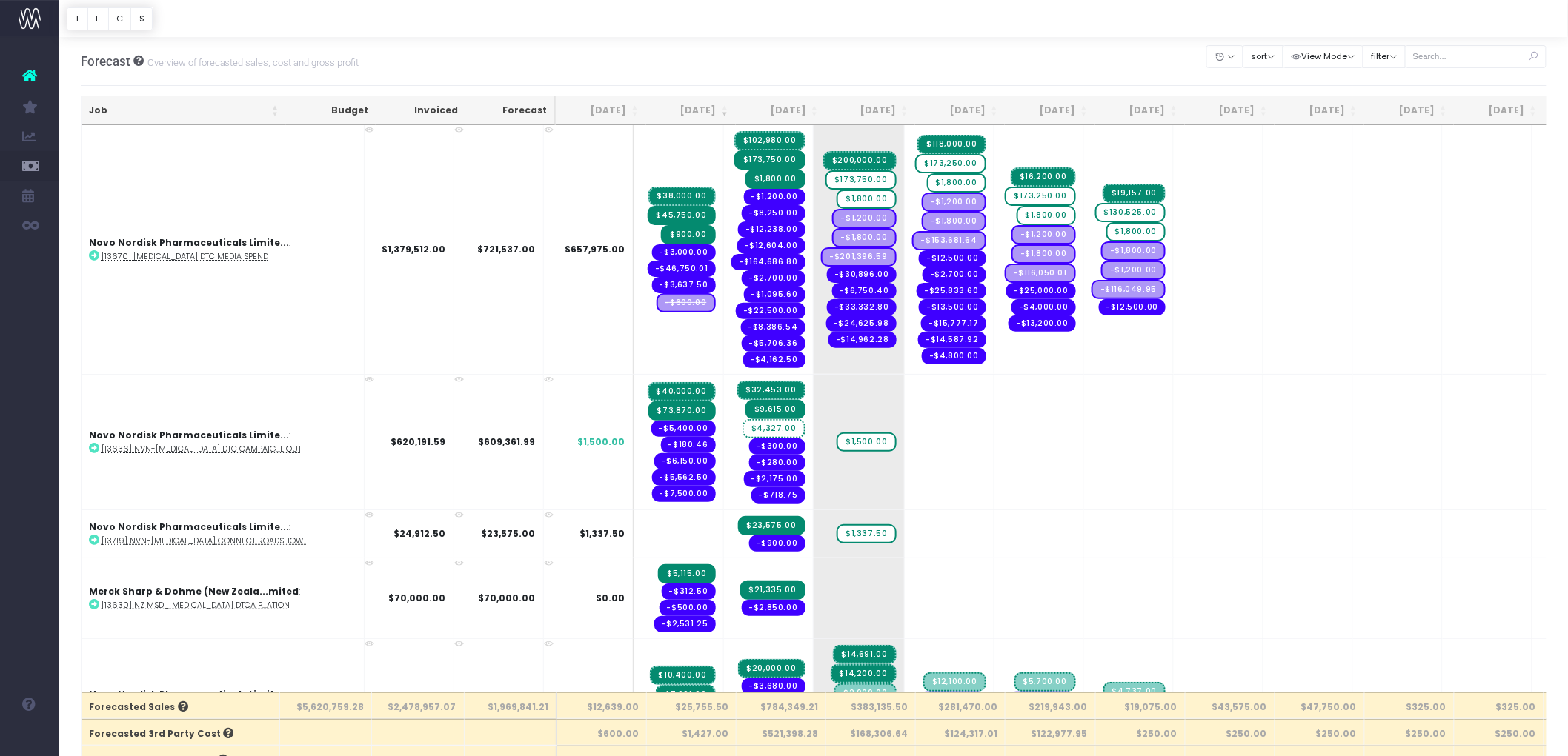
scroll to position [329, 0]
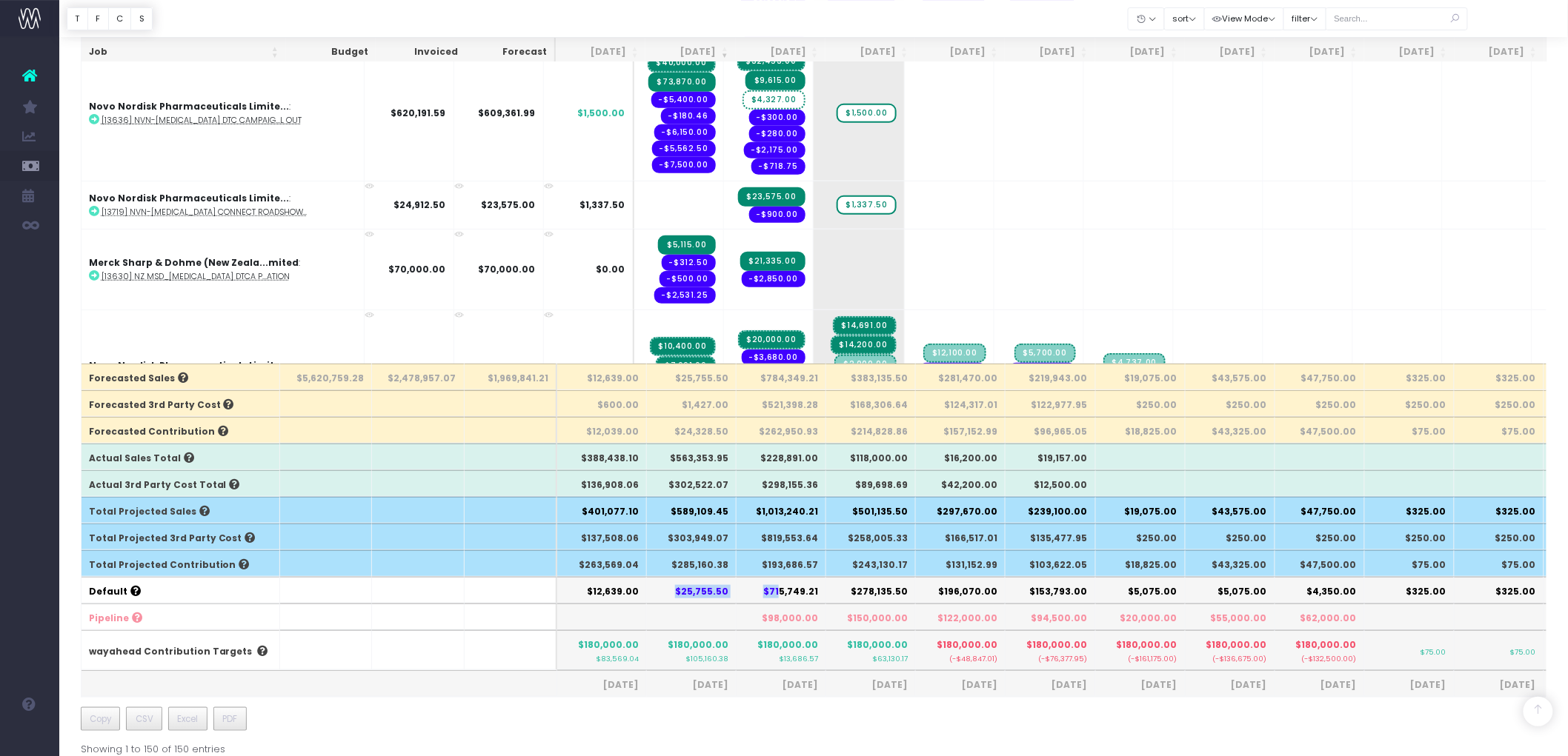
drag, startPoint x: 670, startPoint y: 599, endPoint x: 782, endPoint y: 594, distance: 112.1
click at [782, 594] on tr "Default $12,639.00 $25,755.50 $715,749.21 $278,135.50 $196,070.00 $153,793.00 $…" at bounding box center [948, 591] width 1733 height 27
click at [780, 648] on span "$180,000.00" at bounding box center [787, 645] width 61 height 13
